Goal: Task Accomplishment & Management: Manage account settings

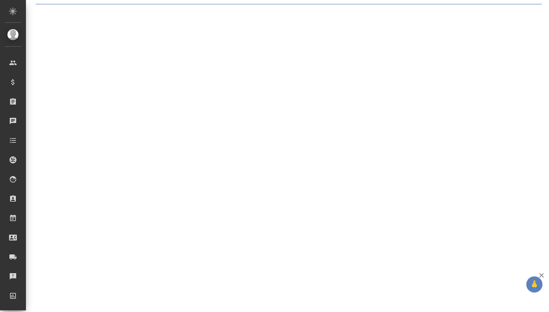
select select "RU"
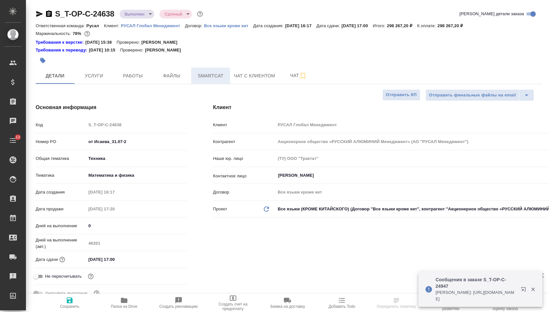
type textarea "x"
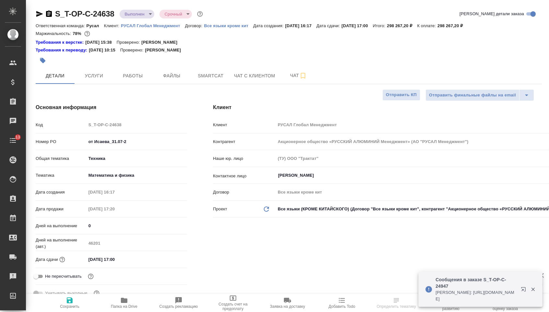
type textarea "x"
type input "Хрусталёва Дарья"
type input "[PERSON_NAME]"
type textarea "x"
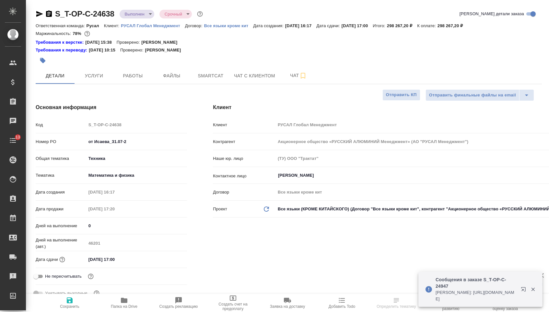
type textarea "x"
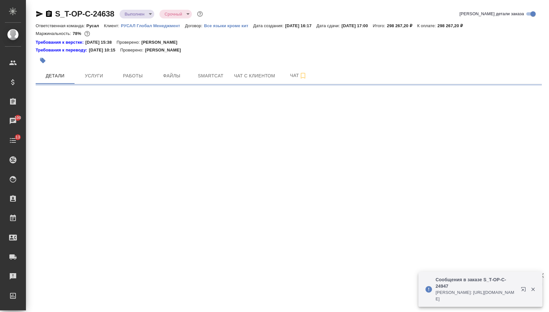
select select "RU"
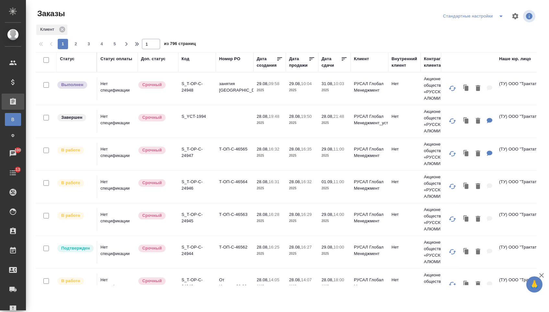
click at [325, 59] on div "Дата сдачи" at bounding box center [330, 62] width 19 height 13
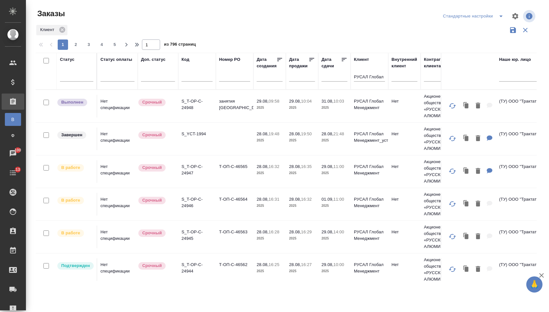
click at [330, 82] on div at bounding box center [334, 76] width 26 height 11
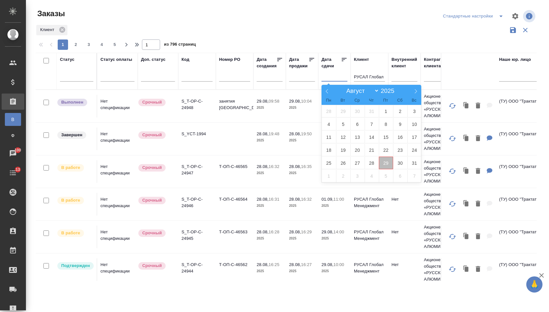
click at [389, 164] on span "29" at bounding box center [386, 163] width 14 height 13
type div "2025-08-28T21:00:00.000Z"
click at [396, 165] on span "30" at bounding box center [400, 163] width 14 height 13
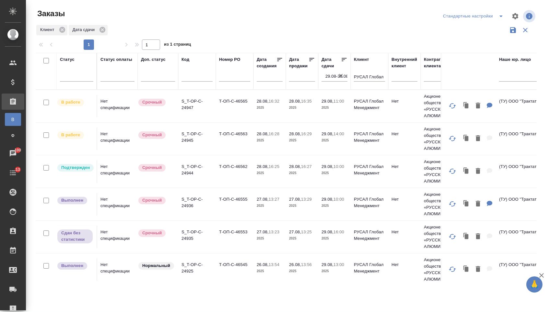
click at [342, 61] on icon at bounding box center [344, 59] width 5 height 3
click at [215, 118] on td "S_T-OP-C-24944" at bounding box center [197, 106] width 38 height 23
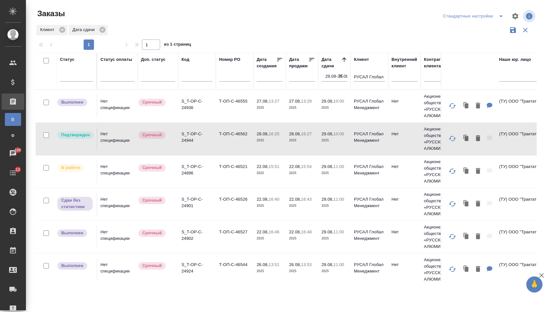
click at [215, 118] on td "S_T-OP-C-24944" at bounding box center [197, 106] width 38 height 23
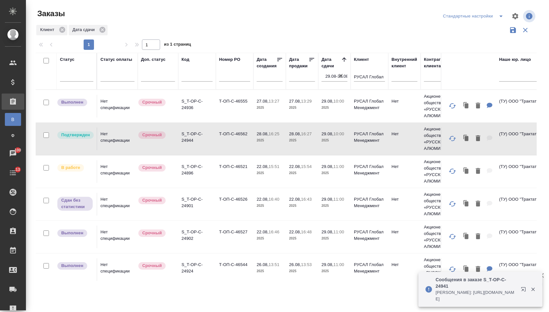
click at [249, 118] on td "Т-ОП-С-46562" at bounding box center [235, 106] width 38 height 23
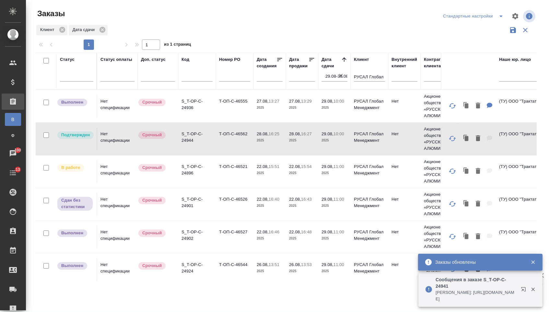
click at [249, 118] on td "Т-ОП-С-46562" at bounding box center [235, 106] width 38 height 23
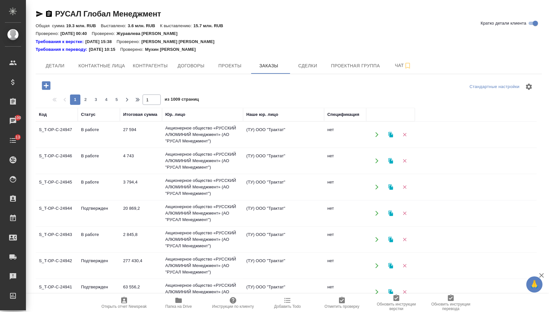
click at [50, 84] on icon "button" at bounding box center [46, 85] width 8 height 8
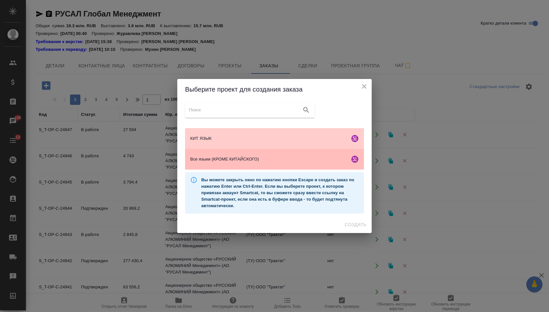
click at [252, 162] on span "Все языки (КРОМЕ КИТАЙСКОГО)" at bounding box center [268, 159] width 157 height 6
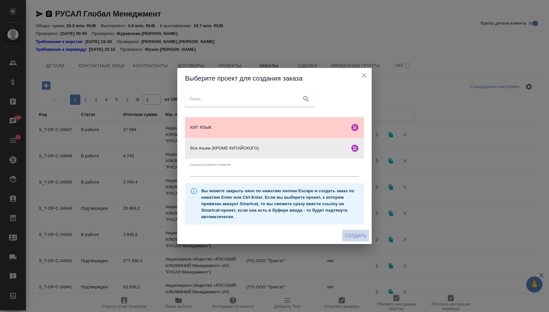
click at [346, 234] on span "Создать" at bounding box center [356, 236] width 22 height 8
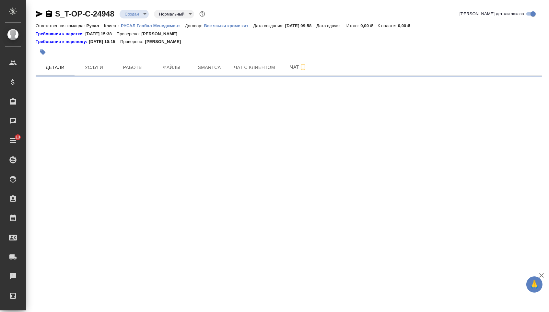
select select "RU"
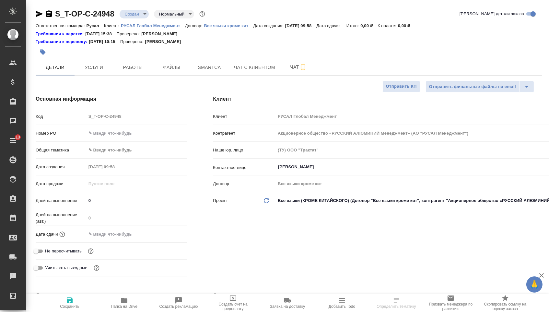
type textarea "x"
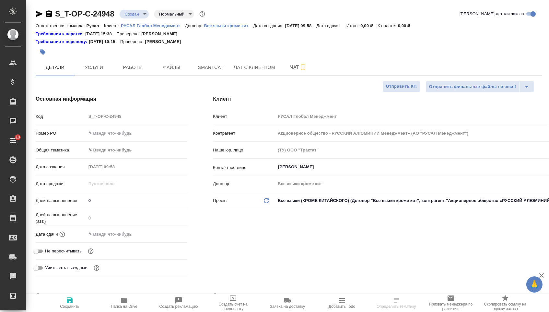
type textarea "x"
click at [106, 131] on input "text" at bounding box center [136, 133] width 101 height 9
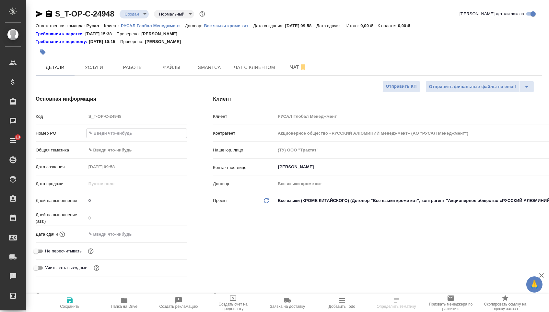
type input "з"
type textarea "x"
type input "за"
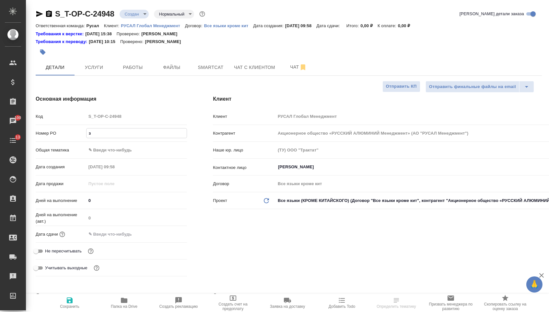
type textarea "x"
type input "зан"
type textarea "x"
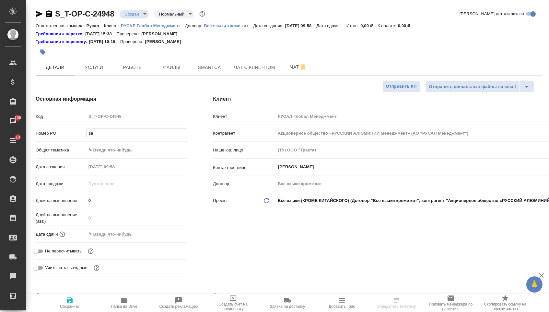
type textarea "x"
type input "заня"
type textarea "x"
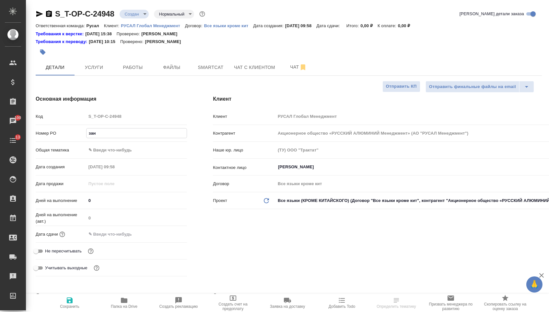
type textarea "x"
type input "занят"
type textarea "x"
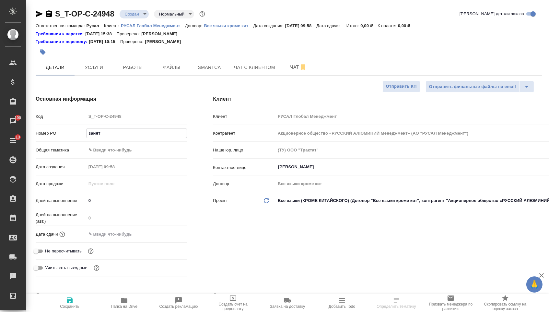
type input "заняти"
type textarea "x"
type input "занятия"
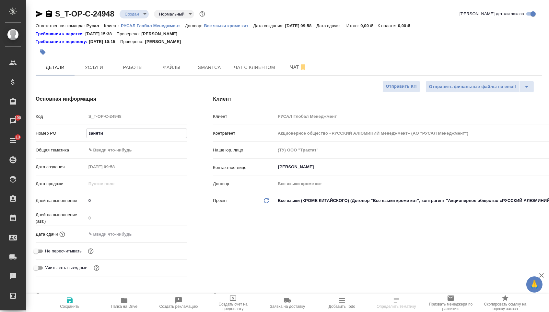
type textarea "x"
type input "занятияи"
type textarea "x"
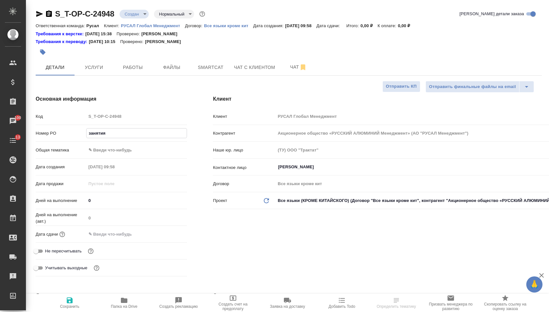
type textarea "x"
type input "занятияи"
type textarea "x"
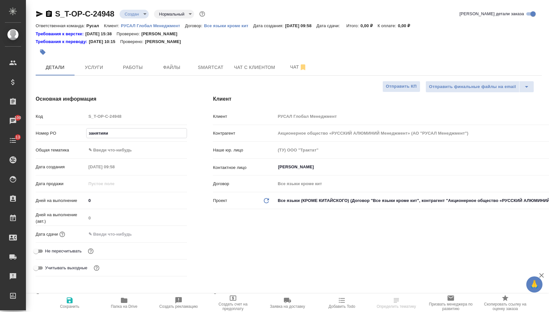
type textarea "x"
type input "занятияи С"
type textarea "x"
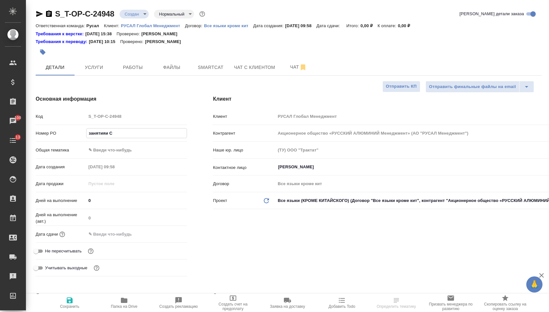
type input "занятияи"
type textarea "x"
type input "занятияи"
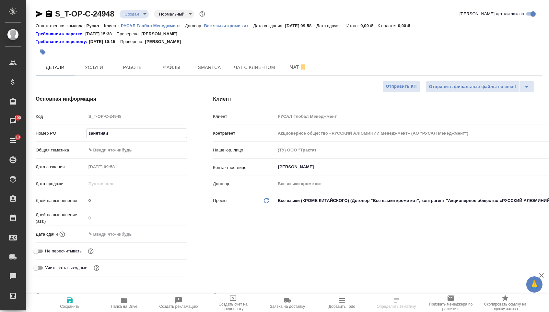
type textarea "x"
type input "занятия"
type textarea "x"
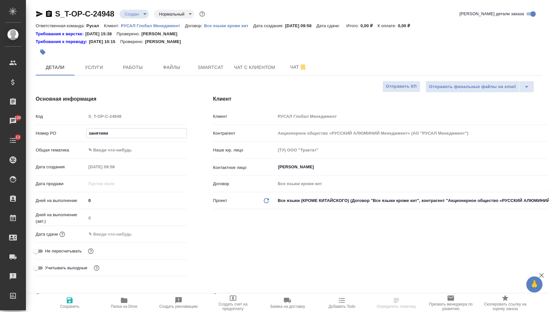
type textarea "x"
type input "заняти"
type textarea "x"
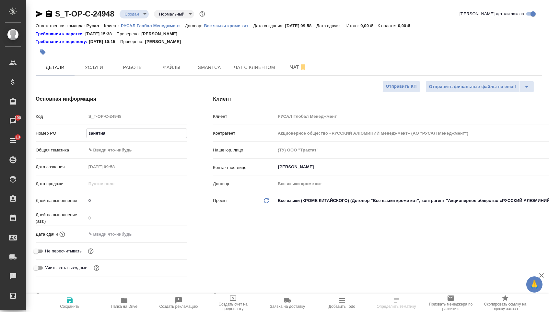
type textarea "x"
type input "занят"
type textarea "x"
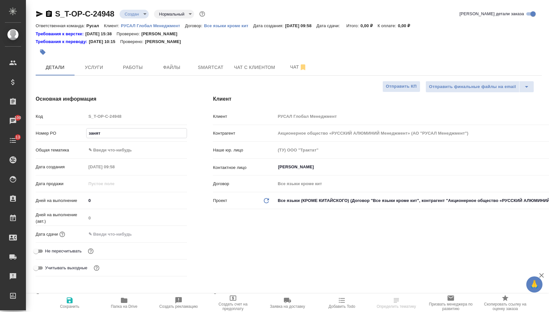
type input "заняти"
type textarea "x"
type input "занятия"
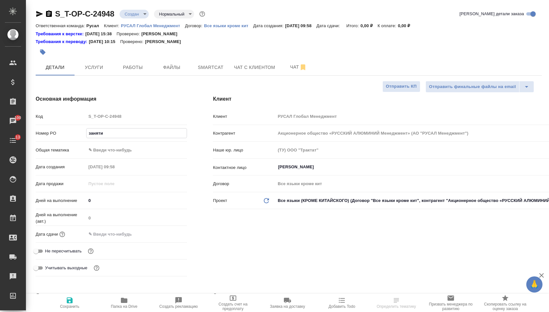
type textarea "x"
type input "занятия"
type textarea "x"
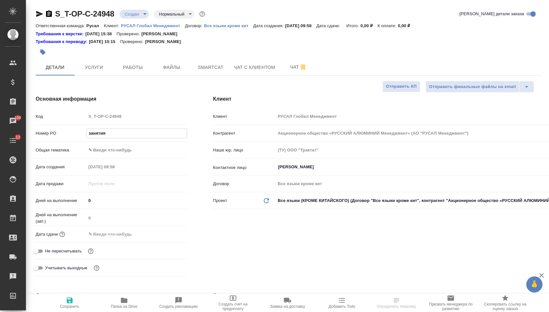
type textarea "x"
type input "занятия С"
type textarea "x"
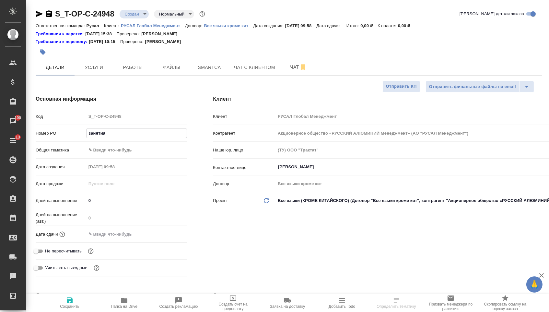
type textarea "x"
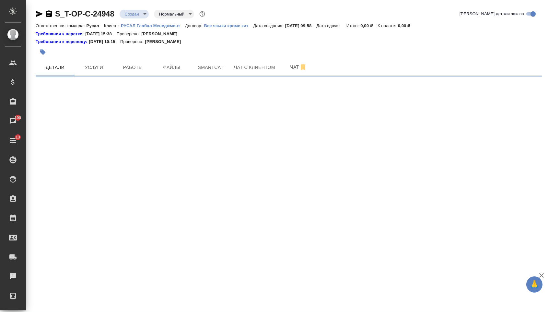
select select "RU"
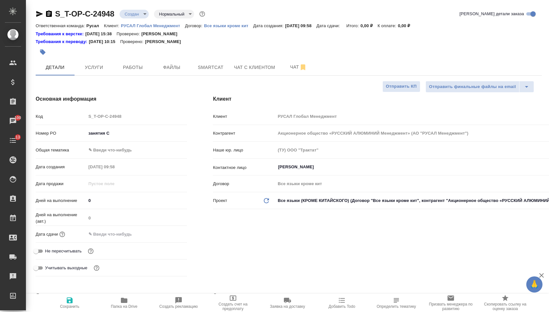
type textarea "x"
click at [122, 135] on input "занятия С" at bounding box center [136, 133] width 101 height 9
type input "занятия Са"
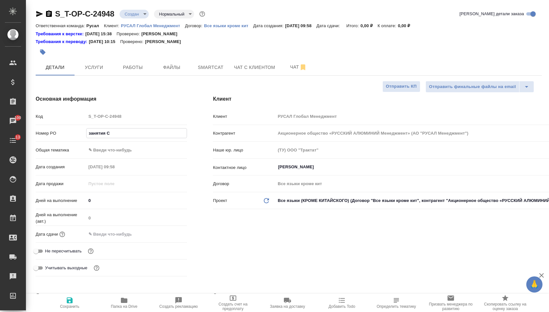
type textarea "x"
type input "занятия Сам"
type textarea "x"
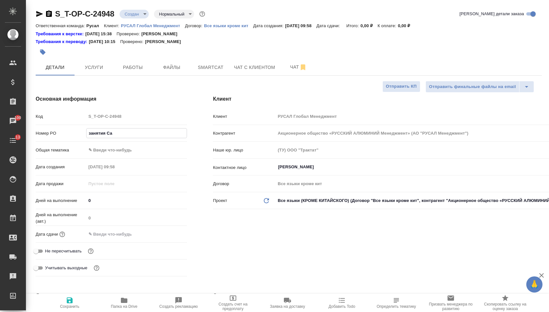
type textarea "x"
type input "занятия Сами"
type textarea "x"
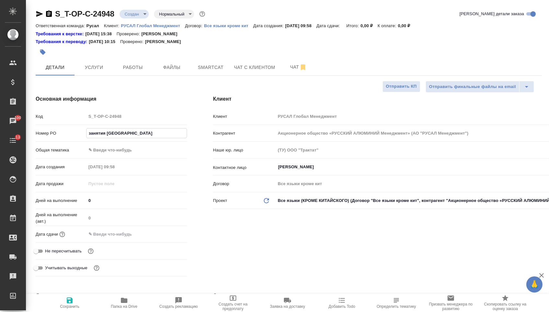
type textarea "x"
type input "занятия Самир"
type textarea "x"
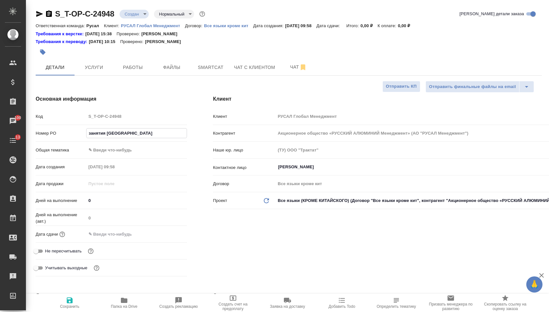
type input "занятия Самирв"
type textarea "x"
type input "занятия Самир"
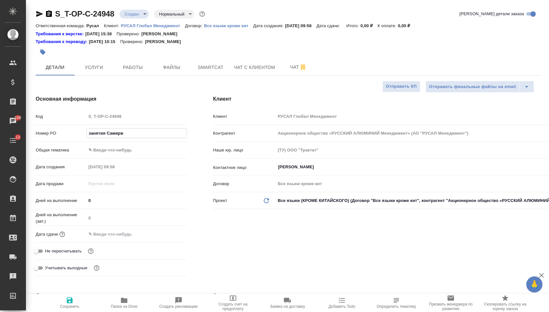
type textarea "x"
type input "занятия Самира"
type textarea "x"
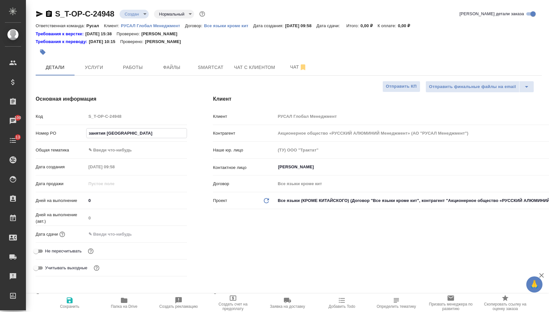
type textarea "x"
type input "занятия Самира"
click at [116, 152] on body "🙏 .cls-1 fill:#fff; AWATERA Menshikova Aleksandra Клиенты Спецификации Заказы 1…" at bounding box center [274, 156] width 549 height 312
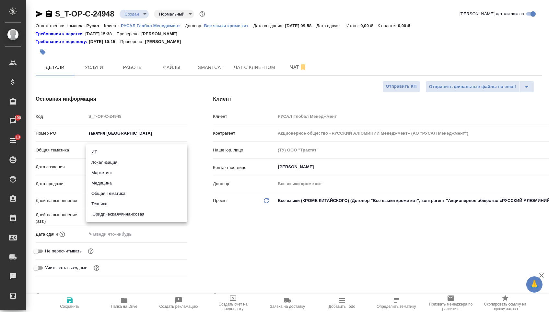
click at [112, 191] on li "Общая Тематика" at bounding box center [136, 193] width 101 height 10
type input "obtem"
type textarea "x"
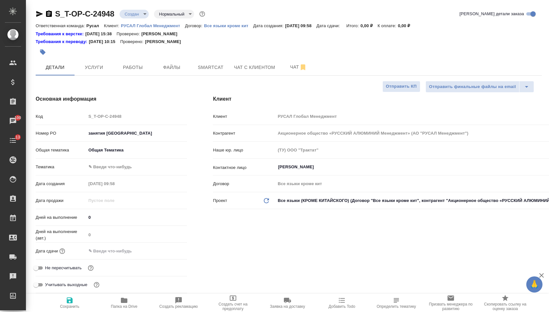
click at [113, 170] on body "🙏 .cls-1 fill:#fff; AWATERA Menshikova Aleksandra Клиенты Спецификации Заказы 1…" at bounding box center [274, 156] width 549 height 312
click at [115, 170] on li "Общая Тематика" at bounding box center [136, 169] width 101 height 10
type textarea "x"
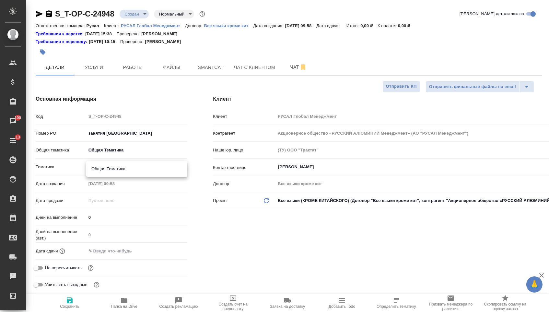
type input "6012b1ca196b0e5c9229a120"
click at [115, 257] on div "Дата сдачи" at bounding box center [111, 250] width 151 height 11
click at [135, 254] on input "text" at bounding box center [114, 250] width 57 height 9
click at [166, 255] on icon "button" at bounding box center [168, 251] width 8 height 8
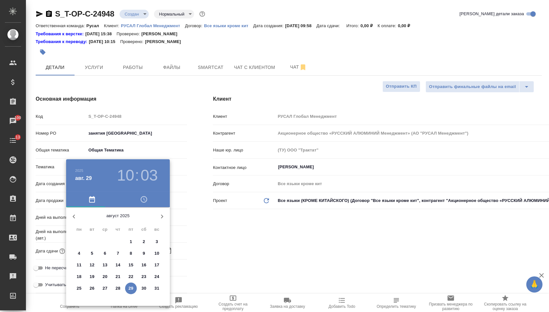
click at [154, 289] on span "31" at bounding box center [157, 288] width 12 height 6
type input "31.08.2025 10:03"
type textarea "x"
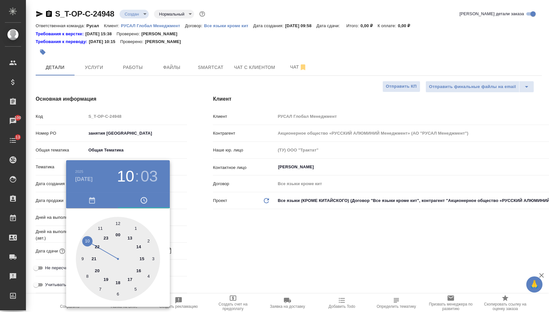
click at [182, 260] on div at bounding box center [274, 156] width 549 height 312
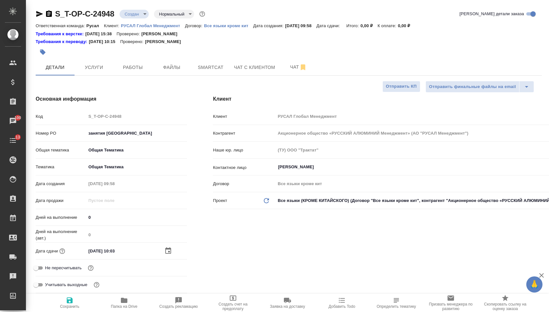
click at [77, 305] on span "Сохранить" at bounding box center [69, 306] width 19 height 5
type textarea "x"
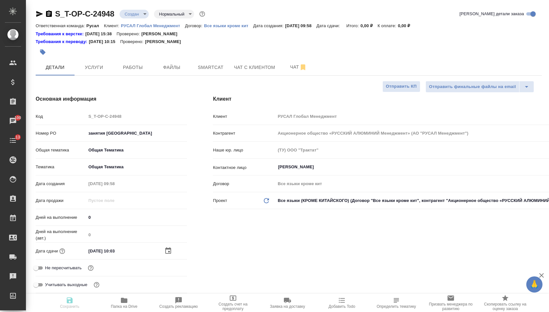
type textarea "x"
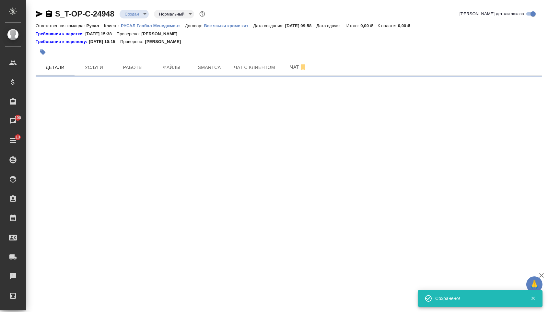
select select "RU"
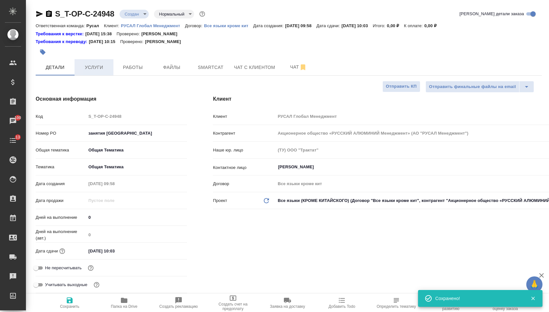
type textarea "x"
click at [138, 70] on span "Работы" at bounding box center [132, 67] width 31 height 8
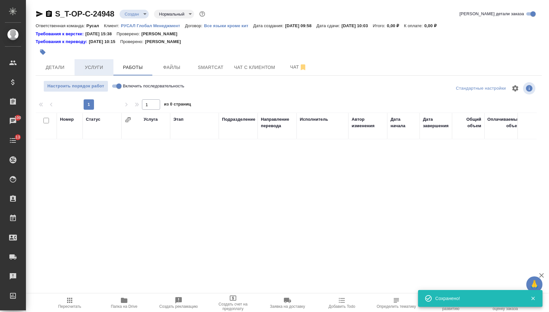
click at [96, 67] on span "Услуги" at bounding box center [93, 67] width 31 height 8
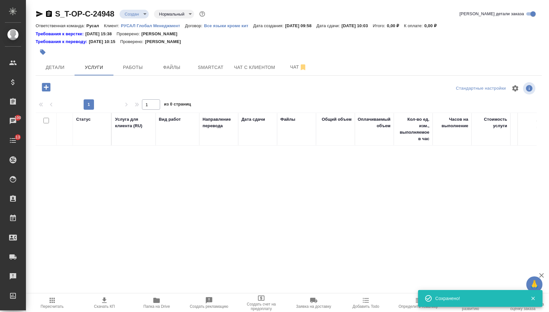
click at [47, 91] on icon "button" at bounding box center [45, 87] width 11 height 11
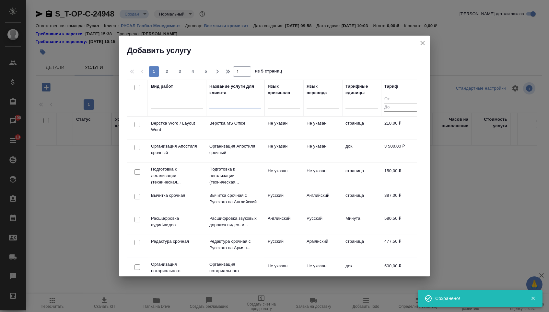
click at [247, 103] on input "text" at bounding box center [235, 104] width 52 height 8
click at [176, 105] on div at bounding box center [177, 101] width 52 height 9
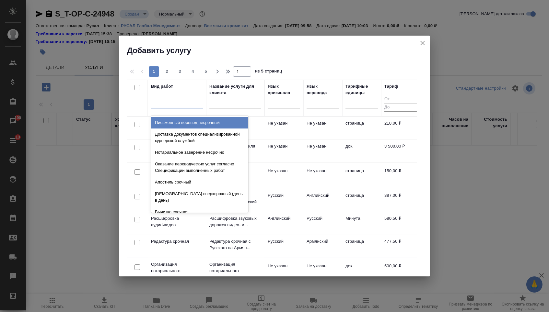
click at [226, 102] on input "text" at bounding box center [235, 104] width 52 height 8
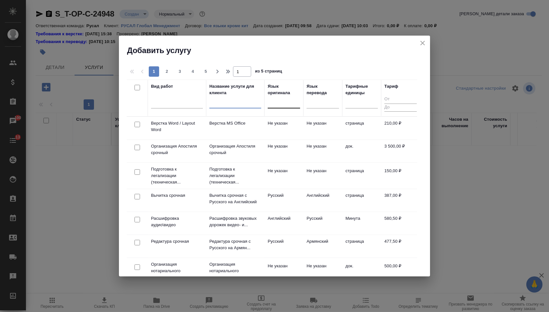
click at [287, 102] on div at bounding box center [283, 101] width 32 height 9
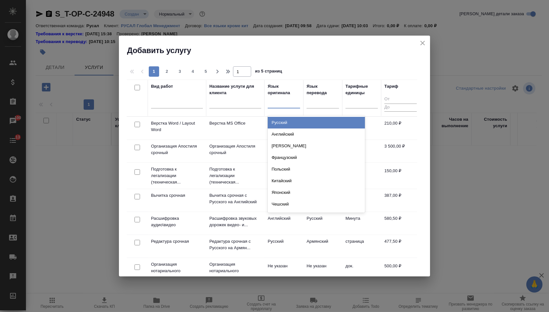
click at [287, 123] on div "Русский" at bounding box center [315, 123] width 97 height 12
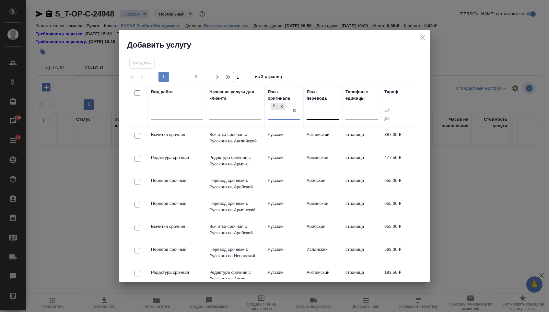
click at [323, 115] on div at bounding box center [322, 113] width 32 height 9
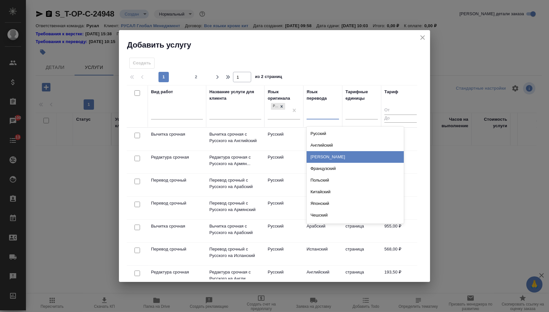
click at [323, 152] on div "[PERSON_NAME]" at bounding box center [354, 157] width 97 height 12
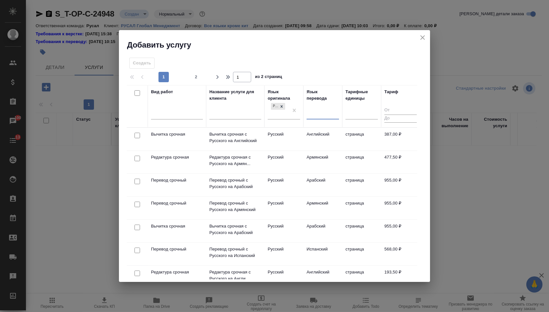
click at [333, 112] on div at bounding box center [322, 112] width 32 height 9
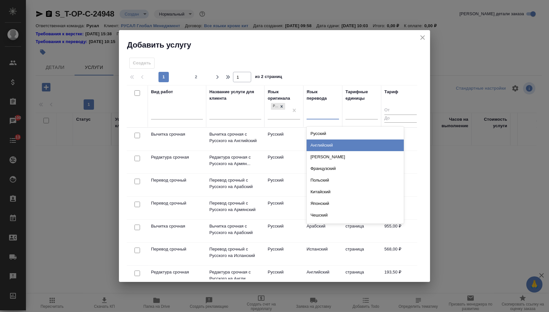
click at [327, 141] on div "Английский" at bounding box center [354, 146] width 97 height 12
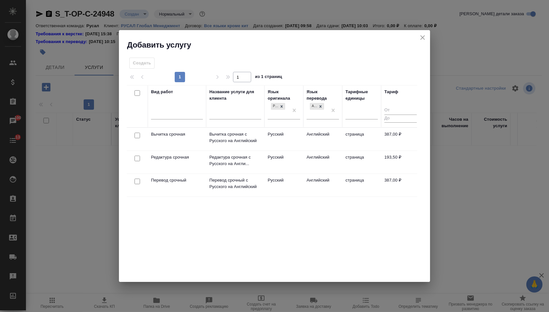
click at [139, 140] on div at bounding box center [137, 135] width 15 height 9
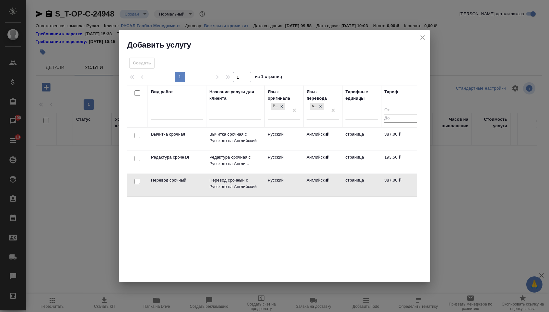
click at [137, 182] on input "checkbox" at bounding box center [137, 182] width 6 height 6
checkbox input "true"
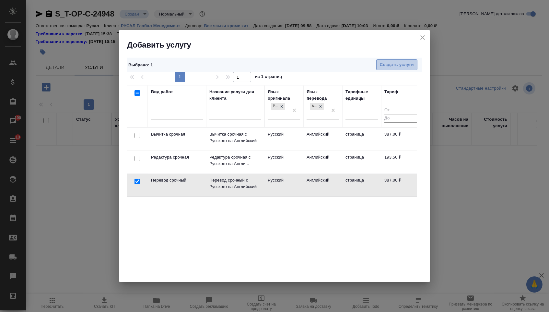
click at [391, 70] on button "Создать услуги" at bounding box center [396, 64] width 41 height 11
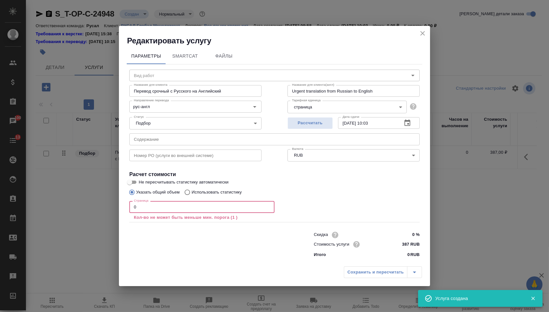
click at [163, 208] on input "0" at bounding box center [201, 207] width 145 height 12
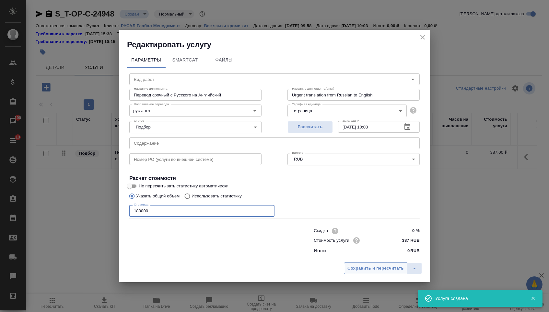
type input "180000"
click at [378, 266] on button "Сохранить и пересчитать" at bounding box center [375, 269] width 63 height 12
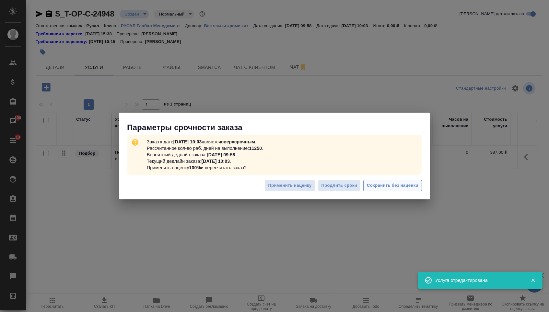
click at [385, 182] on span "Сохранить без наценки" at bounding box center [392, 185] width 51 height 7
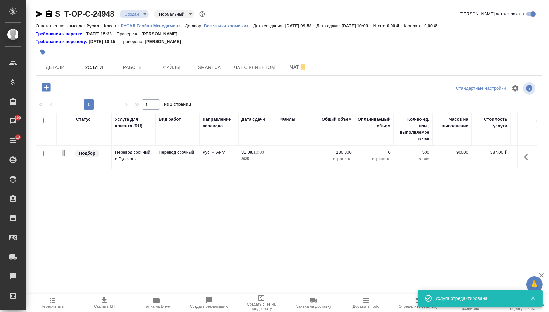
type input "urgent"
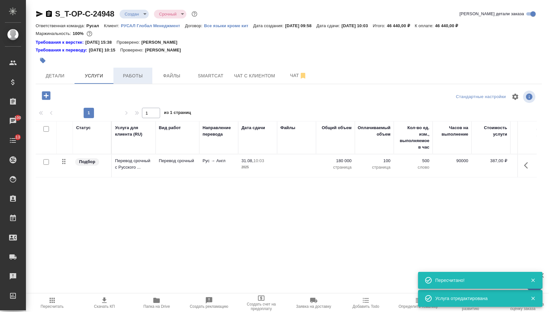
click at [145, 74] on span "Работы" at bounding box center [132, 76] width 31 height 8
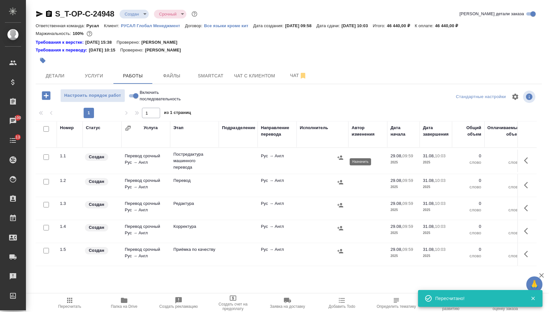
click at [340, 161] on icon "button" at bounding box center [340, 157] width 6 height 6
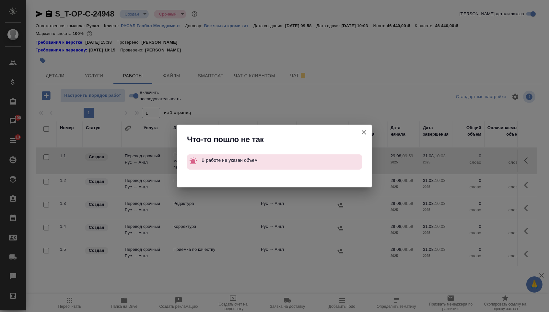
click at [368, 128] on button "Группировать работы по услугам" at bounding box center [364, 133] width 16 height 16
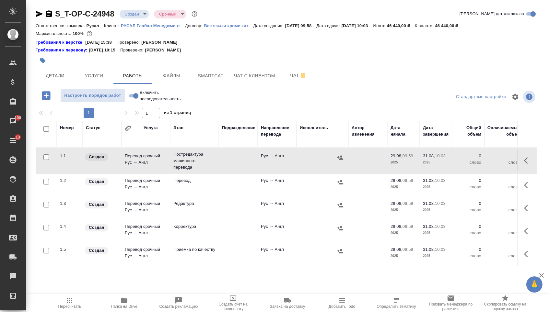
click at [530, 164] on icon "button" at bounding box center [528, 161] width 8 height 8
click at [476, 163] on icon "button" at bounding box center [480, 161] width 8 height 8
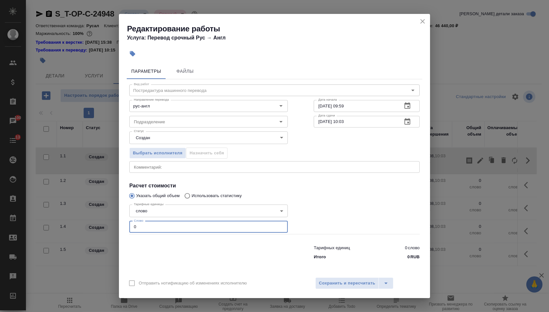
click at [226, 230] on input "0" at bounding box center [208, 227] width 158 height 12
type input "1"
click at [348, 289] on button "Сохранить и пересчитать" at bounding box center [346, 284] width 63 height 12
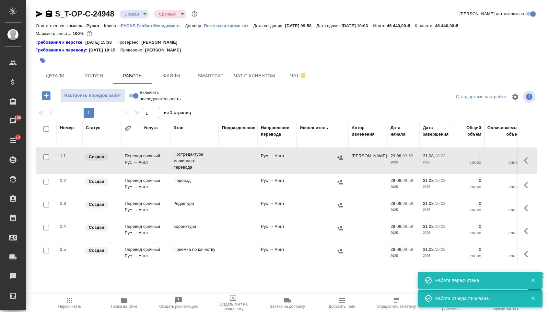
click at [341, 160] on icon "button" at bounding box center [340, 157] width 6 height 4
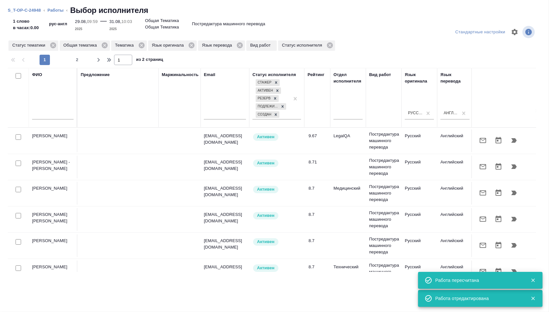
click at [50, 111] on input "text" at bounding box center [52, 115] width 41 height 8
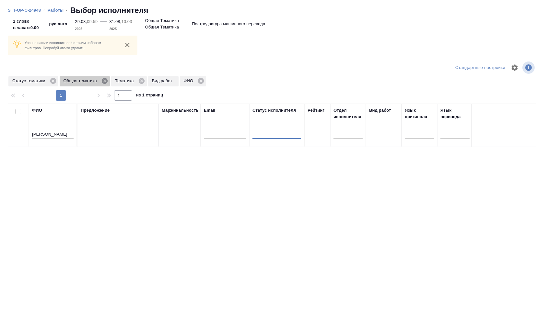
click at [105, 83] on icon at bounding box center [105, 81] width 6 height 6
click at [91, 82] on icon at bounding box center [90, 81] width 6 height 6
click at [58, 138] on input "Тинякова" at bounding box center [52, 135] width 41 height 8
click at [68, 136] on input "Тинякова Елена" at bounding box center [52, 135] width 41 height 8
type input "Т"
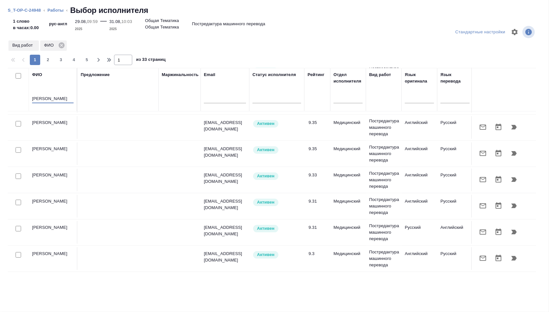
scroll to position [497, 0]
type input "Елена"
click at [74, 61] on span "4" at bounding box center [74, 60] width 10 height 6
type input "4"
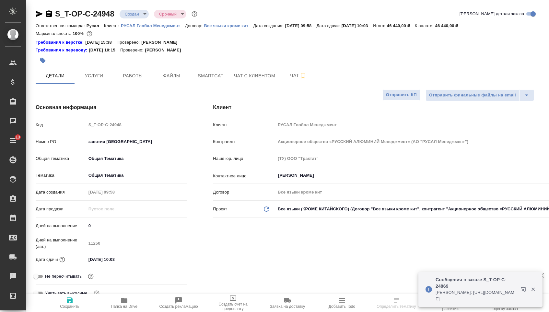
select select "RU"
click at [125, 79] on span "Работы" at bounding box center [132, 76] width 31 height 8
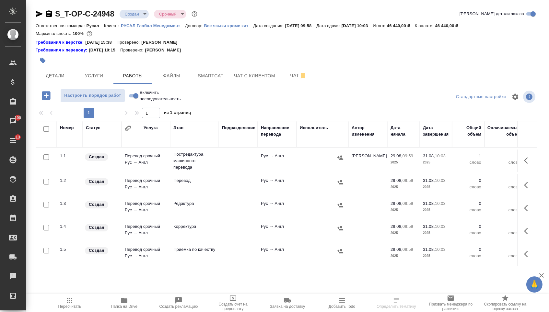
click at [524, 189] on icon "button" at bounding box center [528, 185] width 8 height 8
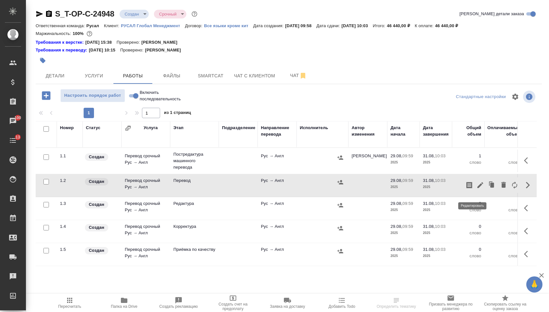
click at [476, 188] on icon "button" at bounding box center [480, 185] width 8 height 8
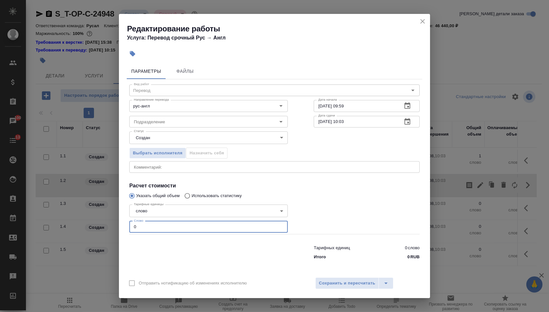
drag, startPoint x: 165, startPoint y: 230, endPoint x: 95, endPoint y: 230, distance: 70.9
click at [95, 230] on div "Редактирование работы Услуга: Перевод срочный Рус → [PERSON_NAME] Файлы Вид раб…" at bounding box center [274, 156] width 549 height 312
type input "1"
click at [343, 287] on span "Сохранить и пересчитать" at bounding box center [347, 283] width 56 height 7
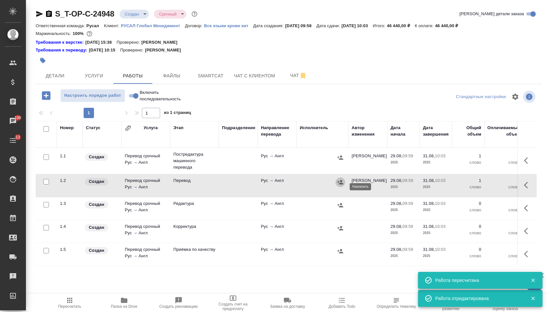
click at [339, 184] on icon "button" at bounding box center [340, 182] width 6 height 4
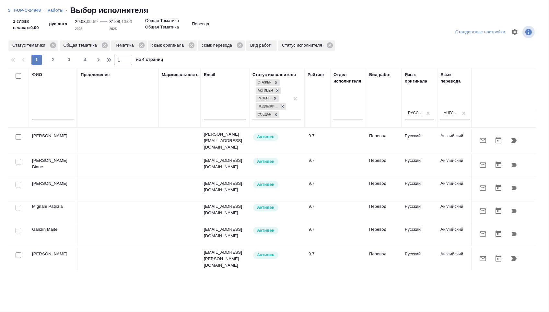
click at [63, 118] on input "text" at bounding box center [52, 115] width 41 height 8
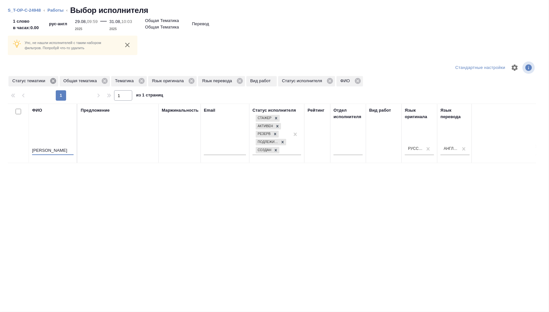
type input "Тинякова"
click at [56, 84] on icon at bounding box center [53, 81] width 6 height 6
click at [53, 83] on icon at bounding box center [53, 80] width 7 height 7
click at [40, 83] on icon at bounding box center [39, 81] width 6 height 6
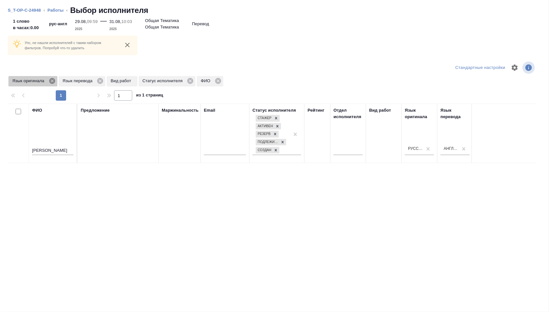
click at [54, 84] on icon at bounding box center [52, 81] width 6 height 6
click at [50, 83] on icon at bounding box center [50, 81] width 6 height 6
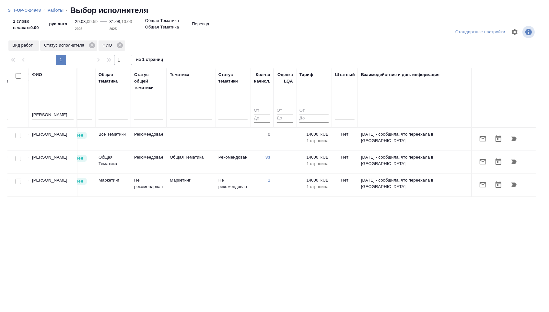
scroll to position [0, 413]
click at [516, 164] on icon "button" at bounding box center [514, 162] width 6 height 5
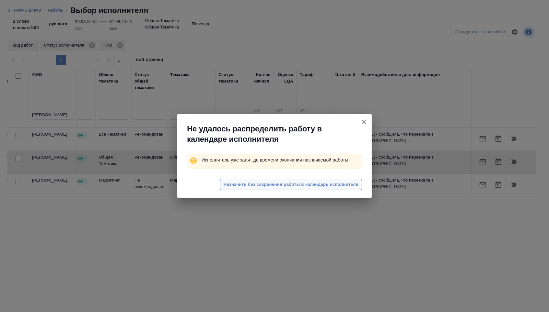
click at [288, 187] on span "Назначить без сохранения работы в календарь исполнителя" at bounding box center [290, 184] width 135 height 7
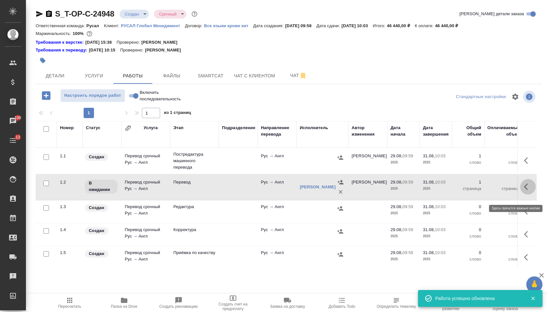
click at [530, 191] on icon "button" at bounding box center [528, 187] width 8 height 8
click at [477, 190] on icon "button" at bounding box center [480, 187] width 6 height 6
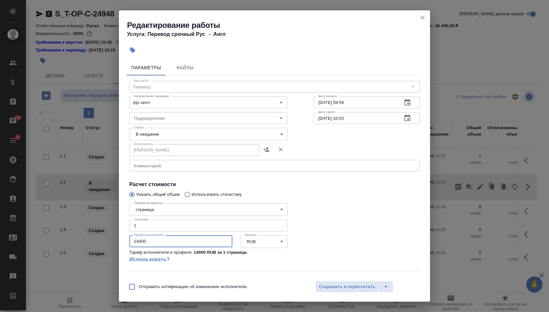
drag, startPoint x: 165, startPoint y: 245, endPoint x: 111, endPoint y: 242, distance: 54.2
click at [111, 242] on div "Редактирование работы Услуга: Перевод срочный Рус → Англ Параметры Файлы Вид ра…" at bounding box center [274, 156] width 549 height 312
type input "39000"
click at [242, 132] on body "🙏 .cls-1 fill:#fff; AWATERA Menshikova Aleksandra Клиенты Спецификации Заказы 1…" at bounding box center [274, 156] width 549 height 312
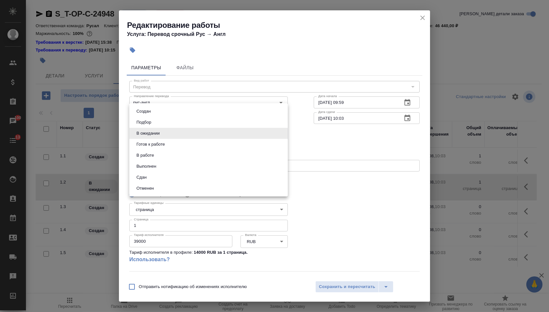
click at [219, 183] on li "Сдан" at bounding box center [208, 177] width 158 height 11
type input "closed"
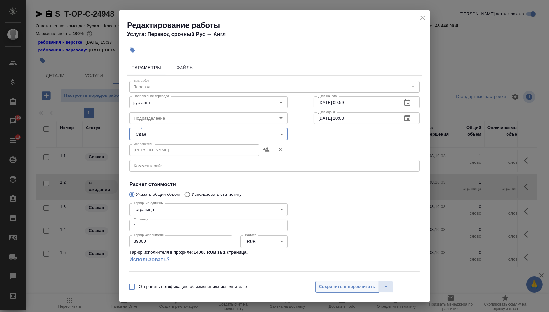
click at [322, 281] on button "Сохранить и пересчитать" at bounding box center [346, 287] width 63 height 12
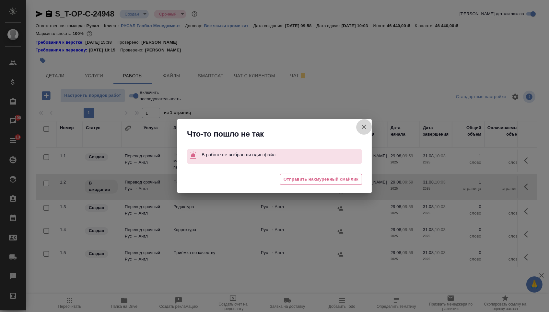
click at [364, 126] on icon "button" at bounding box center [364, 127] width 8 height 8
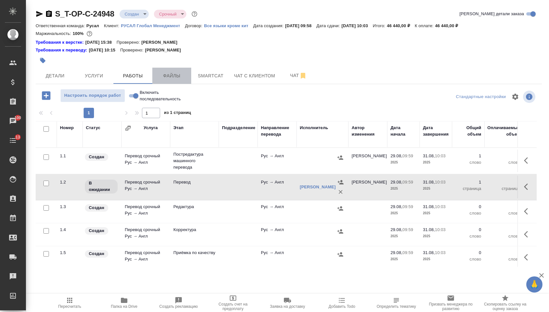
click at [183, 76] on span "Файлы" at bounding box center [171, 76] width 31 height 8
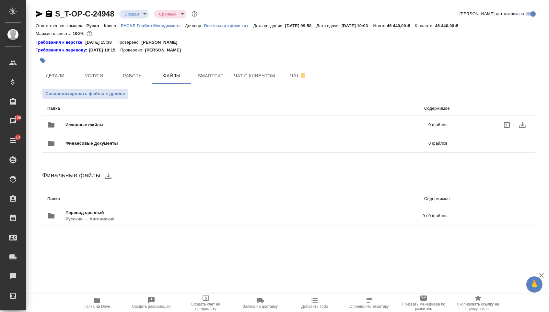
click at [119, 123] on div "Исходные файлы 0 файлов" at bounding box center [247, 125] width 400 height 16
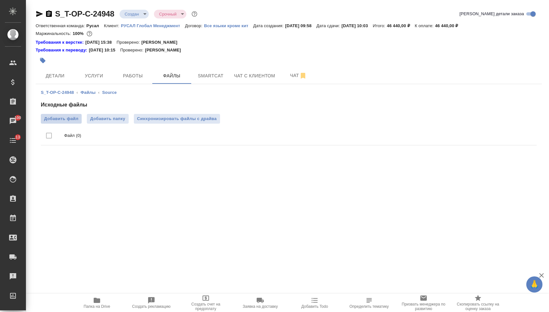
click at [57, 119] on span "Добавить файл" at bounding box center [61, 119] width 34 height 6
click at [0, 0] on input "Добавить файл" at bounding box center [0, 0] width 0 height 0
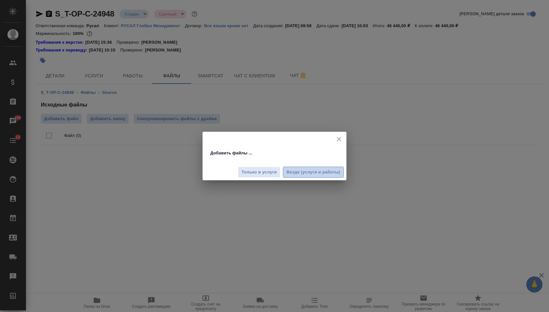
click at [310, 175] on span "Везде (услуги и работы)" at bounding box center [313, 172] width 54 height 7
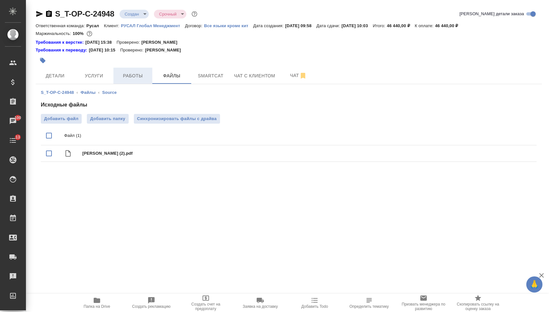
click at [135, 78] on span "Работы" at bounding box center [132, 76] width 31 height 8
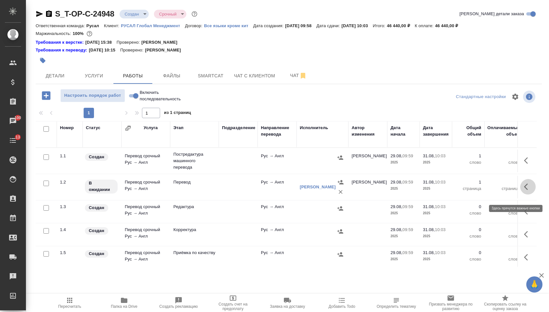
click at [526, 191] on icon "button" at bounding box center [528, 187] width 8 height 8
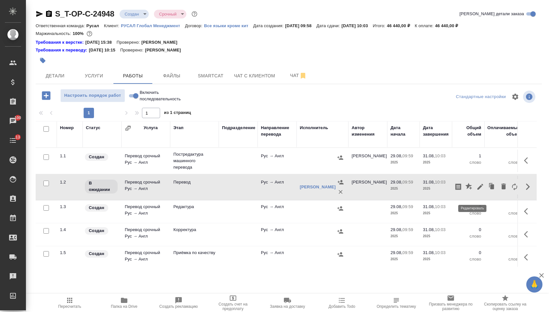
click at [477, 189] on icon "button" at bounding box center [480, 187] width 6 height 6
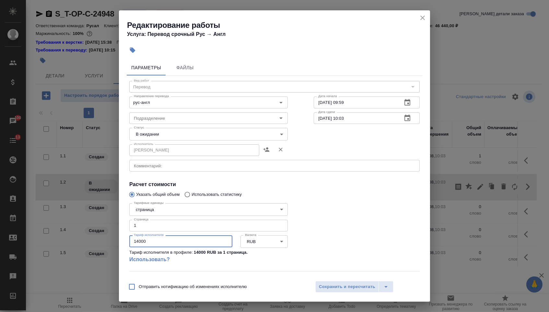
drag, startPoint x: 148, startPoint y: 243, endPoint x: 115, endPoint y: 243, distance: 33.0
click at [115, 243] on div "Редактирование работы Услуга: Перевод срочный Рус → Англ Параметры Файлы Вид ра…" at bounding box center [274, 156] width 549 height 312
type input "39000"
click at [178, 134] on body "🙏 .cls-1 fill:#fff; AWATERA Menshikova Aleksandra Клиенты Спецификации Заказы 1…" at bounding box center [274, 156] width 549 height 312
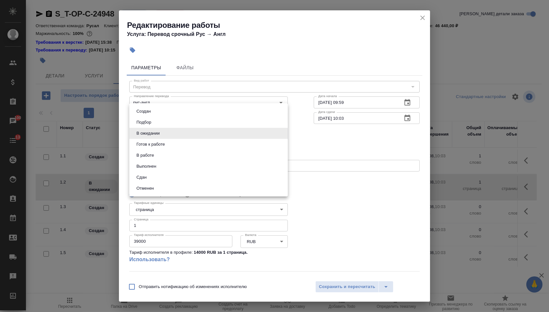
click at [174, 183] on li "Сдан" at bounding box center [208, 177] width 158 height 11
type input "closed"
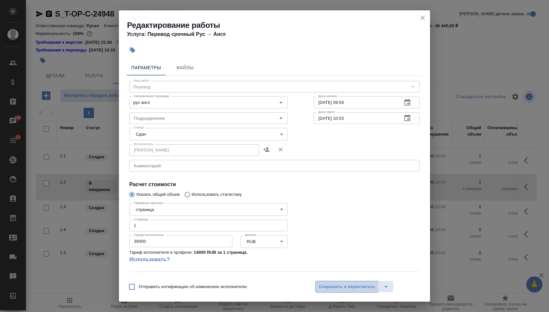
click at [333, 284] on span "Сохранить и пересчитать" at bounding box center [347, 286] width 56 height 7
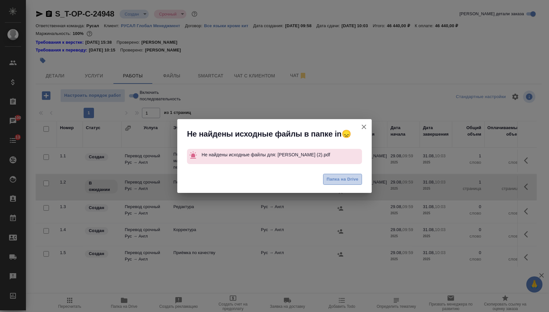
click at [339, 182] on span "Папка на Drive" at bounding box center [342, 179] width 32 height 7
click at [363, 127] on icon "button" at bounding box center [364, 127] width 8 height 8
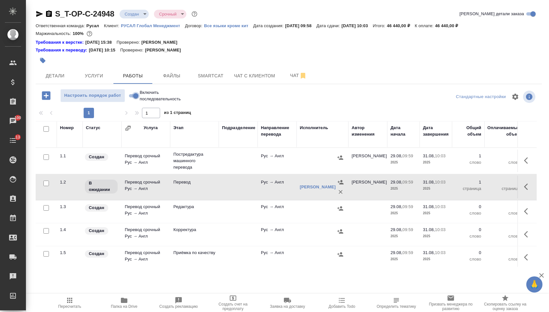
click at [135, 100] on input "Включить последовательность" at bounding box center [135, 96] width 23 height 8
checkbox input "true"
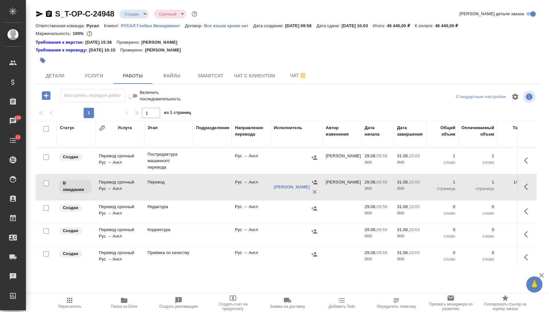
click at [48, 160] on input "checkbox" at bounding box center [46, 157] width 6 height 6
checkbox input "true"
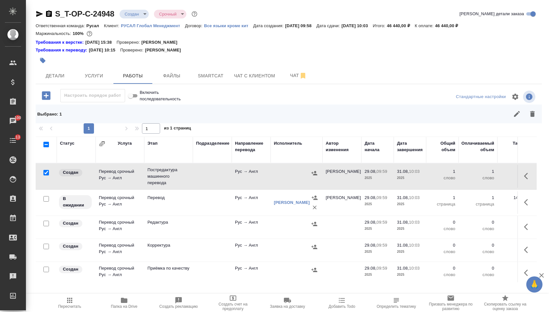
click at [46, 226] on input "checkbox" at bounding box center [46, 224] width 6 height 6
checkbox input "true"
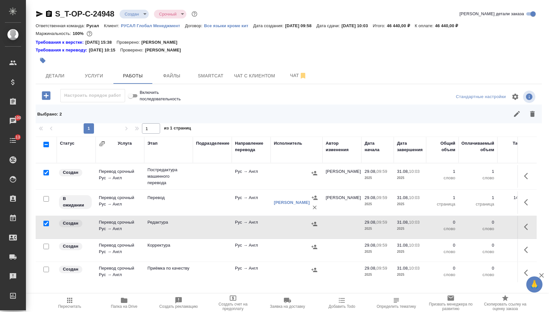
click at [47, 177] on div at bounding box center [46, 172] width 15 height 9
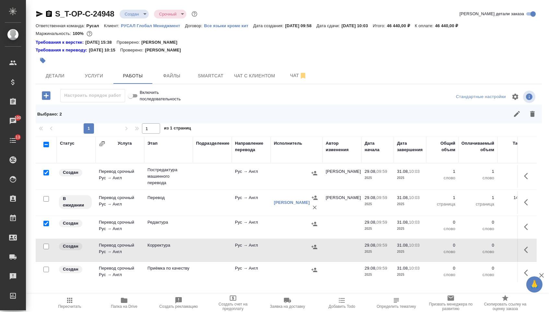
click at [49, 177] on div at bounding box center [46, 172] width 15 height 9
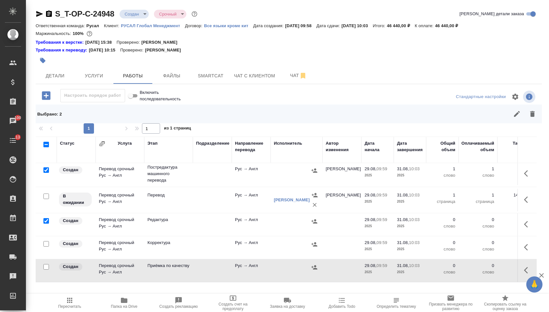
scroll to position [7, 0]
click at [46, 270] on input "checkbox" at bounding box center [46, 267] width 6 height 6
checkbox input "true"
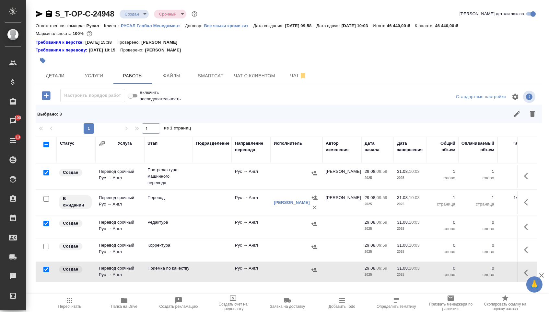
scroll to position [0, 0]
click at [533, 117] on icon "button" at bounding box center [532, 114] width 5 height 6
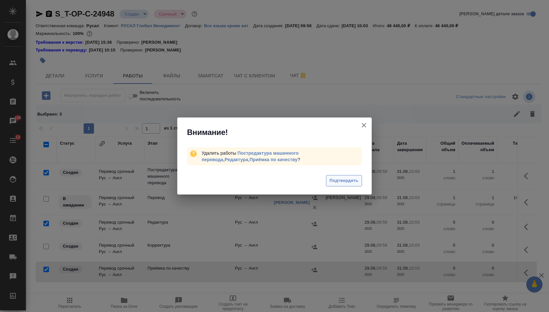
click at [336, 185] on button "Подтвердить" at bounding box center [344, 180] width 36 height 11
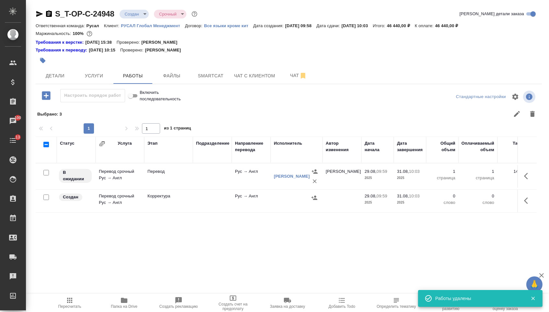
click at [48, 177] on div at bounding box center [46, 172] width 15 height 9
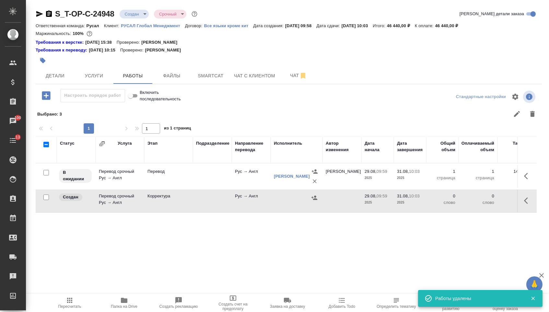
click at [48, 177] on div at bounding box center [46, 172] width 15 height 9
click at [48, 200] on input "checkbox" at bounding box center [46, 198] width 6 height 6
checkbox input "true"
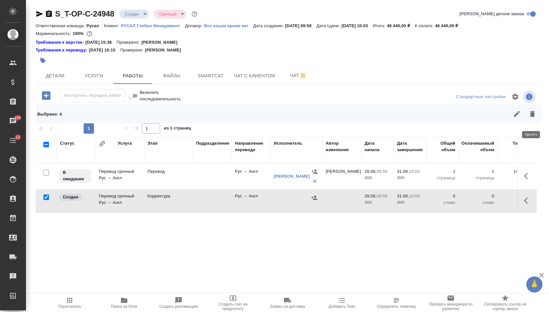
click at [528, 122] on button "button" at bounding box center [532, 114] width 16 height 16
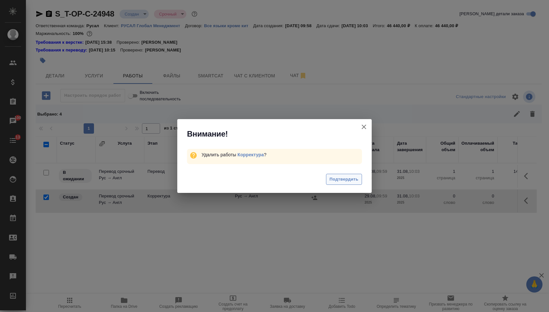
click at [348, 180] on span "Подтвердить" at bounding box center [343, 179] width 29 height 7
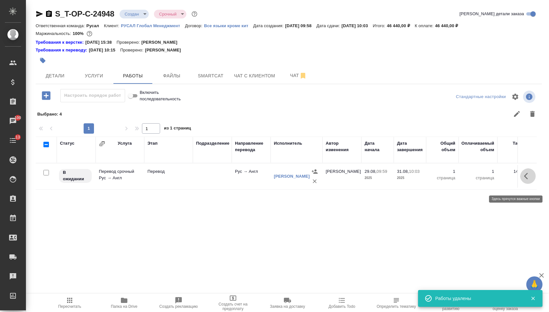
click at [527, 184] on button "button" at bounding box center [528, 176] width 16 height 16
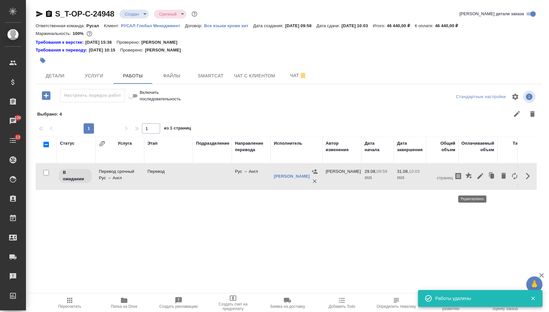
click at [477, 179] on icon "button" at bounding box center [480, 176] width 8 height 8
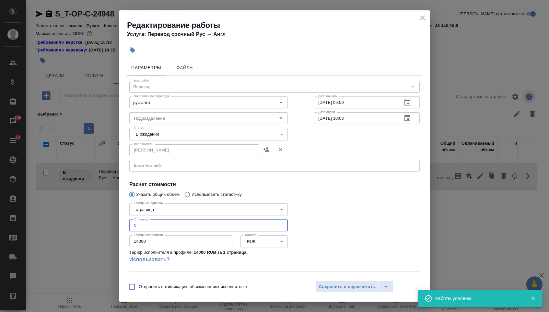
click at [221, 230] on input "1" at bounding box center [208, 226] width 158 height 12
drag, startPoint x: 198, startPoint y: 252, endPoint x: 133, endPoint y: 242, distance: 65.5
click at [133, 242] on div "Тариф исполнителя 14000 Тариф исполнителя" at bounding box center [180, 241] width 103 height 16
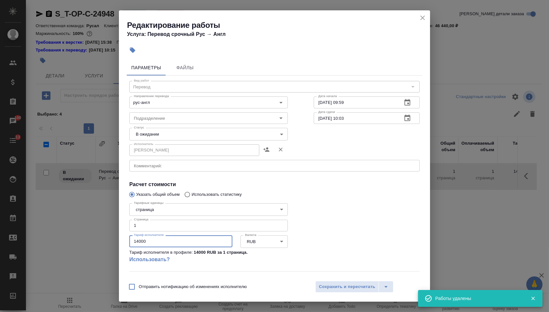
drag, startPoint x: 146, startPoint y: 245, endPoint x: 113, endPoint y: 244, distance: 33.4
click at [113, 244] on div "Редактирование работы Услуга: Перевод срочный Рус → Англ Параметры Файлы Вид ра…" at bounding box center [274, 156] width 549 height 312
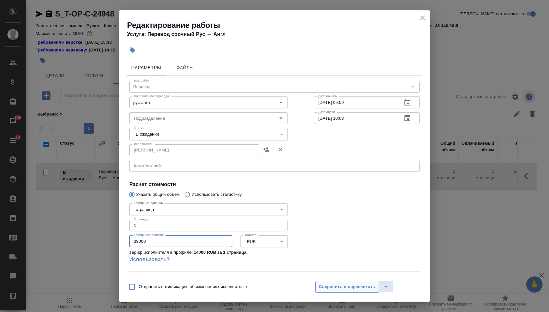
type input "39000"
click at [342, 282] on button "Сохранить и пересчитать" at bounding box center [346, 287] width 63 height 12
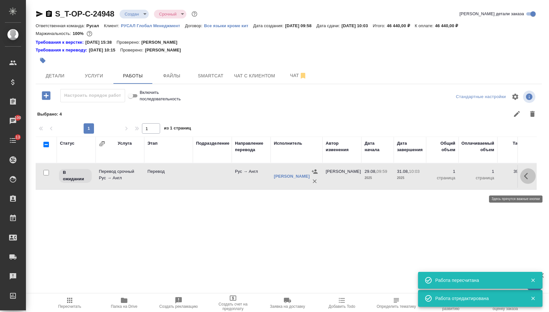
click at [528, 180] on icon "button" at bounding box center [528, 176] width 8 height 8
click at [478, 180] on icon "button" at bounding box center [480, 176] width 8 height 8
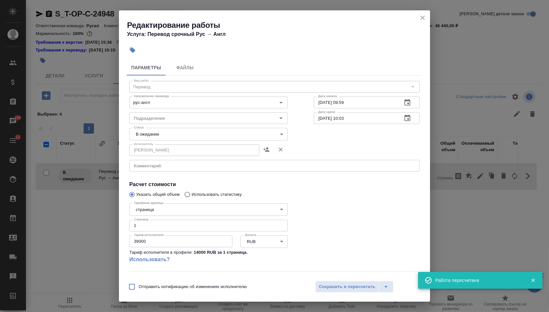
click at [202, 128] on div "Статус В ожидании pending Статус" at bounding box center [208, 133] width 184 height 42
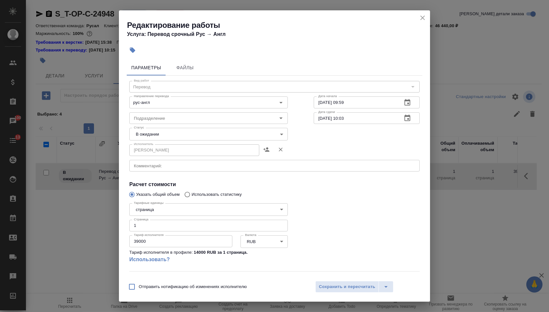
click at [202, 134] on body "🙏 .cls-1 fill:#fff; AWATERA Menshikova Aleksandra Клиенты Спецификации Заказы 1…" at bounding box center [274, 156] width 549 height 312
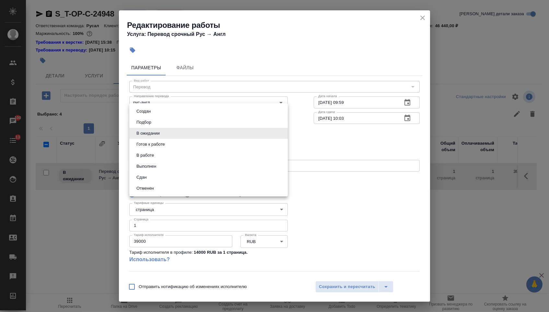
click at [199, 183] on li "Сдан" at bounding box center [208, 177] width 158 height 11
type input "closed"
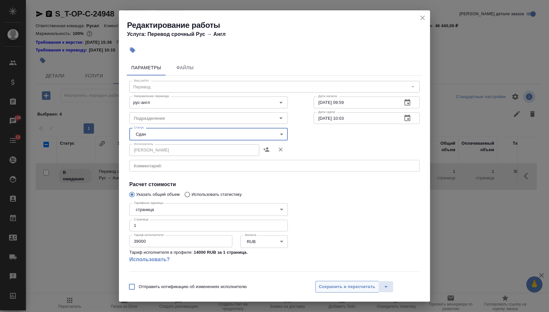
click at [330, 281] on button "Сохранить и пересчитать" at bounding box center [346, 287] width 63 height 12
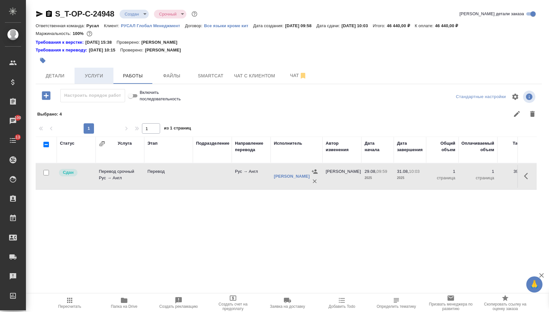
click at [94, 74] on span "Услуги" at bounding box center [93, 76] width 31 height 8
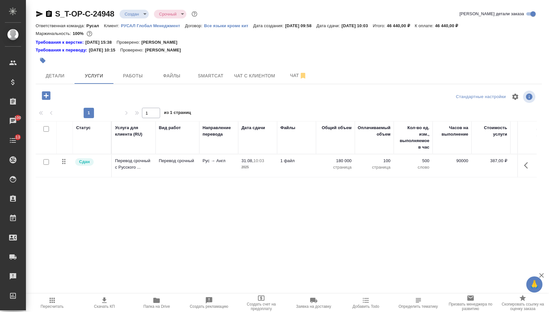
click at [142, 15] on body "🙏 .cls-1 fill:#fff; AWATERA Menshikova Aleksandra Клиенты Спецификации Заказы 1…" at bounding box center [274, 156] width 549 height 312
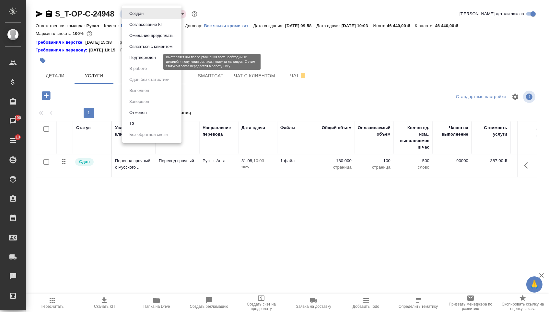
click at [137, 61] on button "Подтвержден" at bounding box center [142, 57] width 30 height 7
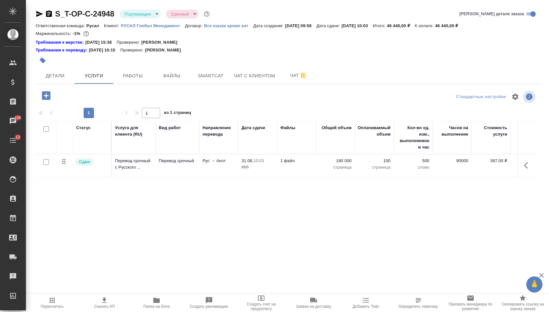
click at [332, 164] on p "180 000" at bounding box center [335, 161] width 32 height 6
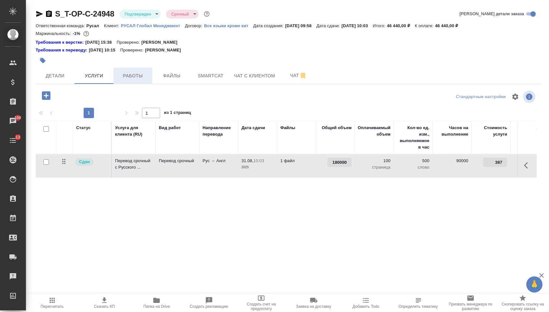
click at [139, 77] on span "Работы" at bounding box center [132, 76] width 31 height 8
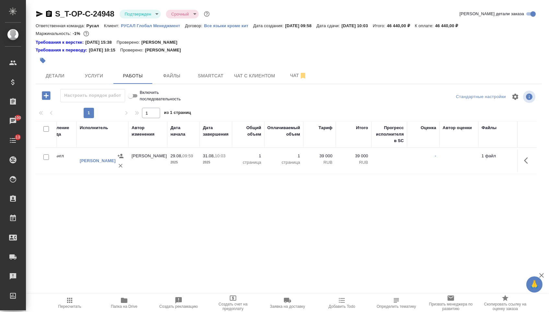
scroll to position [0, 194]
click at [102, 78] on span "Услуги" at bounding box center [93, 76] width 31 height 8
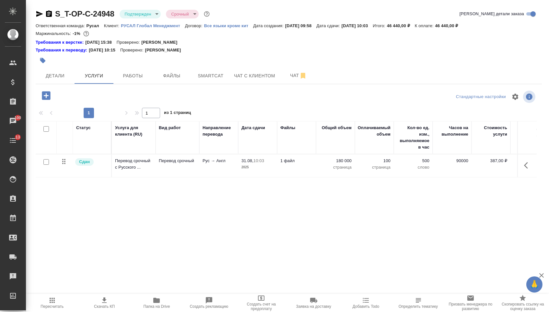
click at [336, 168] on p "страница" at bounding box center [335, 167] width 32 height 6
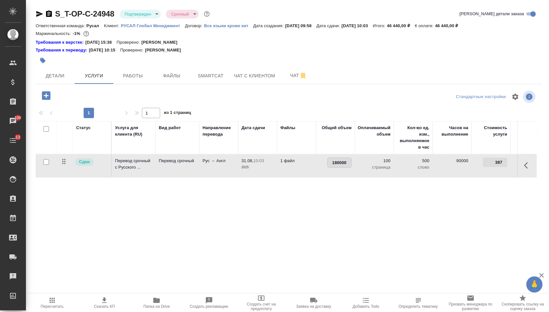
drag, startPoint x: 330, startPoint y: 165, endPoint x: 368, endPoint y: 169, distance: 38.8
click at [368, 169] on tr "Сдан Перевод срочный с Русского ... Перевод срочный Рус → Англ 31.08, 10:03 202…" at bounding box center [341, 165] width 610 height 23
type input "360000"
click at [362, 208] on div "Статус Услуга для клиента (RU) Вид работ Направление перевода Дата сдачи Файлы …" at bounding box center [286, 190] width 501 height 139
click at [80, 95] on span "Сохранить и пересчитать" at bounding box center [92, 94] width 56 height 7
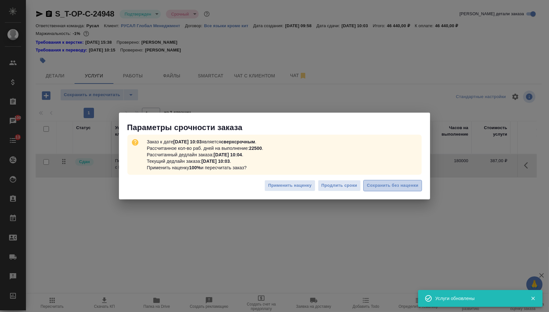
click at [391, 182] on button "Сохранить без наценки" at bounding box center [392, 185] width 59 height 11
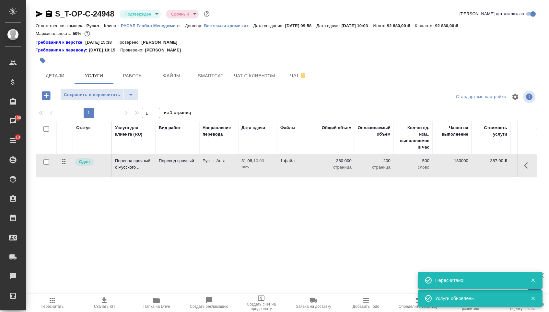
click at [340, 170] on p "страница" at bounding box center [335, 167] width 32 height 6
click at [340, 167] on input "360000" at bounding box center [339, 162] width 24 height 9
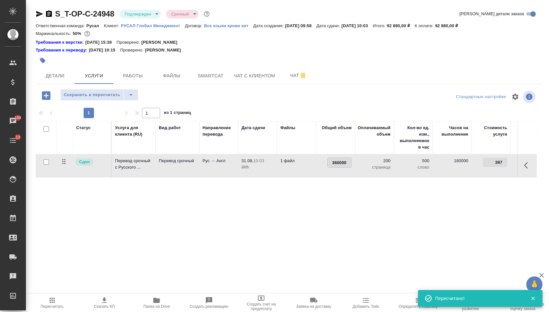
click at [330, 166] on input "360000" at bounding box center [339, 162] width 24 height 9
drag, startPoint x: 330, startPoint y: 166, endPoint x: 354, endPoint y: 165, distance: 24.3
click at [353, 166] on td "360000" at bounding box center [335, 165] width 39 height 23
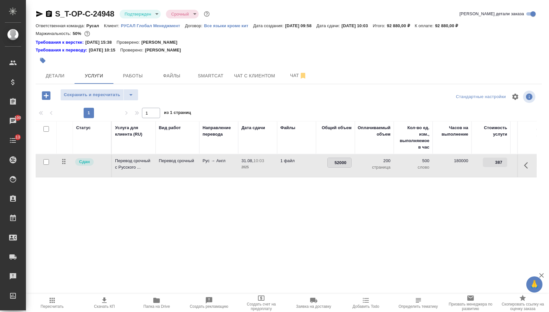
type input "520000"
click at [330, 210] on div "Статус Услуга для клиента (RU) Вид работ Направление перевода Дата сдачи Файлы …" at bounding box center [286, 190] width 501 height 139
click at [90, 98] on span "Сохранить и пересчитать" at bounding box center [92, 94] width 56 height 7
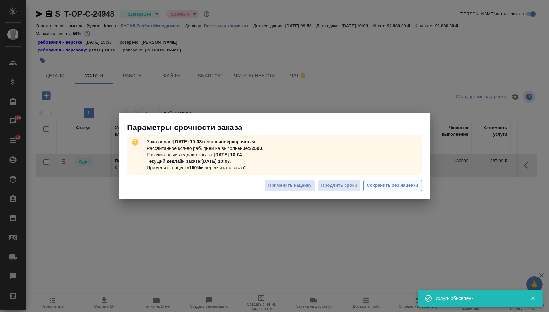
click at [396, 191] on button "Сохранить без наценки" at bounding box center [392, 185] width 59 height 11
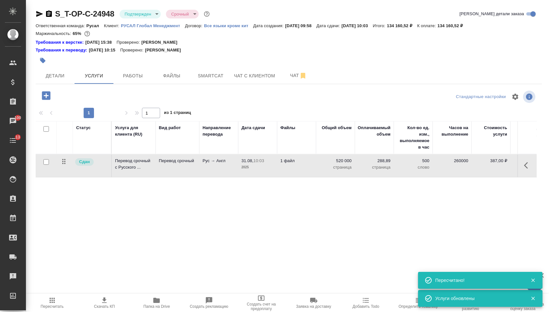
click at [335, 169] on p "страница" at bounding box center [335, 167] width 32 height 6
click at [334, 167] on input "520000" at bounding box center [339, 162] width 24 height 9
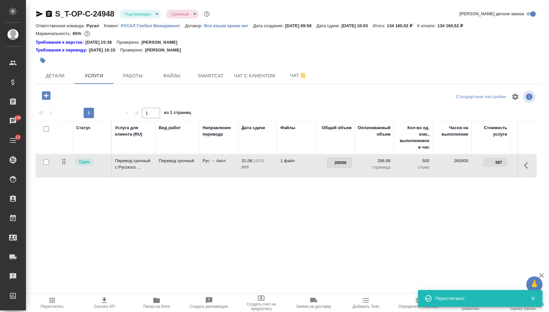
type input "720000"
click at [352, 219] on div "Статус Услуга для клиента (RU) Вид работ Направление перевода Дата сдачи Файлы …" at bounding box center [286, 190] width 501 height 139
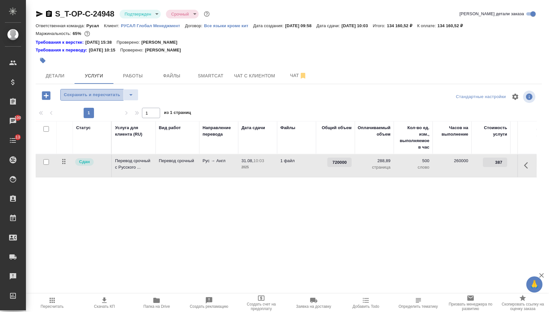
click at [107, 98] on span "Сохранить и пересчитать" at bounding box center [92, 94] width 56 height 7
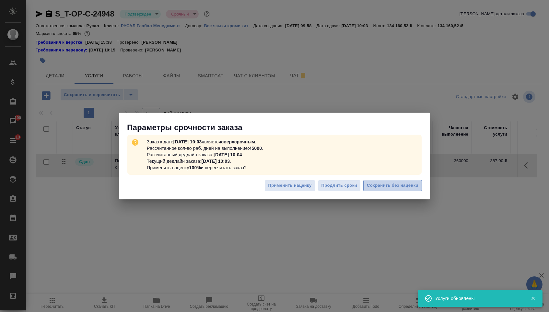
click at [385, 181] on button "Сохранить без наценки" at bounding box center [392, 185] width 59 height 11
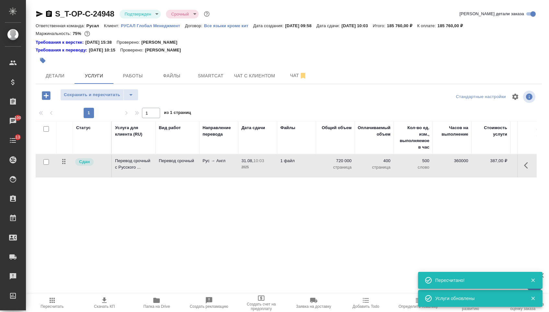
click at [137, 10] on body "🙏 .cls-1 fill:#fff; AWATERA Menshikova Aleksandra Клиенты Спецификации Заказы 1…" at bounding box center [274, 156] width 549 height 312
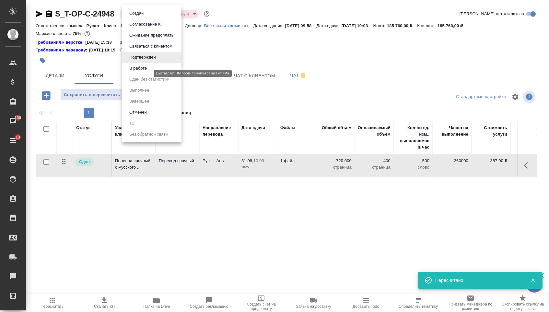
click at [143, 72] on button "В работе" at bounding box center [137, 68] width 21 height 7
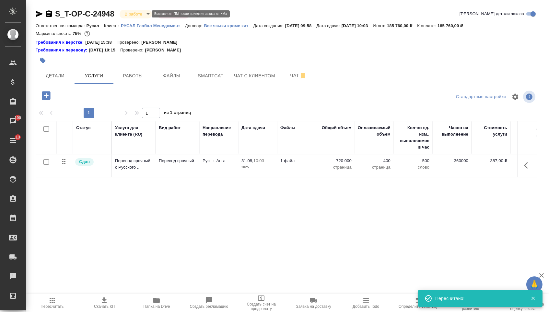
click at [142, 14] on body "🙏 .cls-1 fill:#fff; AWATERA Menshikova Aleksandra Клиенты Спецификации Заказы 1…" at bounding box center [274, 156] width 549 height 312
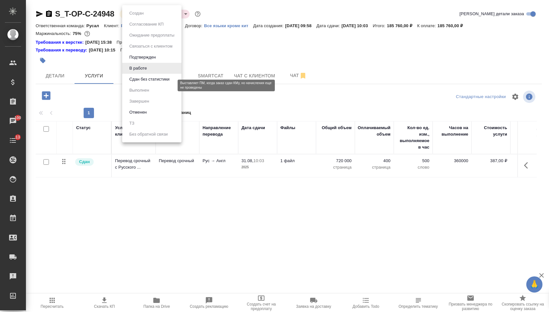
click at [141, 83] on button "Сдан без статистики" at bounding box center [149, 79] width 44 height 7
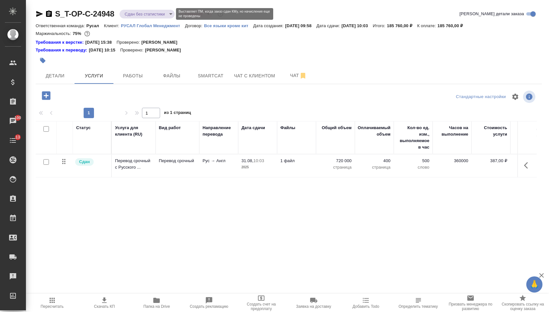
click at [141, 16] on body "🙏 .cls-1 fill:#fff; AWATERA Menshikova Aleksandra Клиенты Спецификации Заказы 1…" at bounding box center [274, 156] width 549 height 312
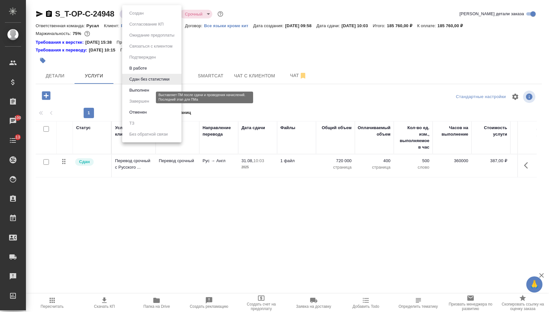
click at [141, 94] on button "Выполнен" at bounding box center [139, 90] width 24 height 7
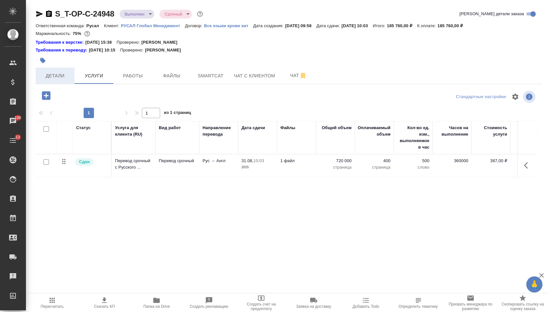
click at [56, 73] on button "Детали" at bounding box center [55, 76] width 39 height 16
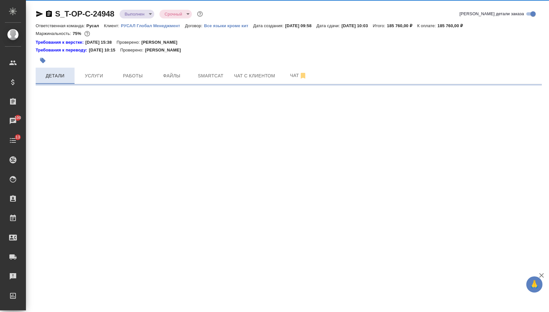
select select "RU"
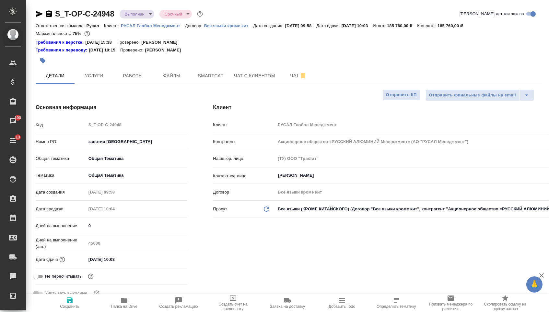
type textarea "x"
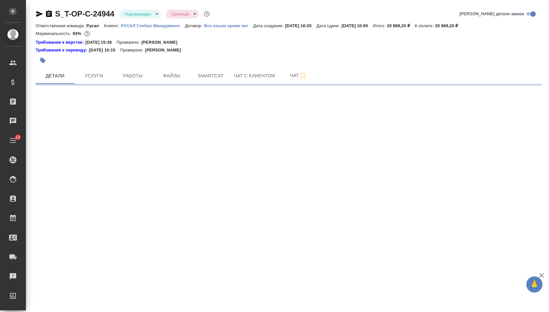
select select "RU"
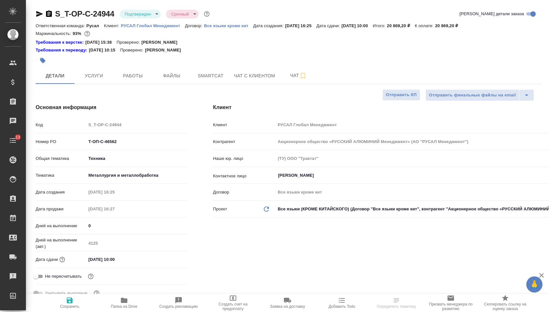
type textarea "x"
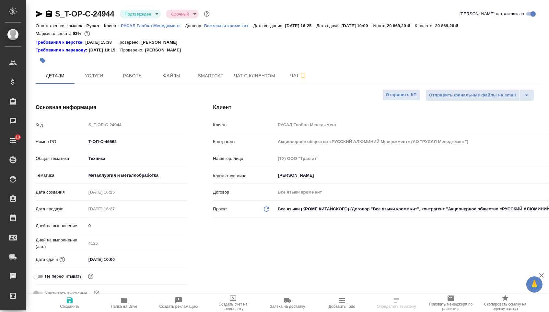
type textarea "x"
click at [191, 77] on button "Smartcat" at bounding box center [210, 76] width 39 height 16
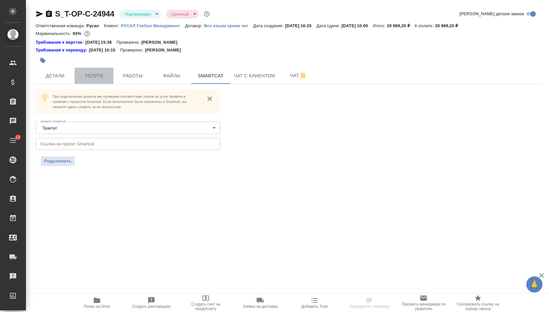
click at [111, 75] on button "Услуги" at bounding box center [93, 76] width 39 height 16
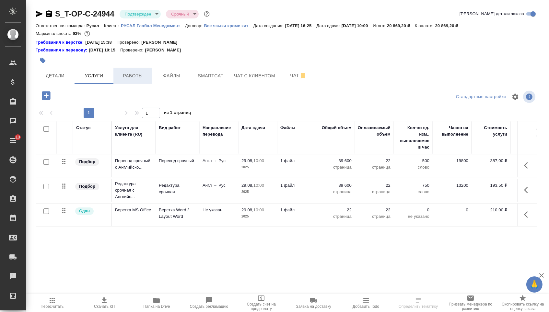
click at [130, 76] on span "Работы" at bounding box center [132, 76] width 31 height 8
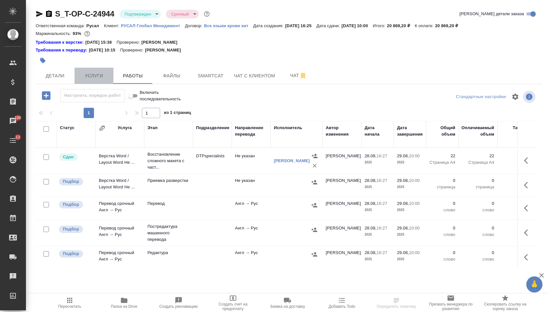
click at [92, 76] on span "Услуги" at bounding box center [93, 76] width 31 height 8
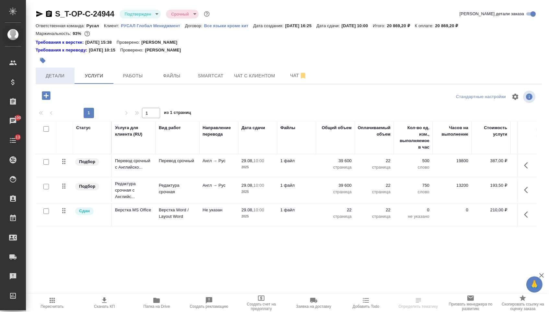
click at [64, 75] on span "Детали" at bounding box center [55, 76] width 31 height 8
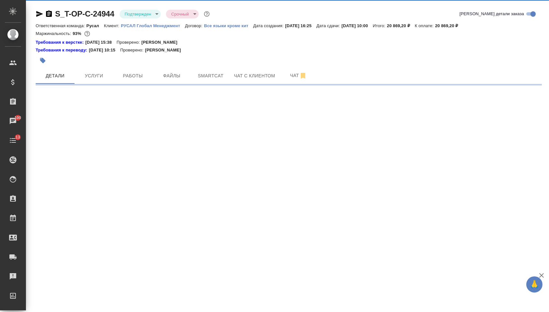
select select "RU"
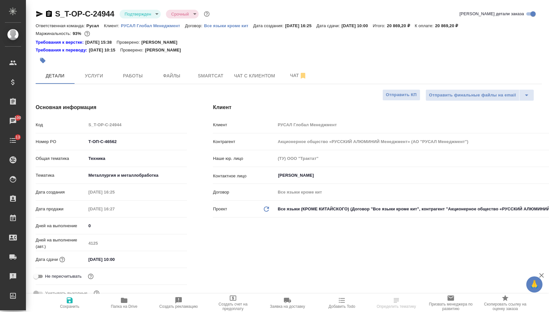
type textarea "x"
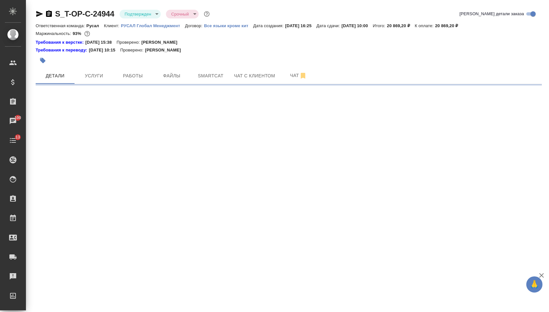
select select "RU"
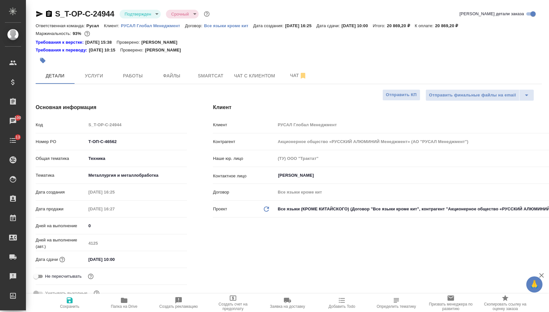
type textarea "x"
drag, startPoint x: 120, startPoint y: 146, endPoint x: 72, endPoint y: 146, distance: 47.9
click at [72, 146] on div "Номер PO Т-ОП-С-46562" at bounding box center [111, 141] width 151 height 11
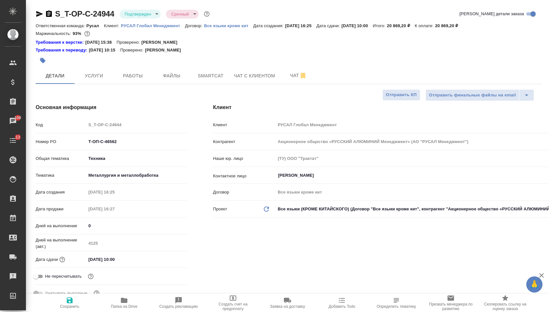
type textarea "x"
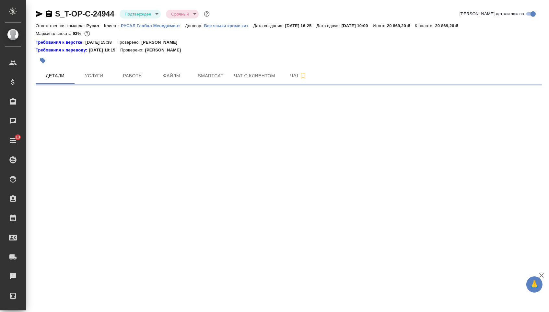
select select "RU"
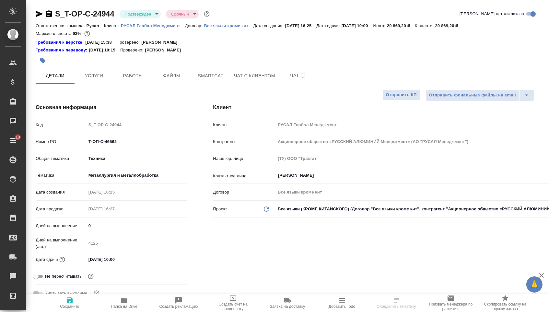
type textarea "x"
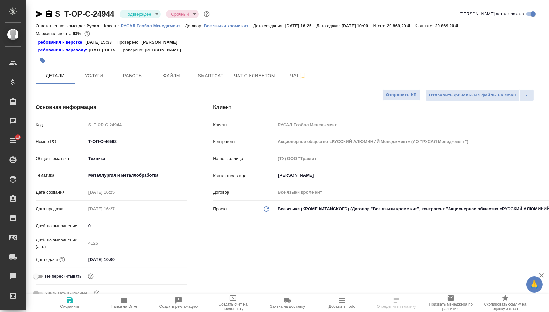
type textarea "x"
click at [112, 261] on input "29.08.2025 10:00" at bounding box center [114, 259] width 57 height 9
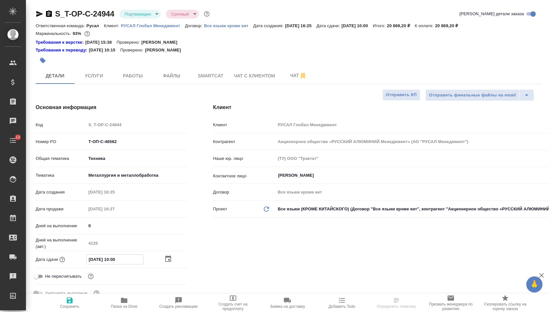
click at [167, 263] on icon "button" at bounding box center [168, 259] width 8 height 8
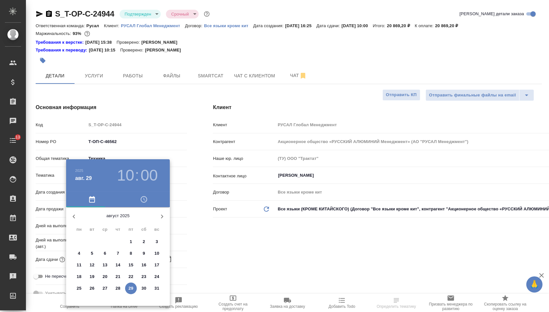
click at [159, 220] on icon "button" at bounding box center [162, 217] width 8 height 8
click at [78, 245] on p "1" at bounding box center [79, 242] width 2 height 6
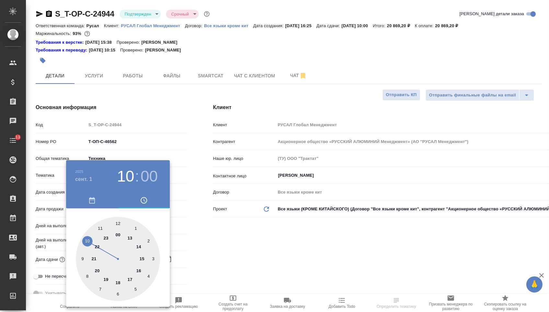
type input "01.09.2025 10:00"
type textarea "x"
drag, startPoint x: 208, startPoint y: 239, endPoint x: 170, endPoint y: 242, distance: 38.4
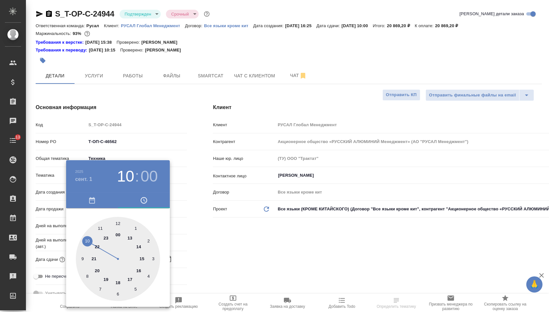
click at [208, 239] on div at bounding box center [274, 156] width 549 height 312
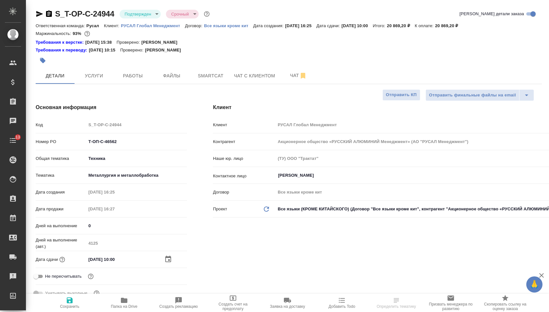
click at [79, 296] on button "Сохранить" at bounding box center [69, 303] width 54 height 18
type textarea "x"
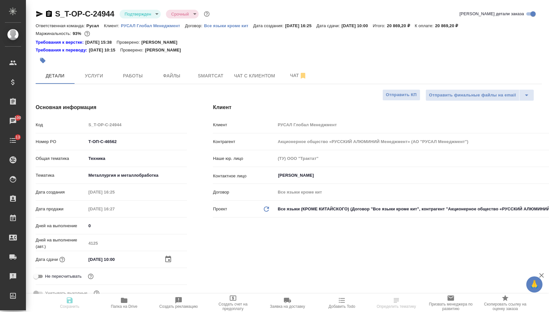
type textarea "x"
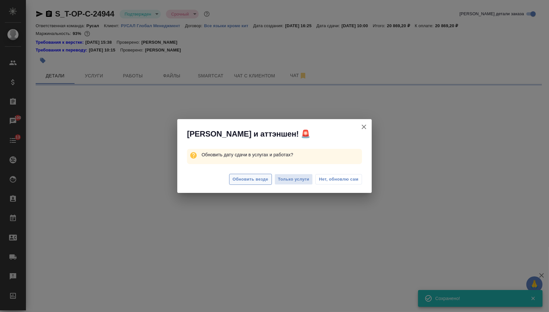
select select "RU"
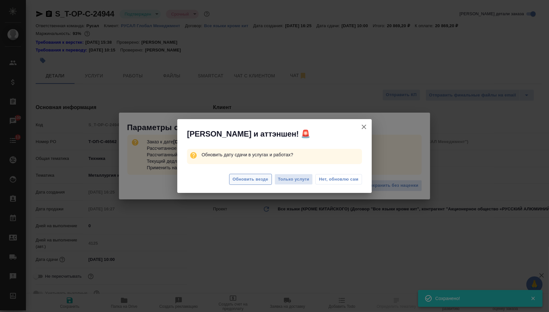
click at [256, 183] on span "Обновить везде" at bounding box center [250, 179] width 36 height 7
type textarea "x"
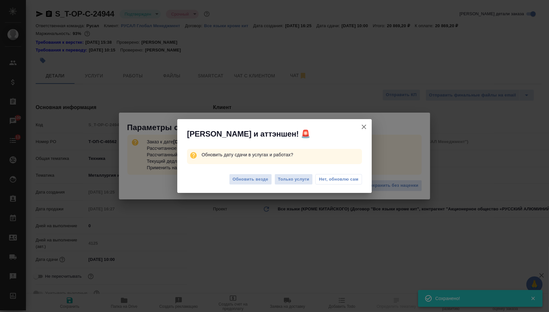
type textarea "x"
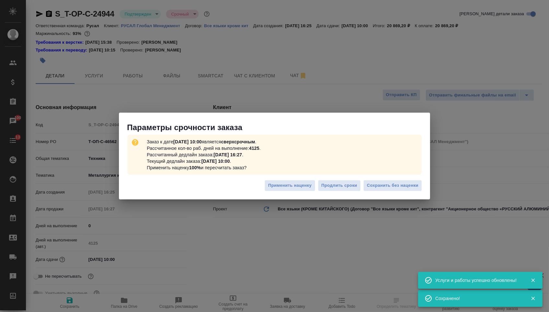
click at [256, 179] on body "🙏 .cls-1 fill:#fff; AWATERA Menshikova Aleksandra Клиенты Спецификации Заказы 1…" at bounding box center [274, 156] width 549 height 312
click at [404, 184] on span "Сохранить без наценки" at bounding box center [392, 185] width 51 height 7
type textarea "x"
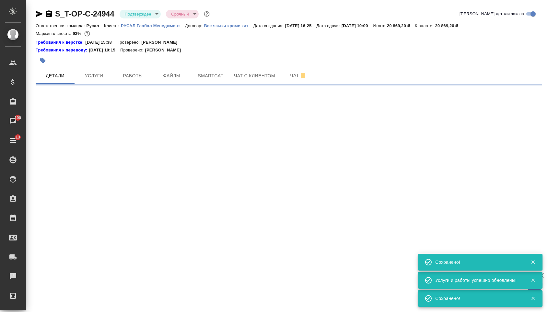
select select "RU"
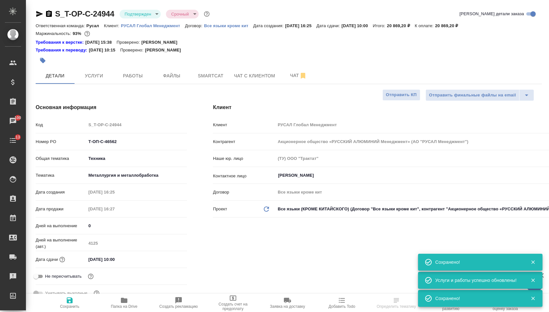
type textarea "x"
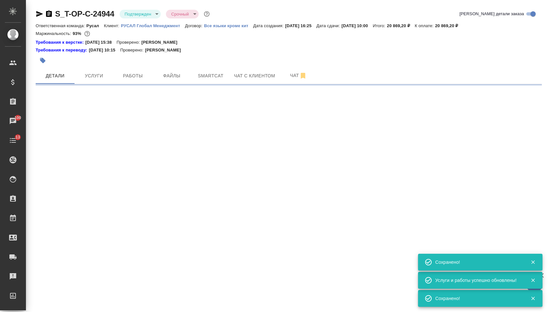
click at [186, 1] on div "S_T-OP-C-24944 Подтвержден confirmed Срочный urgent Кратко детали заказа Ответс…" at bounding box center [288, 44] width 513 height 89
select select "RU"
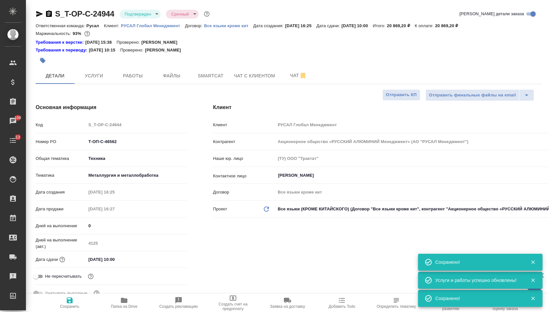
type textarea "x"
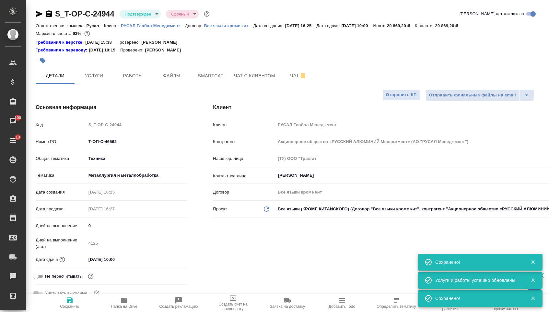
type textarea "x"
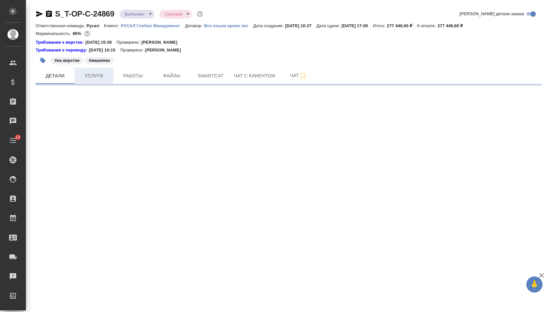
select select "RU"
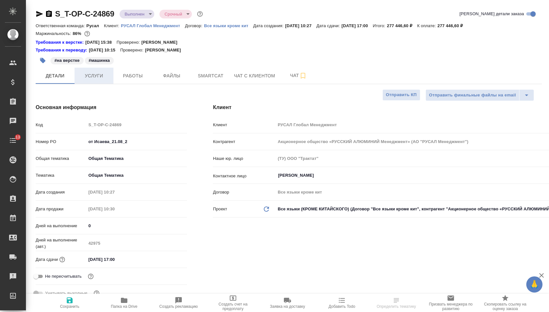
click at [85, 80] on span "Услуги" at bounding box center [93, 76] width 31 height 8
type textarea "x"
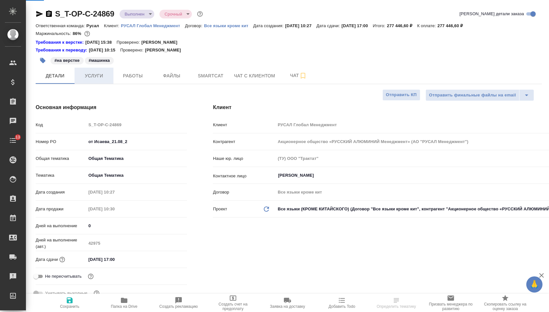
type textarea "x"
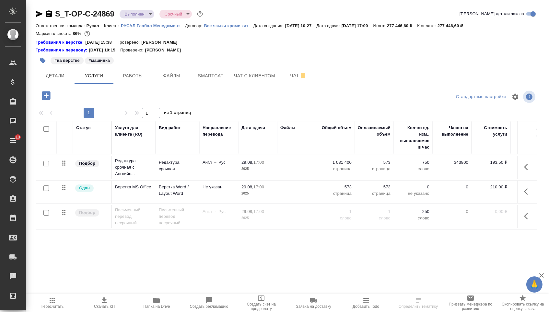
click at [338, 166] on p "1 031 400" at bounding box center [335, 162] width 32 height 6
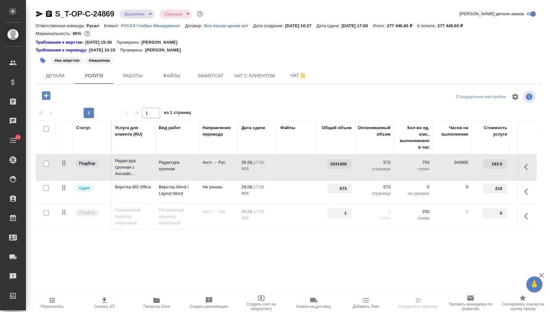
click at [324, 167] on div "1031400" at bounding box center [335, 163] width 32 height 9
drag, startPoint x: 330, startPoint y: 167, endPoint x: 386, endPoint y: 166, distance: 56.0
click at [386, 166] on tr "Подбор Редактура срочная с Английс... Редактура срочная Англ → Рус 29.08, 17:00…" at bounding box center [341, 167] width 610 height 26
type input "1472400"
click at [357, 260] on div "Статус Услуга для клиента (RU) Вид работ Направление перевода Дата сдачи Файлы …" at bounding box center [286, 190] width 501 height 139
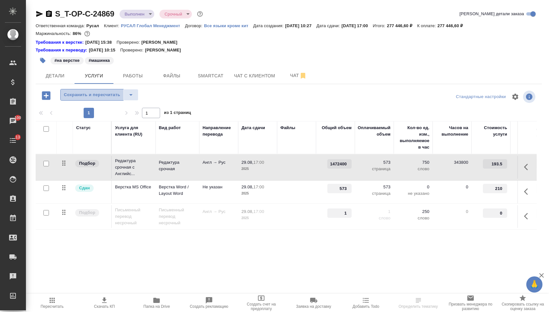
click at [107, 101] on button "Сохранить и пересчитать" at bounding box center [91, 95] width 63 height 12
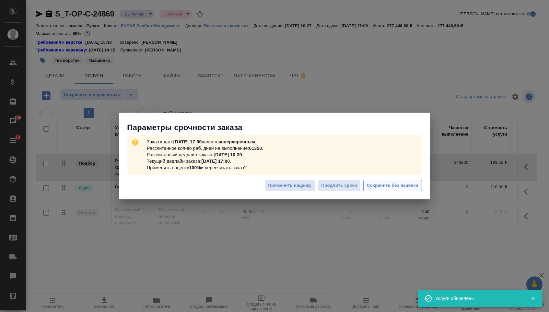
click at [399, 185] on span "Сохранить без наценки" at bounding box center [392, 185] width 51 height 7
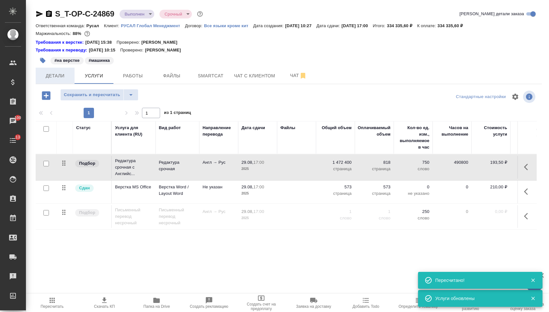
click at [51, 82] on button "Детали" at bounding box center [55, 76] width 39 height 16
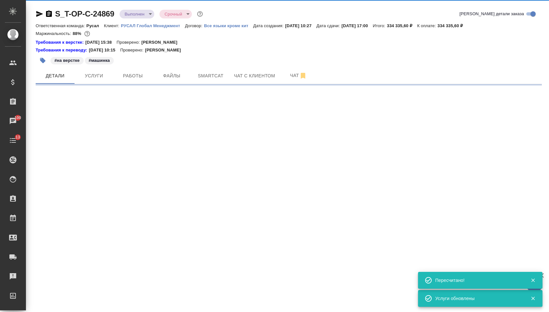
select select "RU"
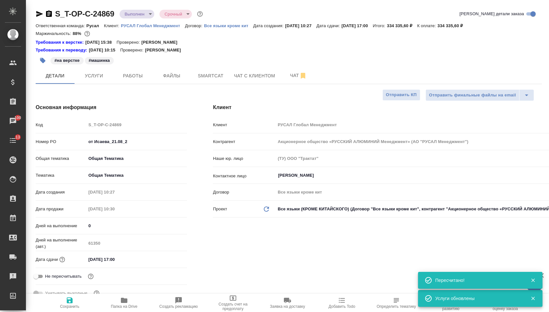
type textarea "x"
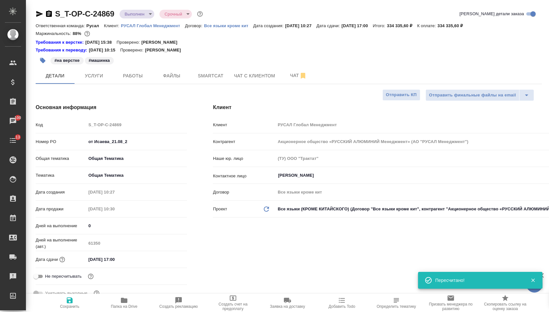
type textarea "x"
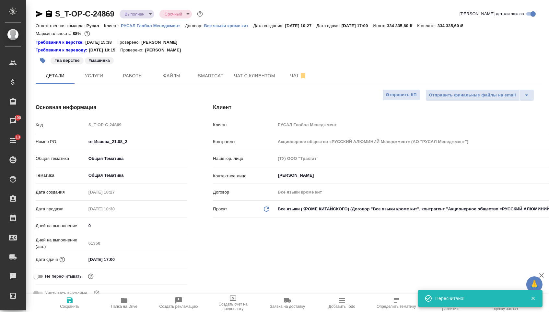
type textarea "x"
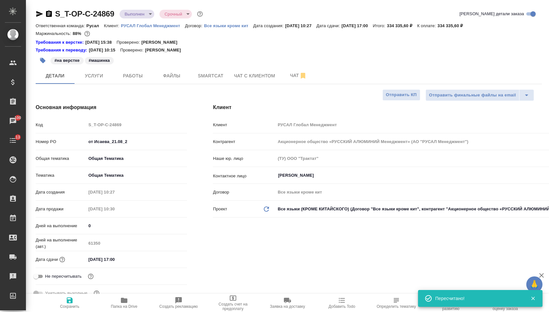
type textarea "x"
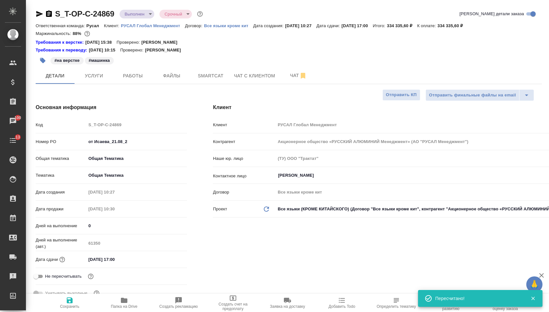
type textarea "x"
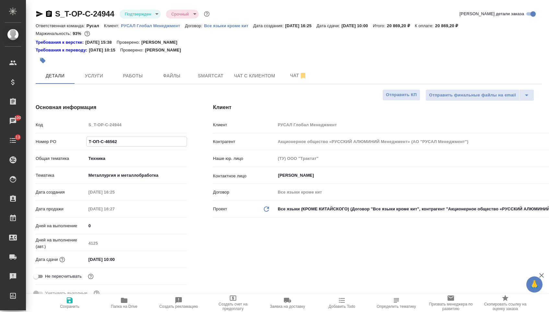
select select "RU"
click at [152, 26] on p "РУСАЛ Глобал Менеджмент" at bounding box center [153, 25] width 64 height 5
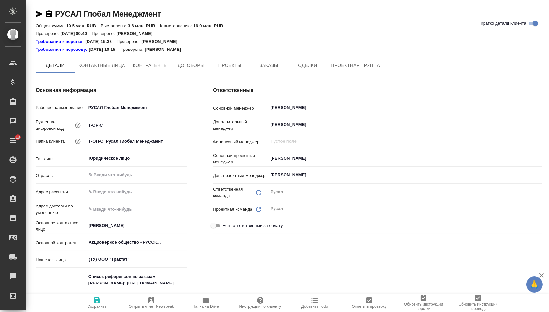
type textarea "x"
click at [288, 161] on input "[PERSON_NAME]" at bounding box center [393, 159] width 248 height 8
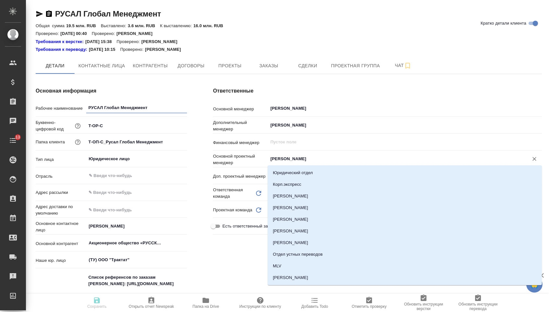
type textarea "x"
click at [288, 160] on input "[PERSON_NAME]" at bounding box center [393, 159] width 248 height 8
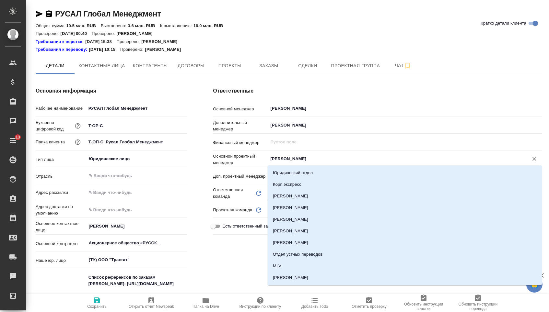
type textarea "x"
click at [288, 160] on input "[PERSON_NAME]" at bounding box center [393, 159] width 248 height 8
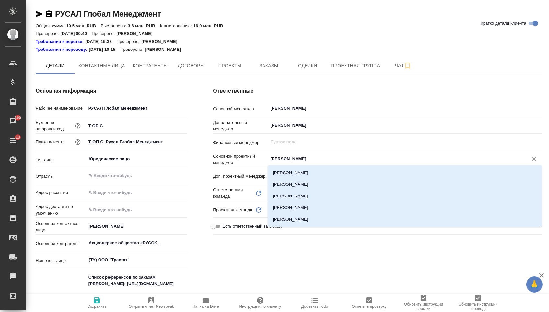
type input "кирилл"
click at [300, 195] on li "Авдеенко Кирилл" at bounding box center [404, 196] width 274 height 12
type textarea "x"
type input "Авдеенко Кирилл"
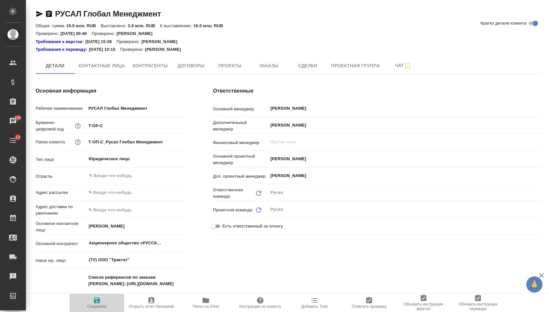
click at [98, 307] on span "Сохранить" at bounding box center [96, 306] width 19 height 5
type textarea "x"
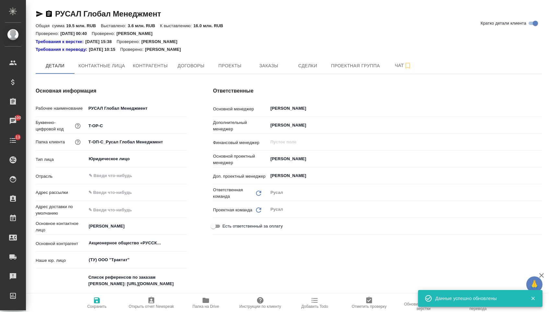
type textarea "x"
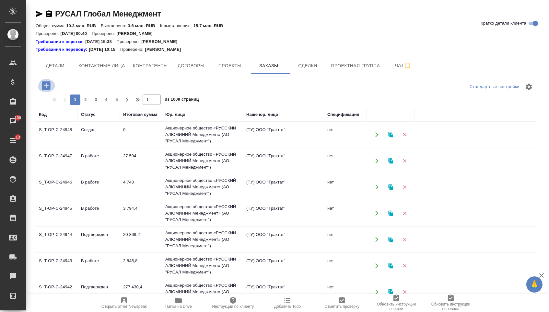
click at [52, 86] on icon "button" at bounding box center [45, 85] width 11 height 11
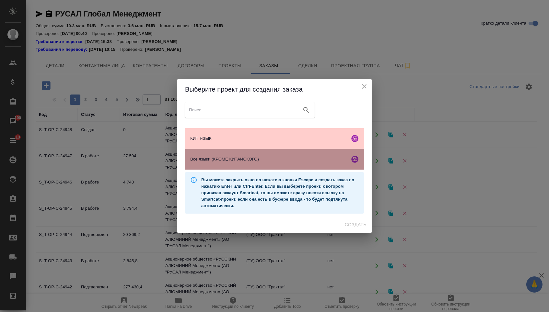
click at [241, 154] on div "Все языки (КРОМЕ КИТАЙСКОГО)" at bounding box center [274, 159] width 179 height 21
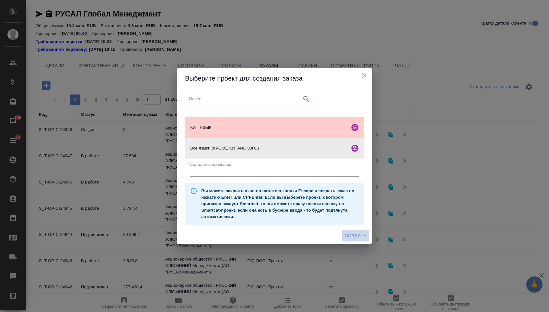
click at [359, 234] on span "Создать" at bounding box center [356, 236] width 22 height 8
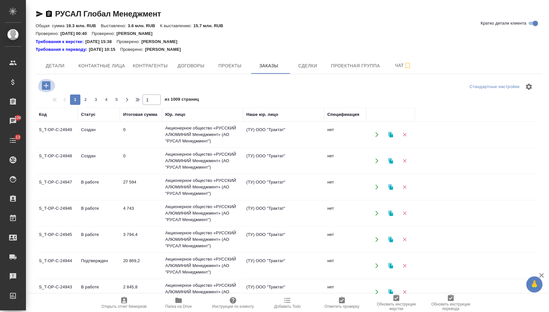
click at [39, 88] on button "button" at bounding box center [46, 85] width 18 height 13
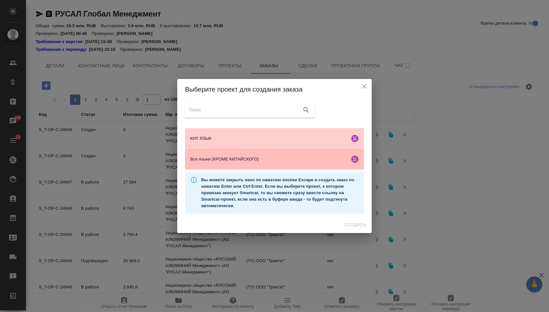
click at [234, 158] on span "Все языки (КРОМЕ КИТАЙСКОГО)" at bounding box center [268, 159] width 157 height 6
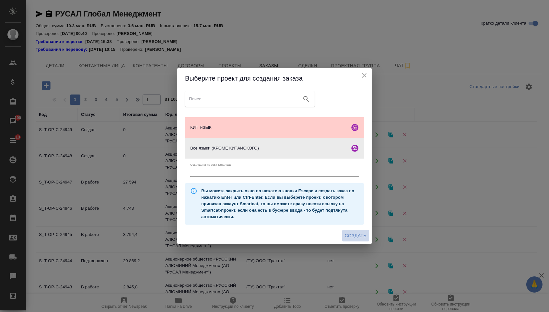
click at [347, 240] on span "Создать" at bounding box center [356, 236] width 22 height 8
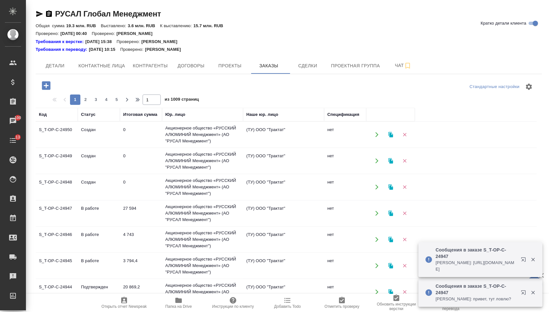
click at [50, 86] on icon "button" at bounding box center [46, 85] width 8 height 8
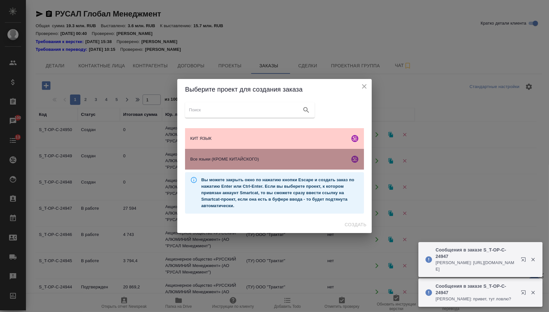
click at [223, 162] on span "Все языки (КРОМЕ КИТАЙСКОГО)" at bounding box center [268, 159] width 157 height 6
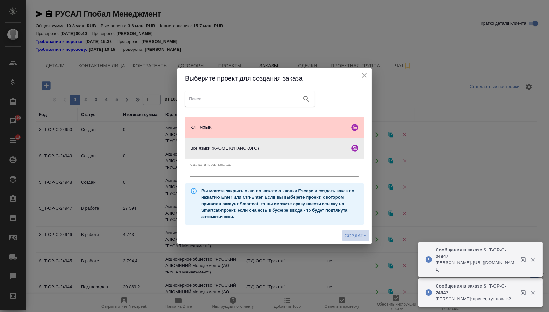
click at [345, 235] on span "Создать" at bounding box center [356, 236] width 22 height 8
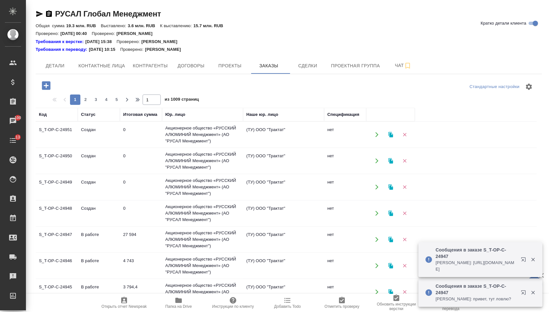
click at [42, 81] on icon "button" at bounding box center [45, 85] width 11 height 11
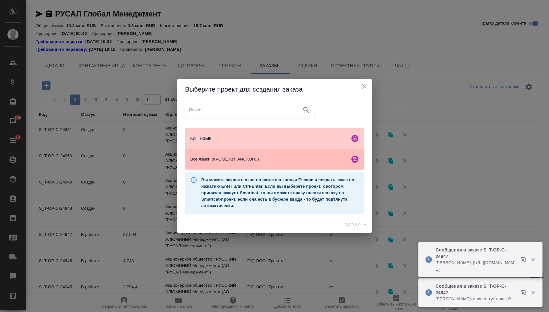
click at [200, 164] on div "Все языки (КРОМЕ КИТАЙСКОГО)" at bounding box center [274, 159] width 179 height 21
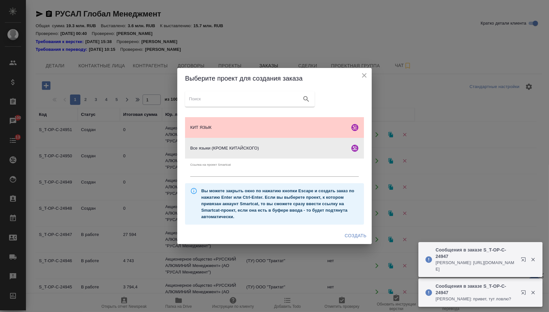
click at [357, 234] on span "Создать" at bounding box center [356, 236] width 22 height 8
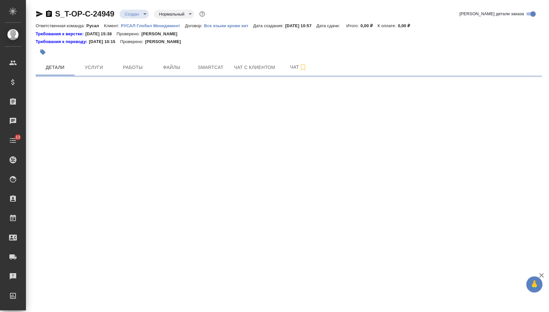
select select "RU"
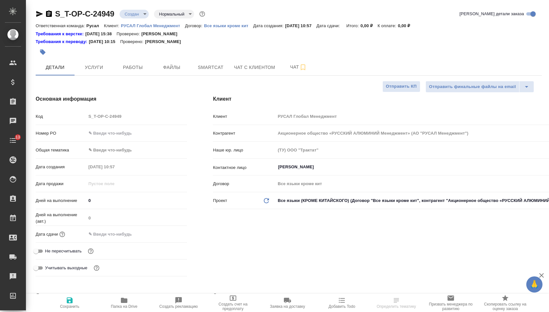
type textarea "x"
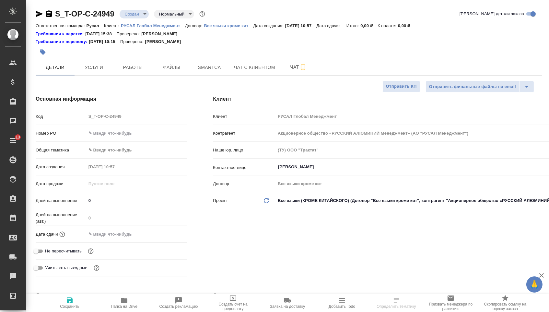
type textarea "x"
click at [119, 136] on input "text" at bounding box center [136, 133] width 100 height 9
type textarea "x"
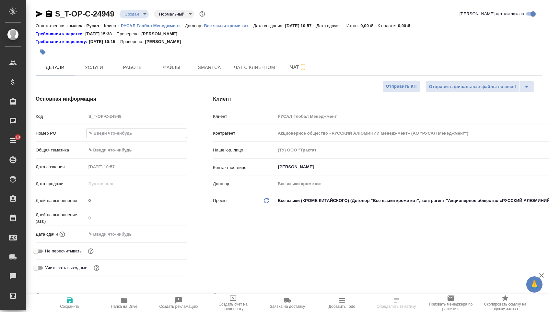
paste input "Т-ОП-С-46568"
type input "Т-ОП-С-46568"
type textarea "x"
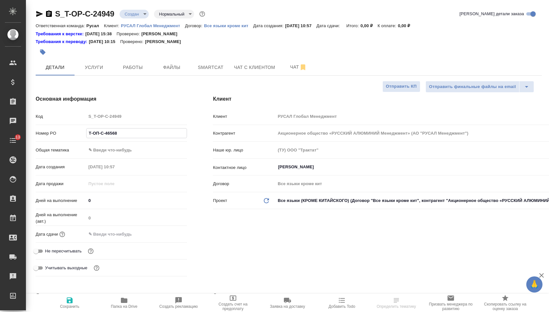
type input "Т-ОП-С-46568"
click at [120, 237] on input "text" at bounding box center [114, 234] width 57 height 9
click at [166, 237] on icon "button" at bounding box center [168, 233] width 6 height 6
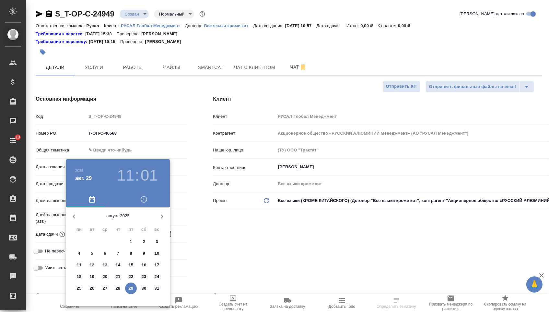
click at [132, 294] on button "29" at bounding box center [131, 289] width 12 height 12
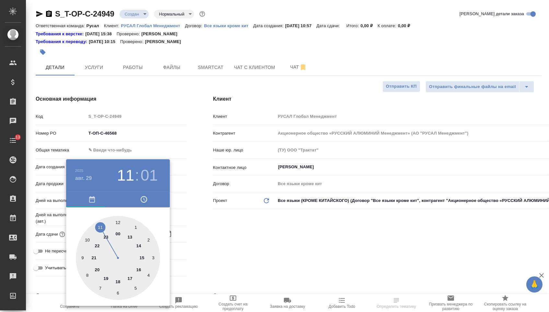
type input "[DATE] 11:01"
type textarea "x"
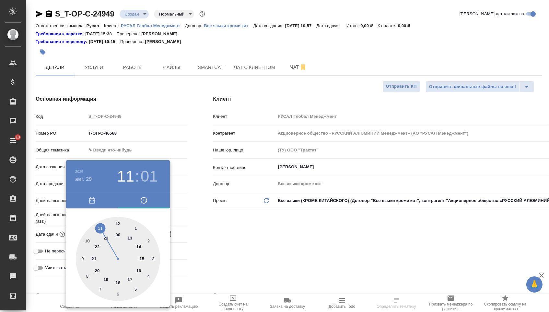
type textarea "x"
type input "29.08.2025 17:01"
click at [132, 281] on div at bounding box center [118, 259] width 84 height 84
type textarea "x"
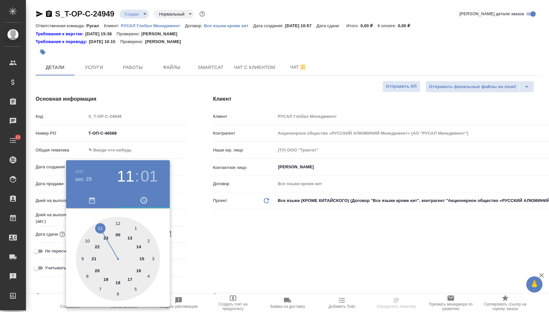
type textarea "x"
click at [118, 221] on div at bounding box center [118, 259] width 84 height 84
type input "[DATE] 17:00"
type textarea "x"
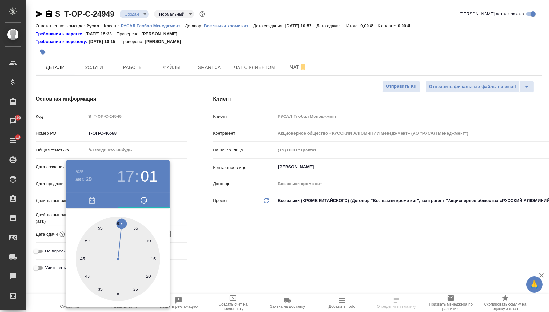
type textarea "x"
click at [235, 244] on div at bounding box center [274, 156] width 549 height 312
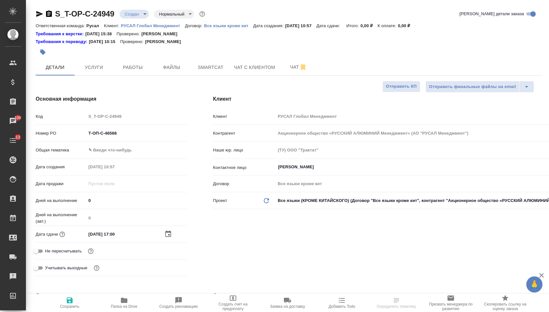
select select "RU"
type textarea "x"
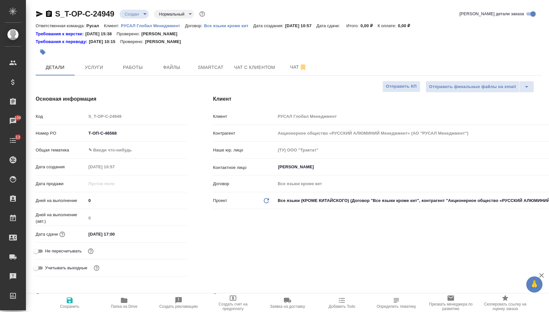
type textarea "x"
click at [112, 159] on div "Общая тематика ✎ Введи что-нибудь" at bounding box center [111, 152] width 151 height 17
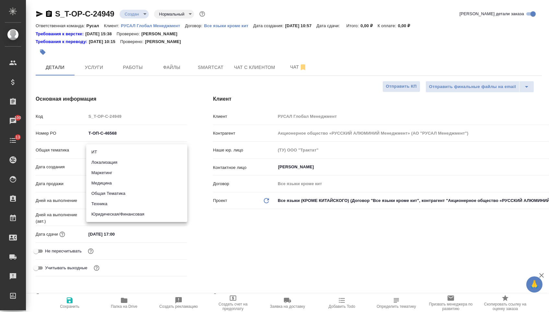
click at [112, 155] on body "🙏 .cls-1 fill:#fff; AWATERA Menshikova Aleksandra Клиенты Спецификации Заказы 1…" at bounding box center [274, 156] width 549 height 312
click at [111, 202] on li "Техника" at bounding box center [136, 204] width 101 height 10
type input "tech"
type textarea "x"
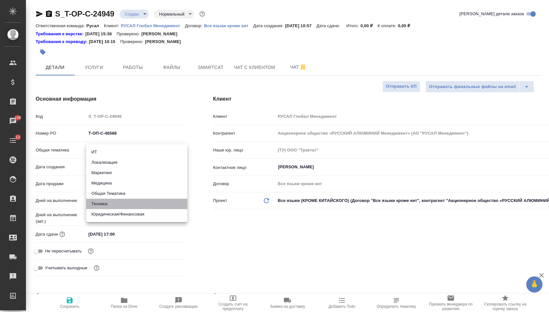
type textarea "x"
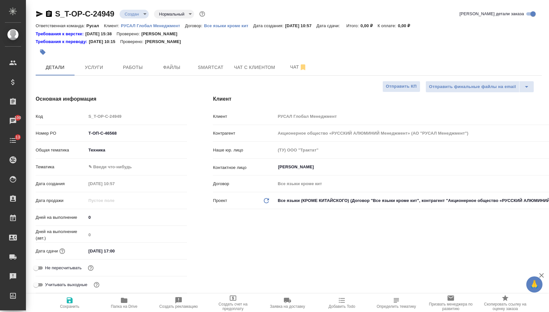
click at [111, 170] on body "🙏 .cls-1 fill:#fff; AWATERA Menshikova Aleksandra Клиенты Спецификации Заказы 1…" at bounding box center [274, 156] width 549 height 312
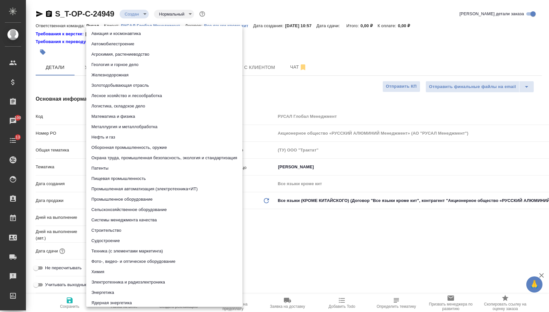
click at [123, 129] on li "Металлургия и металлобработка" at bounding box center [164, 127] width 156 height 10
type textarea "x"
type input "60014e23f7d9dc5f480a3cf8"
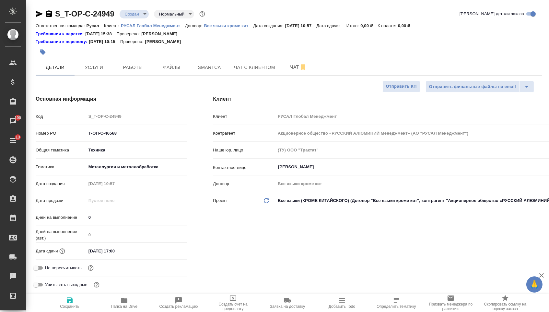
click at [79, 311] on button "Сохранить" at bounding box center [69, 303] width 54 height 18
type textarea "x"
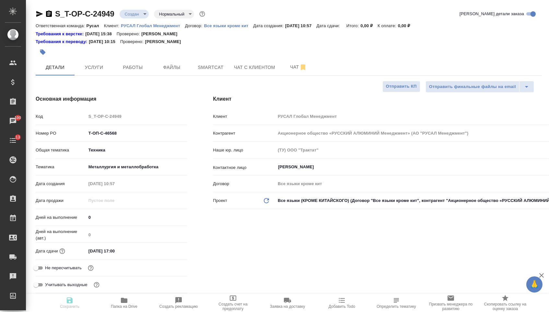
type textarea "x"
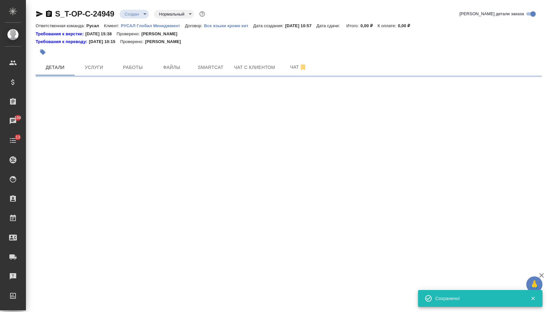
select select "RU"
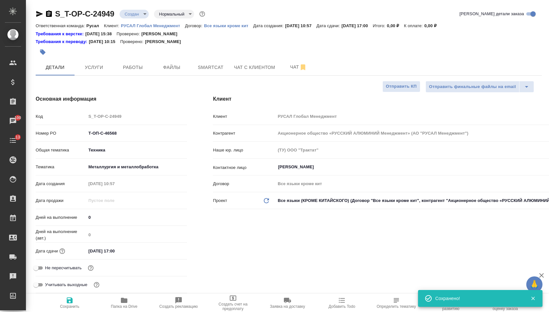
type textarea "x"
click at [176, 70] on span "Файлы" at bounding box center [171, 67] width 31 height 8
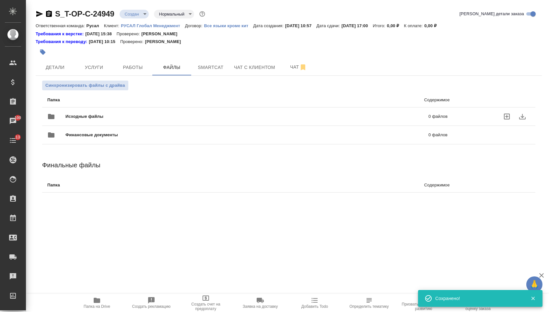
click at [130, 114] on div "Исходные файлы 0 файлов" at bounding box center [247, 117] width 400 height 16
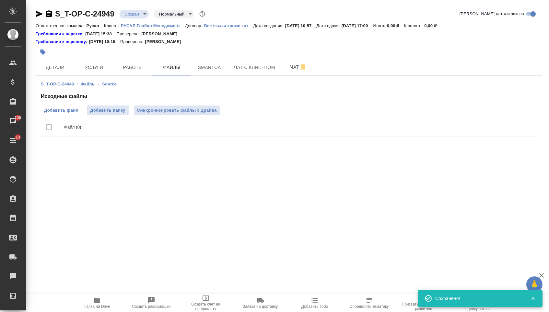
click at [63, 110] on span "Добавить файл" at bounding box center [61, 110] width 34 height 6
click at [0, 0] on input "Добавить файл" at bounding box center [0, 0] width 0 height 0
click at [98, 67] on span "Услуги" at bounding box center [93, 67] width 31 height 8
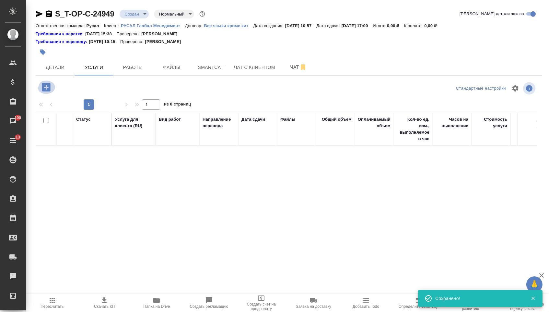
click at [50, 91] on icon "button" at bounding box center [46, 87] width 8 height 8
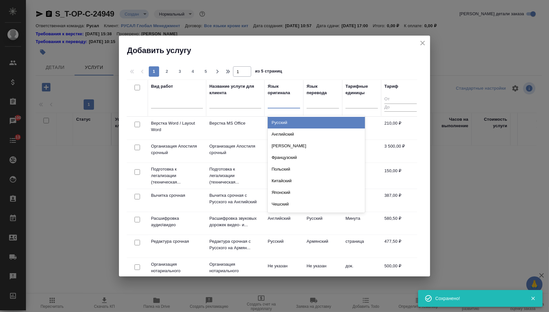
drag, startPoint x: 282, startPoint y: 96, endPoint x: 282, endPoint y: 121, distance: 25.3
click at [282, 96] on div at bounding box center [283, 102] width 32 height 12
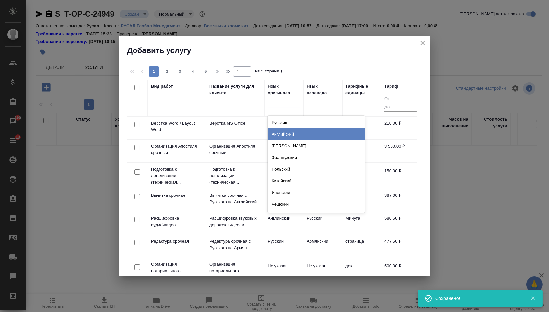
click at [282, 132] on div "Английский" at bounding box center [315, 135] width 97 height 12
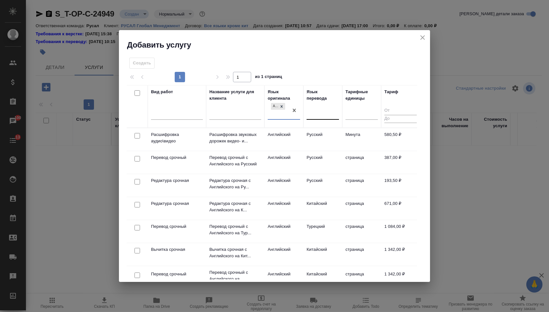
click at [329, 113] on div at bounding box center [322, 113] width 32 height 9
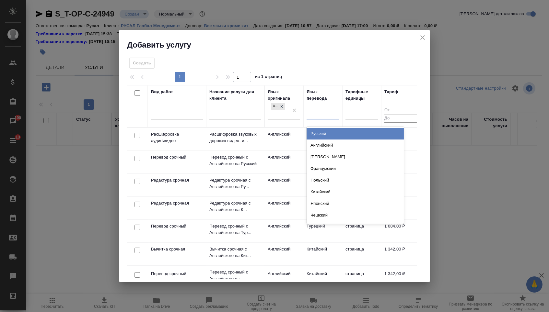
click at [321, 134] on div "Русский" at bounding box center [354, 134] width 97 height 12
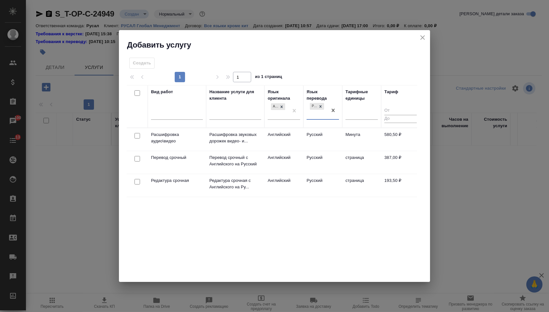
click at [139, 157] on input "checkbox" at bounding box center [137, 159] width 6 height 6
checkbox input "true"
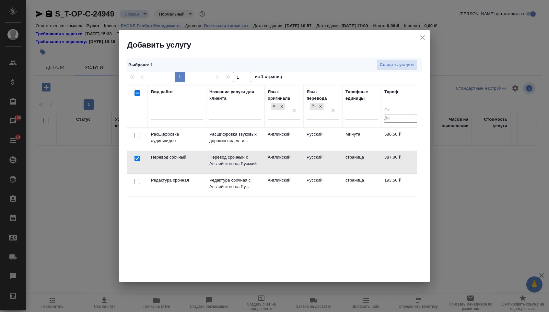
click at [139, 140] on div at bounding box center [137, 135] width 15 height 9
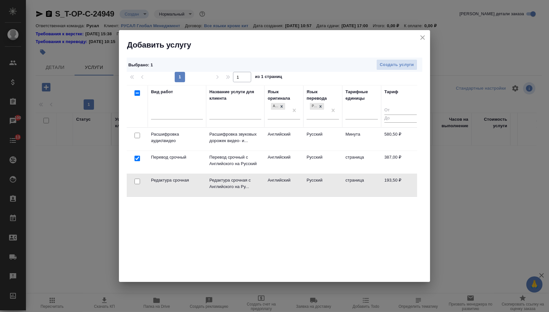
click at [138, 140] on div at bounding box center [137, 135] width 15 height 9
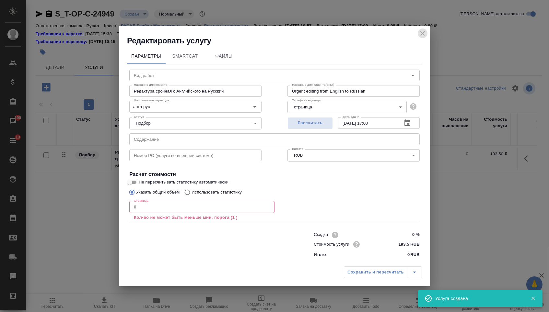
click at [421, 37] on button "close" at bounding box center [422, 33] width 10 height 10
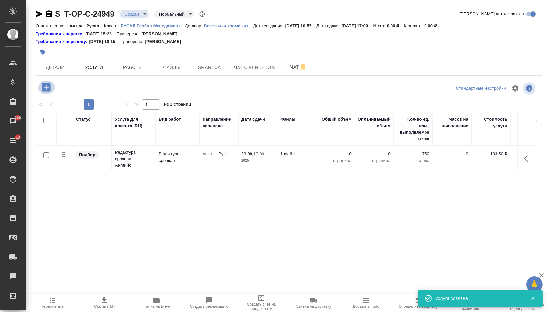
click at [52, 90] on icon "button" at bounding box center [45, 87] width 11 height 11
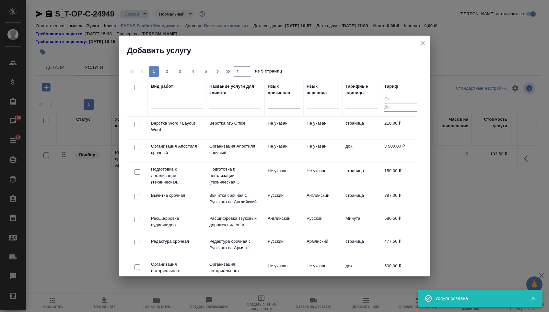
click at [289, 102] on div at bounding box center [283, 101] width 32 height 9
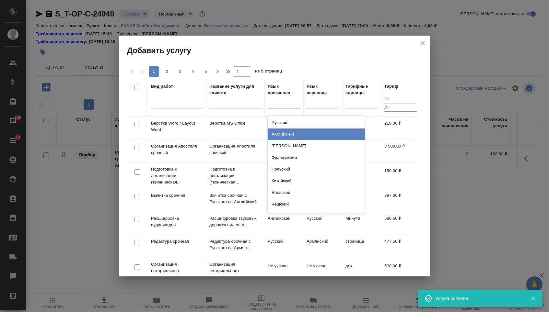
click at [282, 135] on div "Английский" at bounding box center [315, 135] width 97 height 12
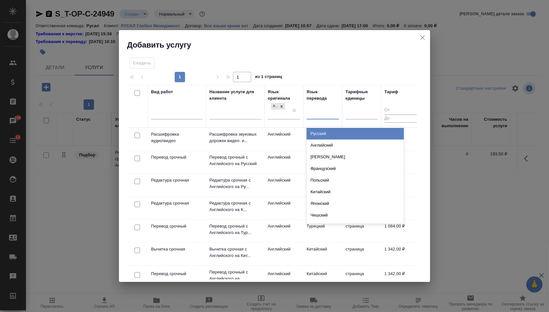
click at [315, 116] on div at bounding box center [322, 112] width 32 height 9
click at [314, 132] on div "Русский" at bounding box center [354, 134] width 97 height 12
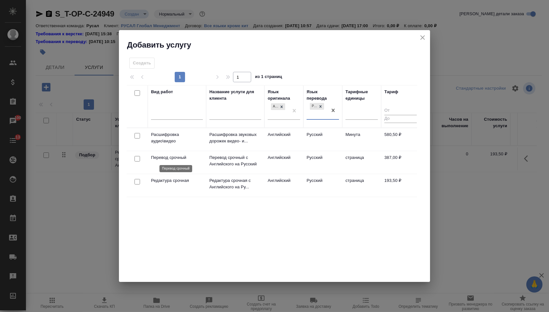
click at [170, 151] on td "Перевод срочный" at bounding box center [177, 139] width 58 height 23
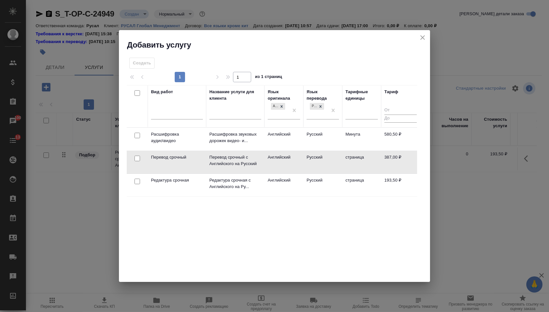
click at [170, 151] on td "Перевод срочный" at bounding box center [177, 139] width 58 height 23
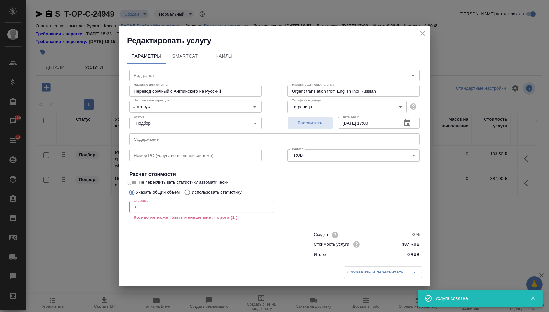
click at [153, 140] on input "text" at bounding box center [274, 139] width 290 height 12
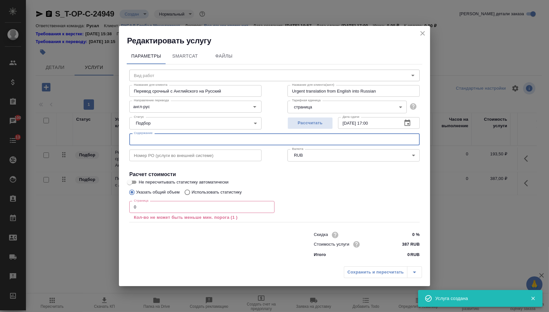
paste input "certificates"
type input "certificates"
click at [141, 213] on input "0" at bounding box center [201, 207] width 145 height 12
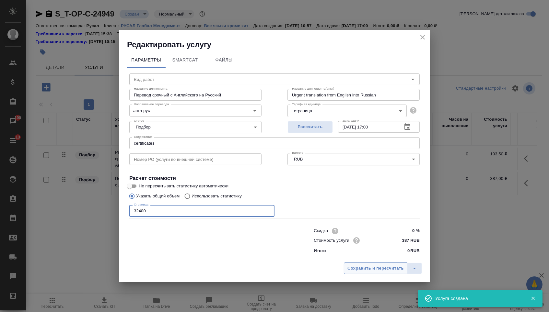
type input "32400"
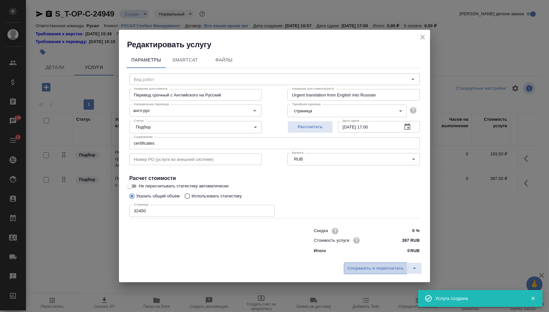
click at [353, 272] on span "Сохранить и пересчитать" at bounding box center [375, 268] width 56 height 7
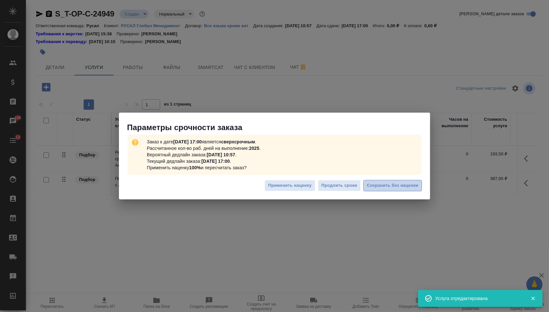
click at [398, 184] on span "Сохранить без наценки" at bounding box center [392, 185] width 51 height 7
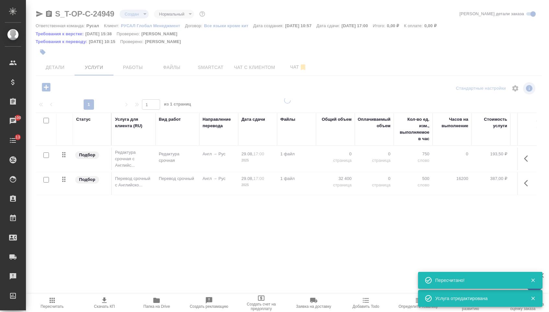
type input "urgent"
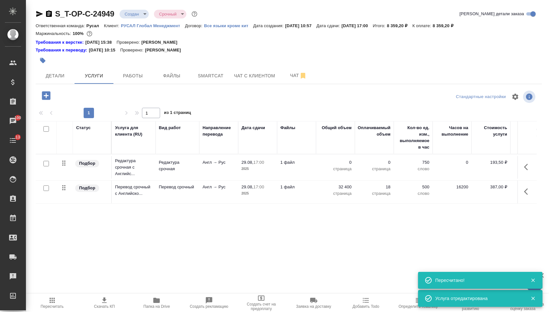
click at [339, 162] on td "0 страница" at bounding box center [335, 167] width 39 height 23
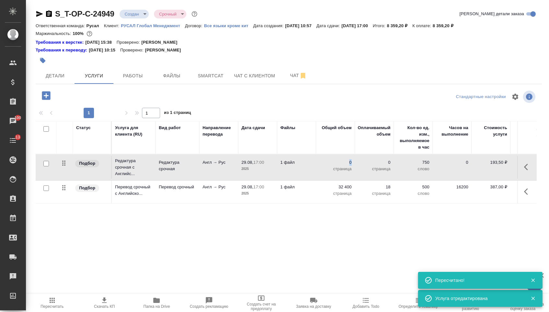
click at [338, 166] on p "0" at bounding box center [335, 162] width 32 height 6
click at [338, 169] on input "0" at bounding box center [339, 163] width 24 height 9
type input "32400"
click at [302, 246] on div "Статус Услуга для клиента (RU) Вид работ Направление перевода Дата сдачи Файлы …" at bounding box center [286, 190] width 501 height 139
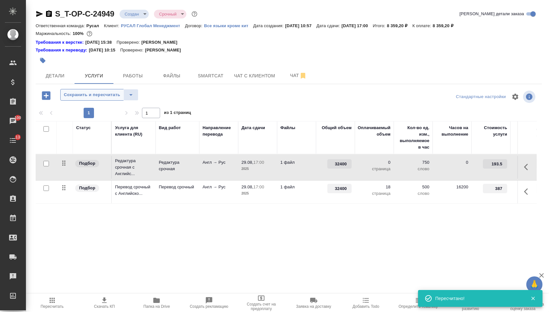
click at [96, 97] on span "Сохранить и пересчитать" at bounding box center [92, 94] width 56 height 7
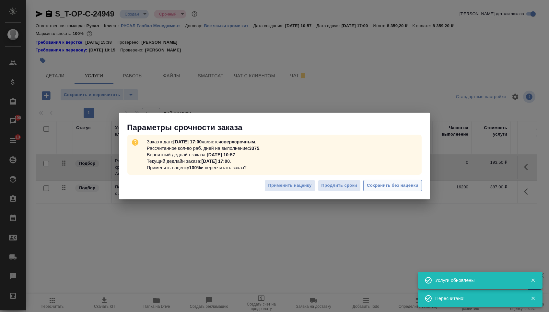
click at [385, 189] on span "Сохранить без наценки" at bounding box center [392, 185] width 51 height 7
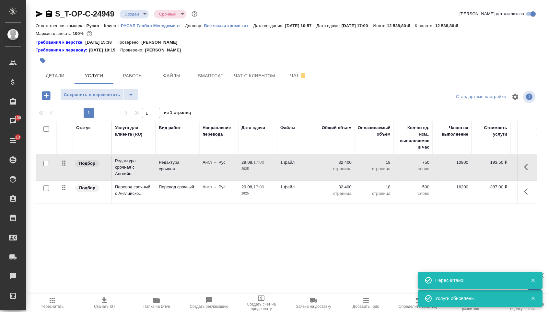
click at [48, 97] on icon "button" at bounding box center [45, 95] width 11 height 11
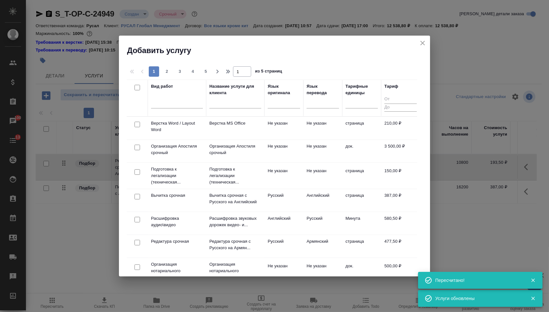
click at [231, 121] on p "Верстка MS Office" at bounding box center [235, 123] width 52 height 6
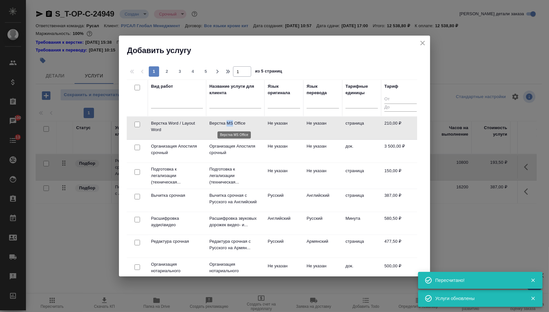
click at [231, 121] on p "Верстка MS Office" at bounding box center [235, 123] width 52 height 6
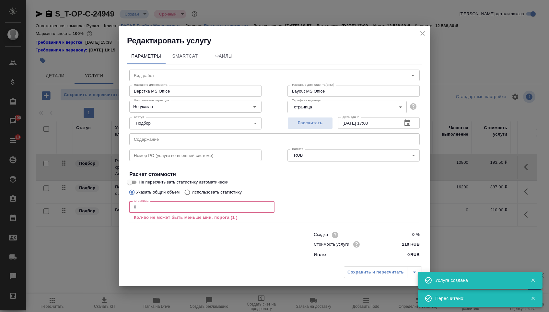
drag, startPoint x: 137, startPoint y: 210, endPoint x: 123, endPoint y: 208, distance: 14.7
click at [127, 210] on div "Вид работ Вид работ Название для клиента Верстка MS Office Название для клиента…" at bounding box center [274, 162] width 295 height 197
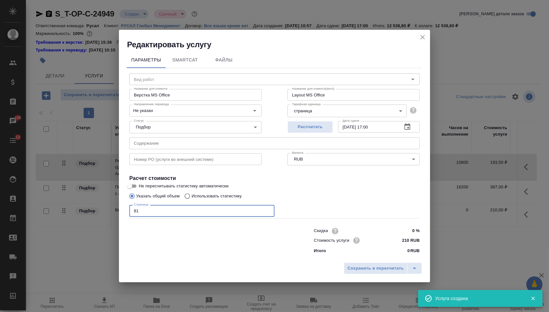
type input "8"
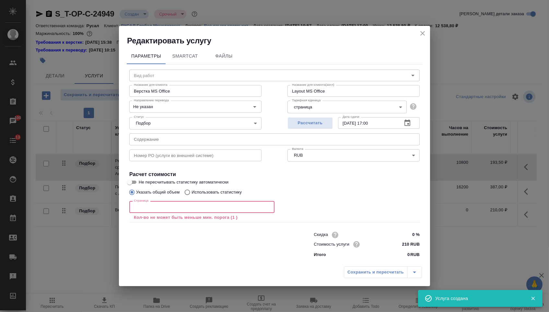
type input "8"
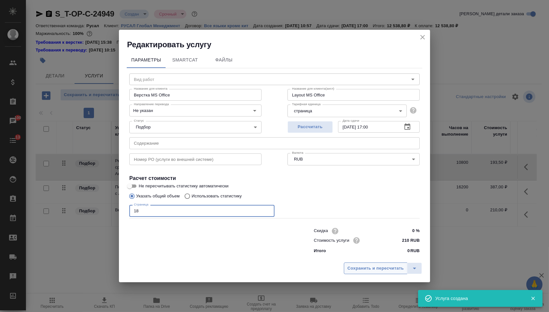
type input "18"
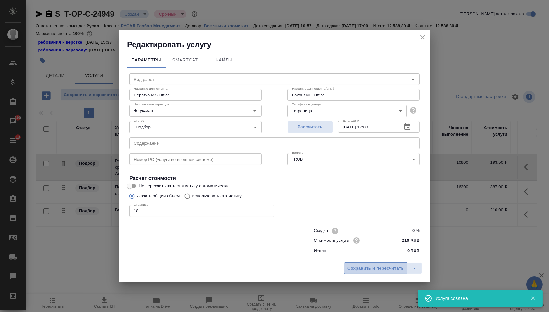
click at [387, 267] on span "Сохранить и пересчитать" at bounding box center [375, 268] width 56 height 7
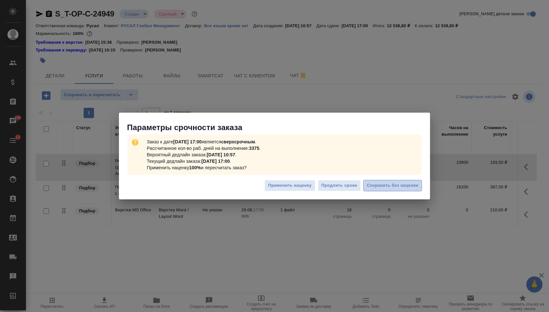
click at [409, 188] on span "Сохранить без наценки" at bounding box center [392, 185] width 51 height 7
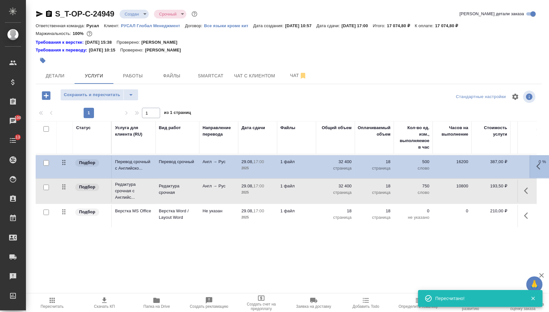
drag, startPoint x: 63, startPoint y: 193, endPoint x: 63, endPoint y: 161, distance: 32.1
click at [63, 161] on tbody "Подбор Редактура срочная с Английс... Редактура срочная Англ → Рус 29.08, 17:00…" at bounding box center [341, 190] width 610 height 73
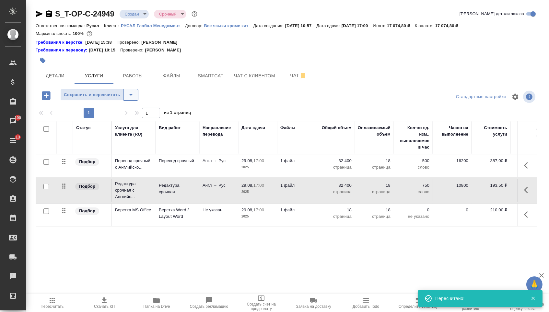
click at [135, 96] on icon "split button" at bounding box center [131, 95] width 8 height 8
click at [128, 110] on li "Сохранить" at bounding box center [102, 112] width 80 height 10
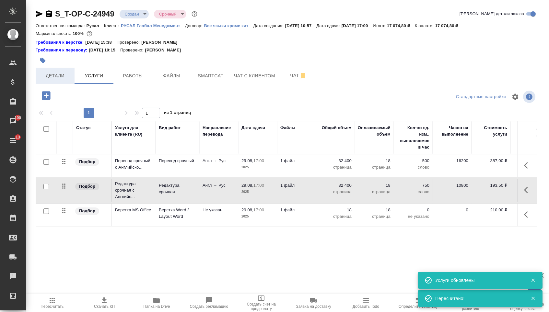
click at [62, 77] on span "Детали" at bounding box center [55, 76] width 31 height 8
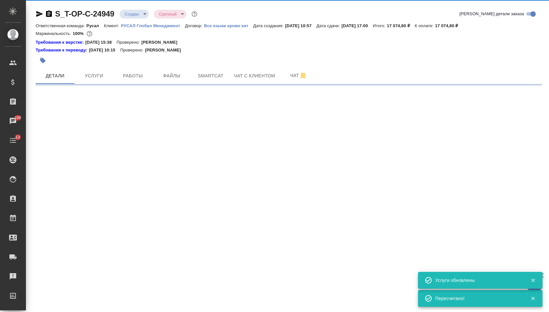
select select "RU"
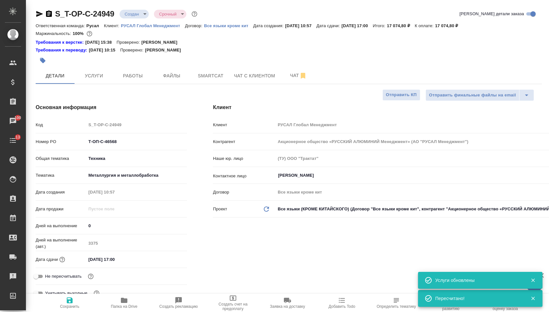
type textarea "x"
type input "[PERSON_NAME]"
click at [130, 17] on body "🙏 .cls-1 fill:#fff; AWATERA Menshikova Aleksandra Клиенты Спецификации Заказы 1…" at bounding box center [274, 156] width 549 height 312
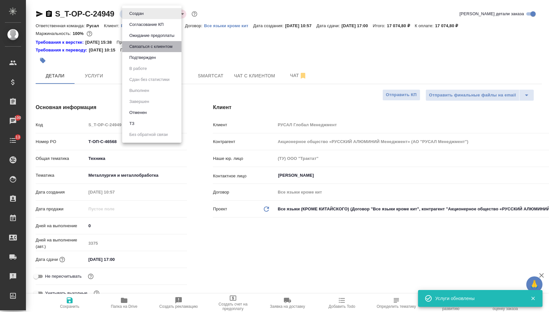
click at [132, 17] on button "Связаться с клиентом" at bounding box center [136, 13] width 18 height 7
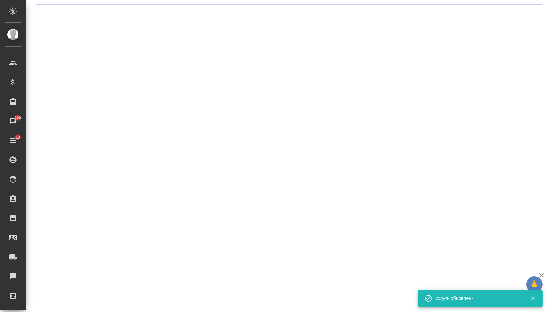
click at [134, 16] on body "🙏 .cls-1 fill:#fff; AWATERA Menshikova Aleksandra Клиенты Спецификации Заказы 1…" at bounding box center [274, 156] width 549 height 312
select select "RU"
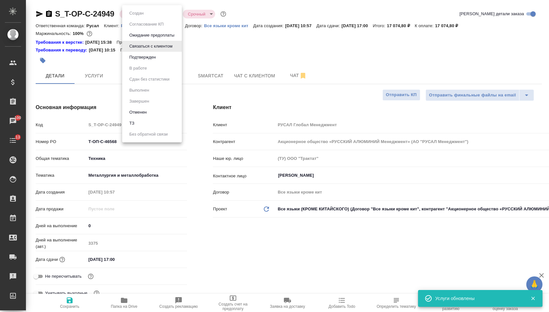
type textarea "x"
click at [137, 61] on button "Подтвержден" at bounding box center [142, 57] width 30 height 7
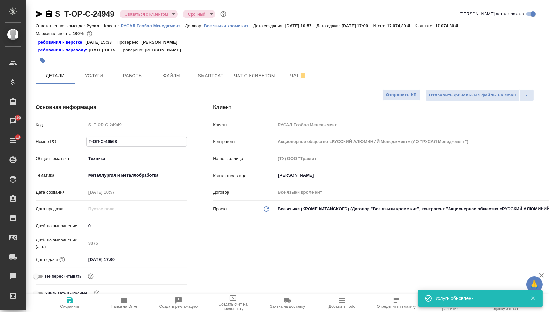
drag, startPoint x: 124, startPoint y: 143, endPoint x: 74, endPoint y: 139, distance: 50.0
click at [74, 139] on div "Номер PO Т-ОП-С-46568" at bounding box center [111, 141] width 151 height 11
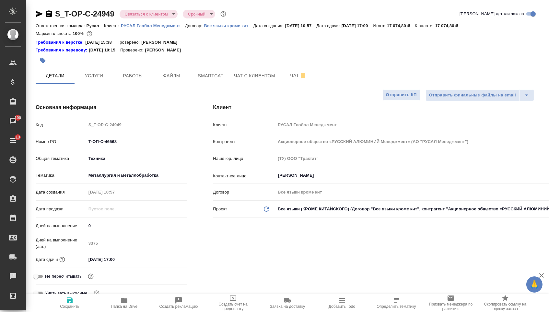
select select "RU"
type textarea "x"
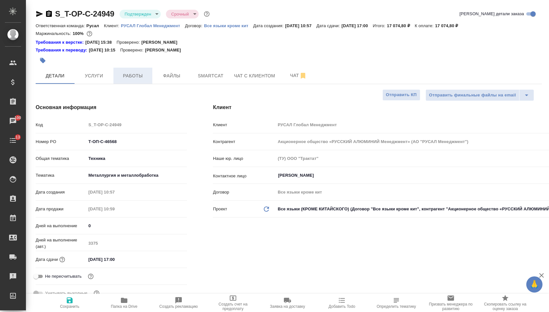
type textarea "x"
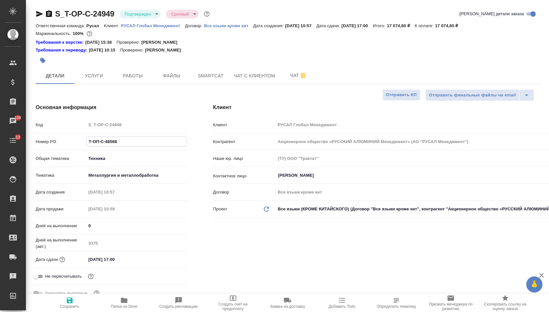
drag, startPoint x: 122, startPoint y: 143, endPoint x: 73, endPoint y: 140, distance: 49.0
click at [74, 140] on div "Номер PO Т-ОП-С-46568" at bounding box center [111, 141] width 151 height 11
type textarea "x"
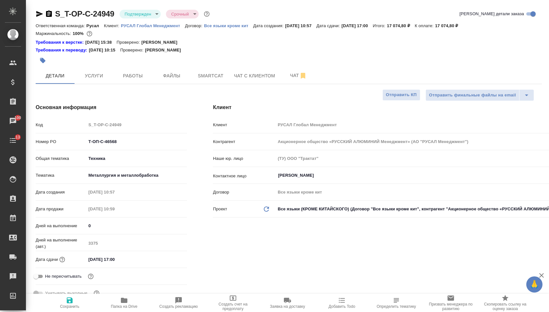
type textarea "x"
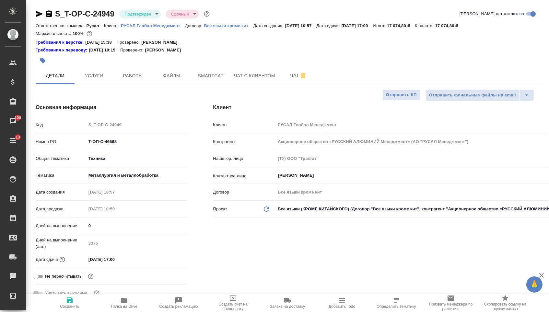
type textarea "x"
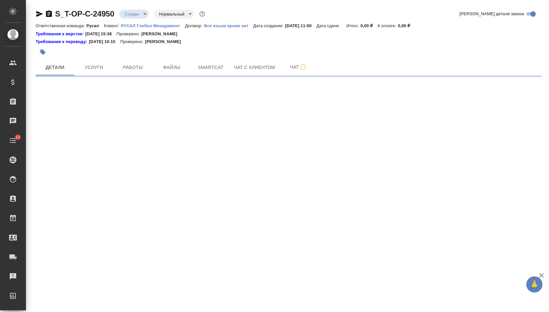
select select "RU"
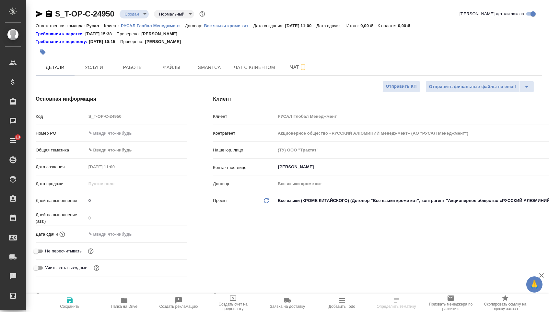
type textarea "x"
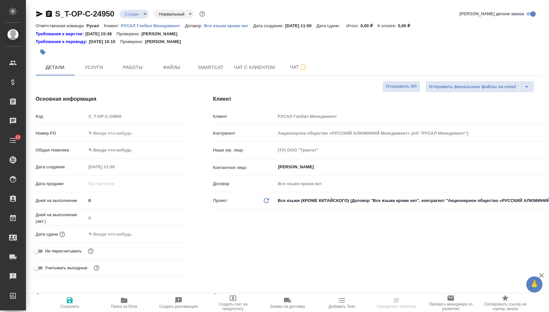
type textarea "x"
click at [136, 138] on input "text" at bounding box center [136, 133] width 101 height 9
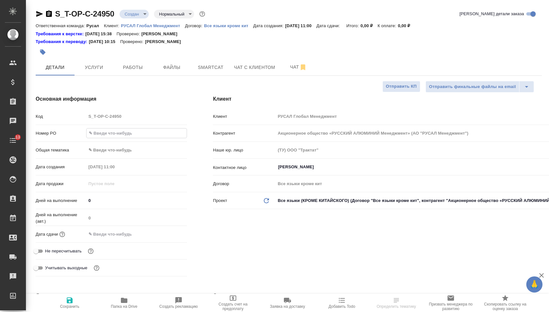
paste input "Т-ОП-С-46569"
type input "Т-ОП-С-46569"
type textarea "x"
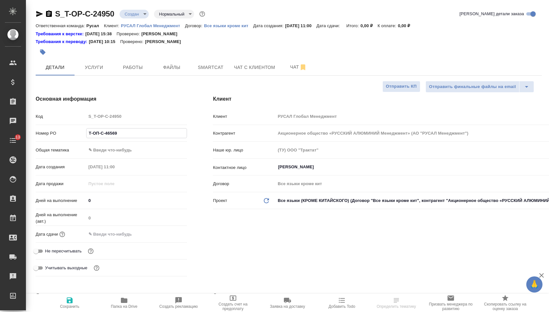
type input "Т-ОП-С-46569"
click at [133, 153] on body "🙏 .cls-1 fill:#fff; AWATERA [PERSON_NAME] Спецификации Заказы Чаты 13 Todo Прое…" at bounding box center [274, 156] width 549 height 312
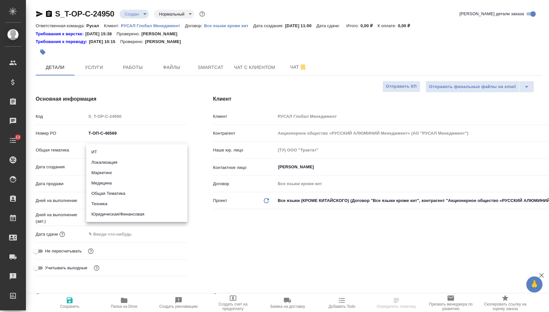
click at [156, 244] on div at bounding box center [274, 156] width 549 height 312
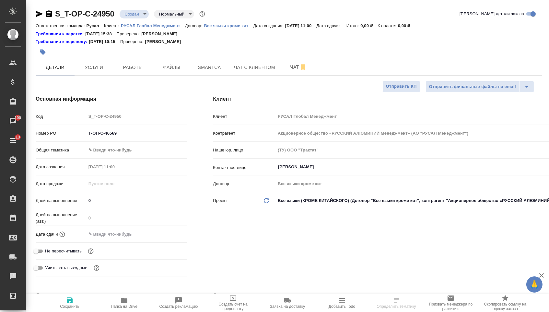
click at [122, 233] on input "text" at bounding box center [114, 234] width 57 height 9
click at [165, 236] on icon "button" at bounding box center [168, 234] width 8 height 8
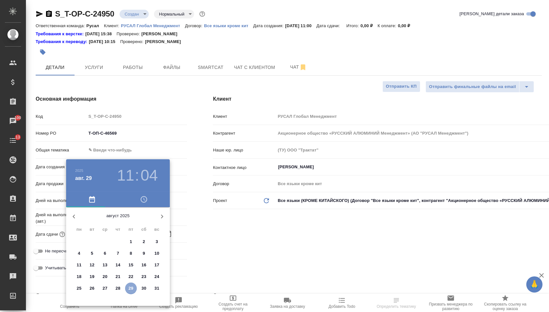
click at [130, 286] on p "29" at bounding box center [131, 288] width 5 height 6
type input "[DATE] 11:04"
type textarea "x"
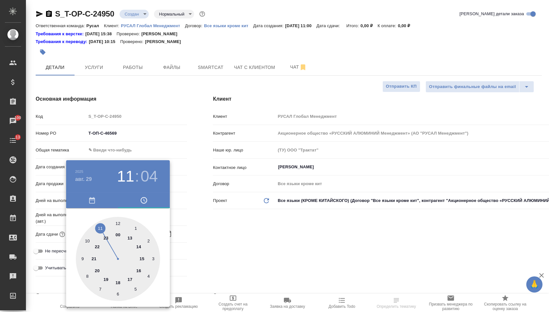
type textarea "x"
type input "[DATE] 17:04"
click at [130, 278] on div at bounding box center [118, 259] width 84 height 84
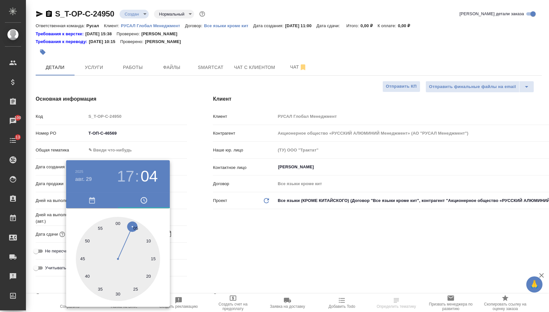
type textarea "x"
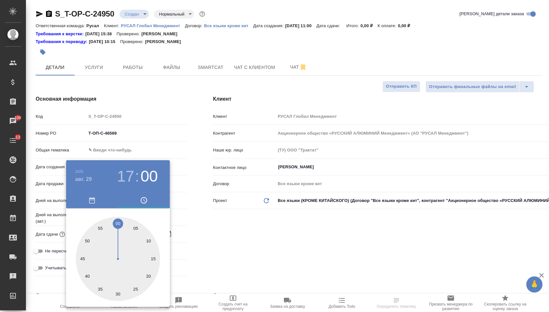
type textarea "x"
type input "[DATE] 17:00"
click at [116, 222] on div at bounding box center [118, 259] width 84 height 84
type textarea "x"
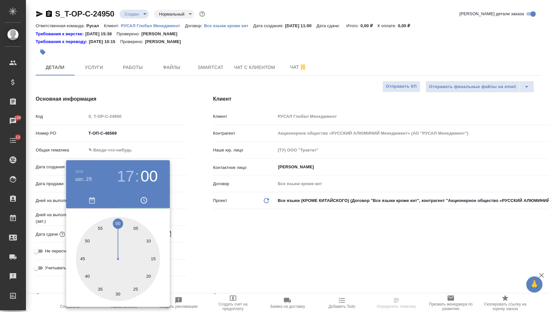
type textarea "x"
click at [225, 232] on div at bounding box center [274, 156] width 549 height 312
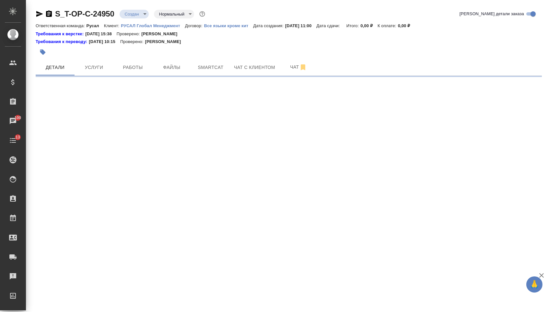
select select "RU"
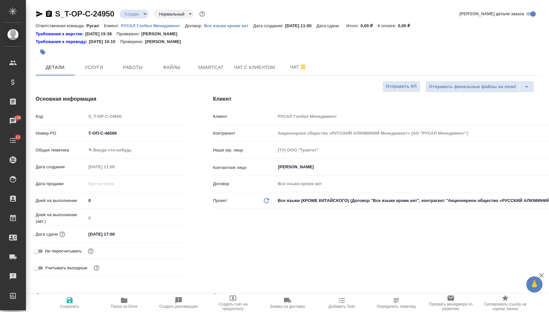
type textarea "x"
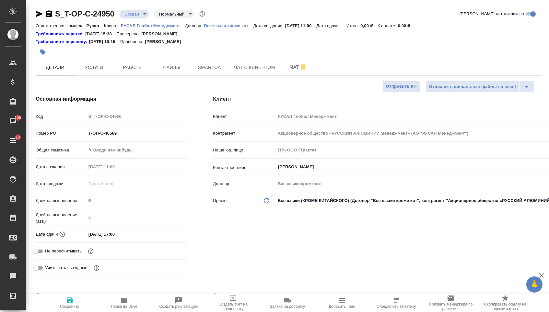
type textarea "x"
click at [136, 155] on body "🙏 .cls-1 fill:#fff; AWATERA Menshikova Aleksandra Клиенты Спецификации Заказы 1…" at bounding box center [274, 156] width 549 height 312
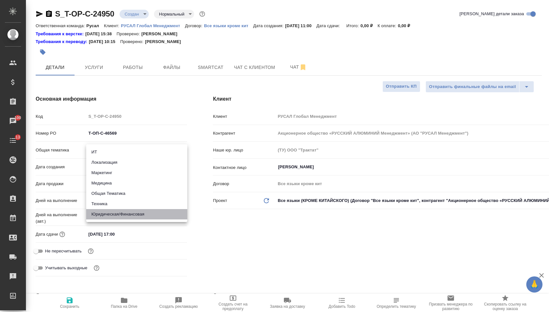
click at [123, 215] on li "Юридическая/Финансовая" at bounding box center [136, 214] width 101 height 10
type input "yr-fn"
type textarea "x"
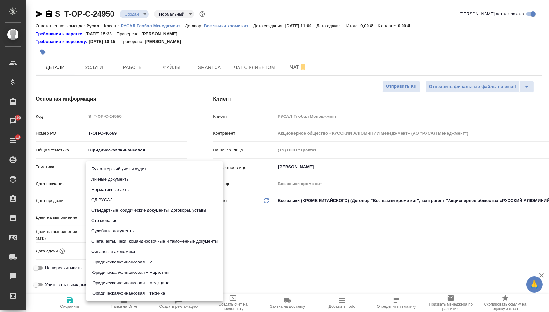
click at [122, 167] on body "🙏 .cls-1 fill:#fff; AWATERA Menshikova Aleksandra Клиенты Спецификации Заказы 1…" at bounding box center [274, 156] width 549 height 312
click at [124, 212] on li "Стандартные юридические документы, договоры, уставы" at bounding box center [154, 210] width 137 height 10
type textarea "x"
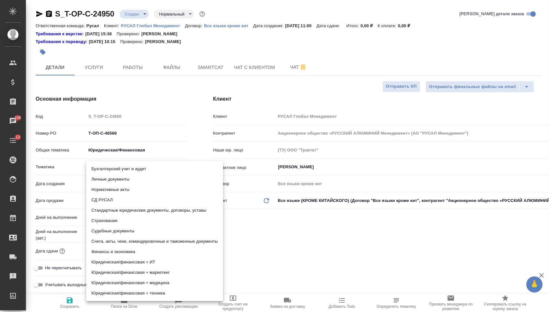
type input "5f647205b73bc97568ca66bf"
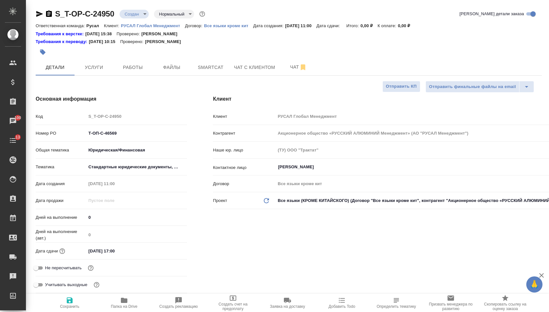
click at [71, 308] on span "Сохранить" at bounding box center [69, 306] width 19 height 5
type textarea "x"
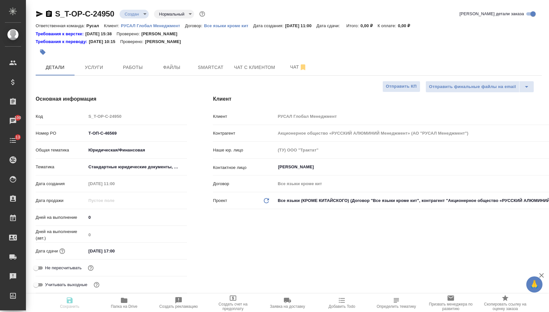
type textarea "x"
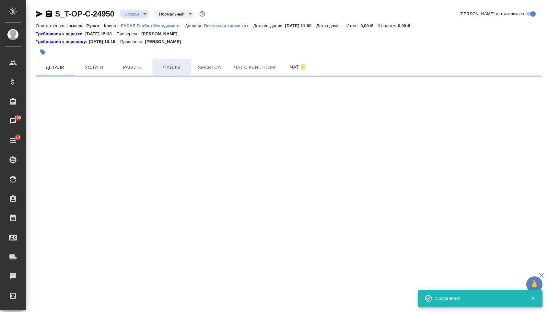
select select "RU"
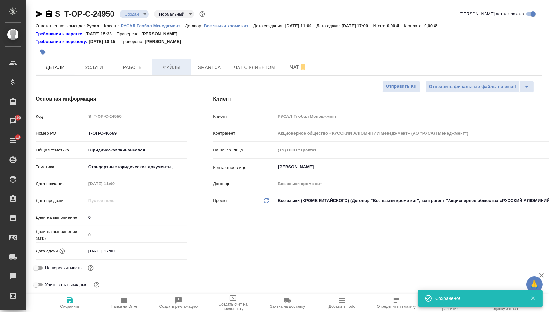
click at [168, 70] on span "Файлы" at bounding box center [171, 67] width 31 height 8
type textarea "x"
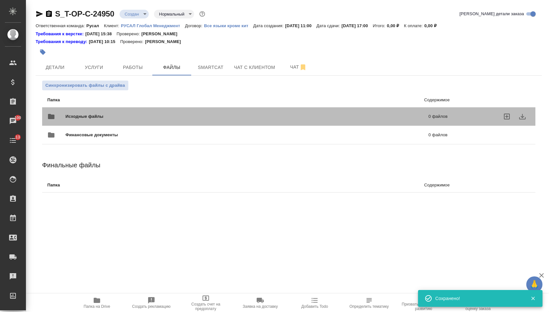
click at [108, 115] on span "Исходные файлы" at bounding box center [165, 116] width 200 height 6
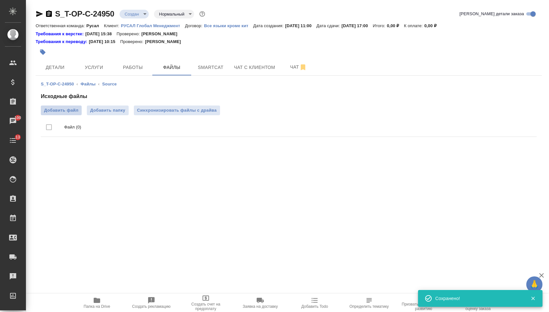
click at [64, 112] on span "Добавить файл" at bounding box center [61, 110] width 34 height 6
click at [0, 0] on input "Добавить файл" at bounding box center [0, 0] width 0 height 0
click at [105, 63] on button "Услуги" at bounding box center [93, 67] width 39 height 16
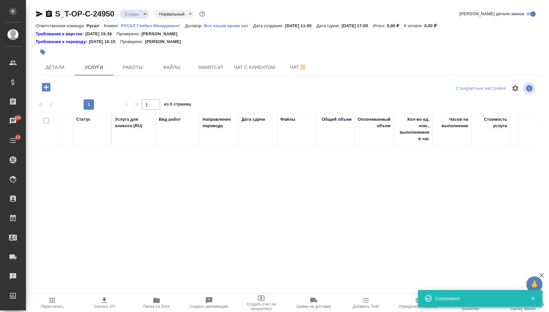
click at [52, 87] on icon "button" at bounding box center [45, 87] width 11 height 11
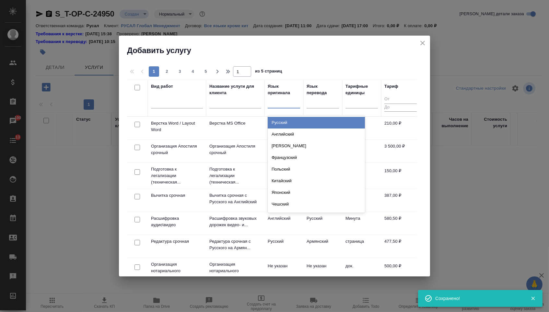
click at [298, 100] on div at bounding box center [283, 101] width 32 height 9
click at [287, 127] on div "Русский" at bounding box center [315, 123] width 97 height 12
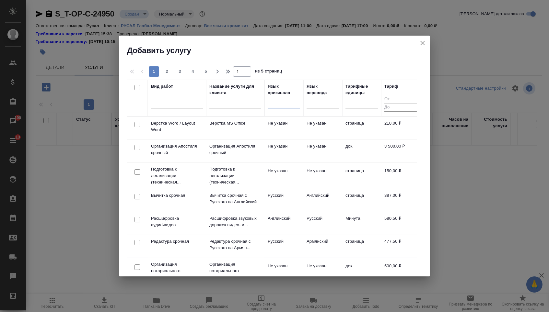
click at [288, 103] on div at bounding box center [283, 101] width 32 height 9
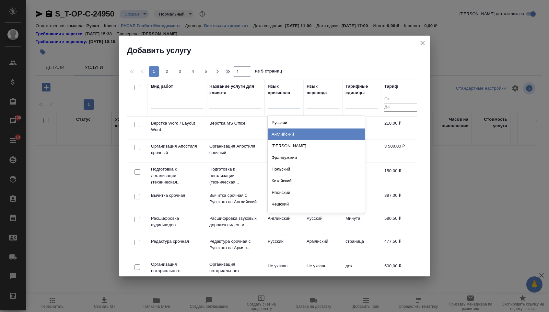
click at [288, 132] on div "Английский" at bounding box center [315, 135] width 97 height 12
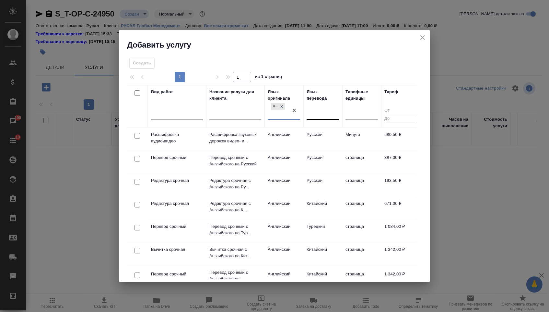
click at [314, 114] on div at bounding box center [322, 113] width 32 height 9
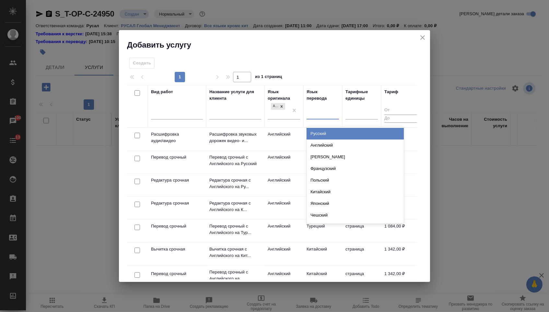
click at [314, 134] on div "Русский" at bounding box center [354, 134] width 97 height 12
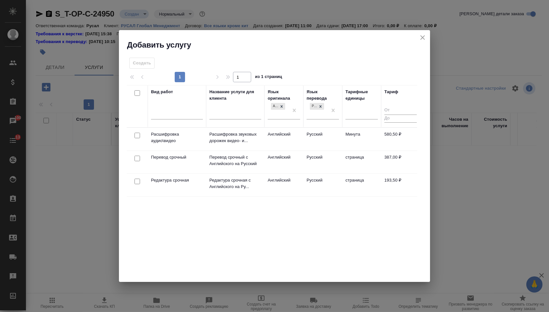
click at [138, 159] on input "checkbox" at bounding box center [137, 159] width 6 height 6
checkbox input "true"
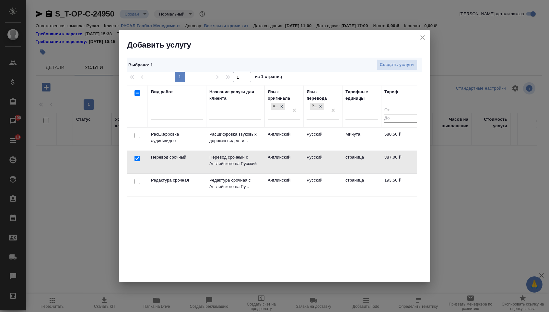
click at [138, 182] on input "checkbox" at bounding box center [137, 182] width 6 height 6
checkbox input "true"
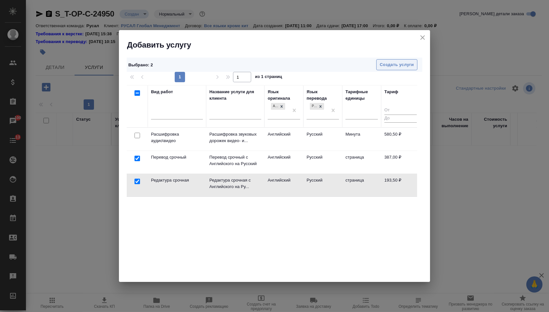
click at [399, 66] on span "Создать услуги" at bounding box center [396, 64] width 34 height 7
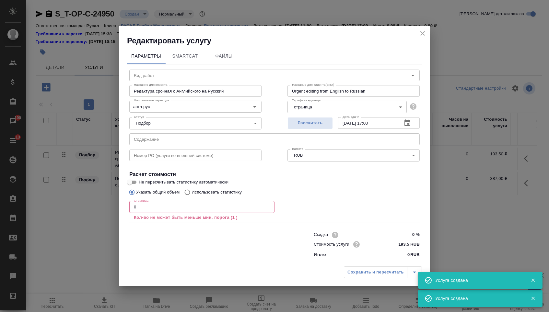
type input "Перевод срочный с Английского на Русский"
type input "Urgent translation from English into Russian"
type input "387 RUB"
click at [194, 142] on input "text" at bounding box center [274, 139] width 290 height 12
paste input "UC Rusal IPJSC Guarantee HKIAC_RRI"
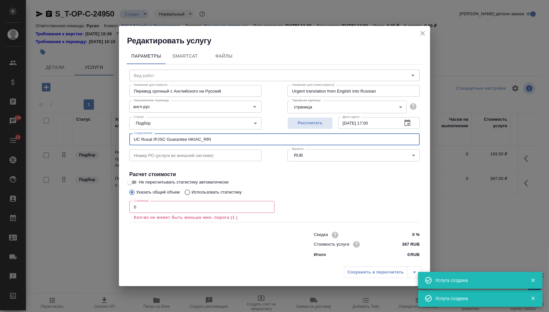
type input "UC Rusal IPJSC Guarantee HKIAC_RRI"
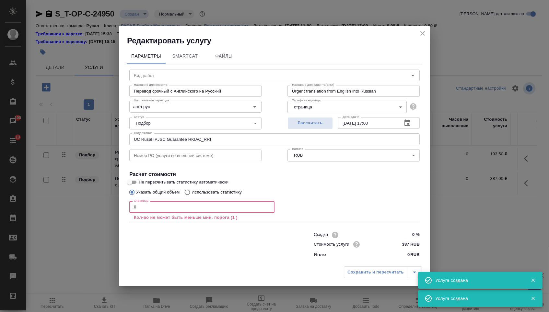
click at [158, 207] on input "0" at bounding box center [201, 207] width 145 height 12
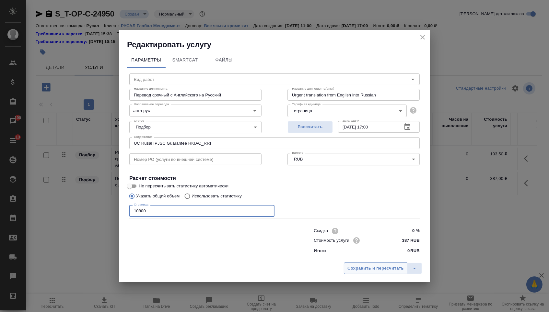
type input "10800"
click at [375, 269] on span "Сохранить и пересчитать" at bounding box center [375, 268] width 56 height 7
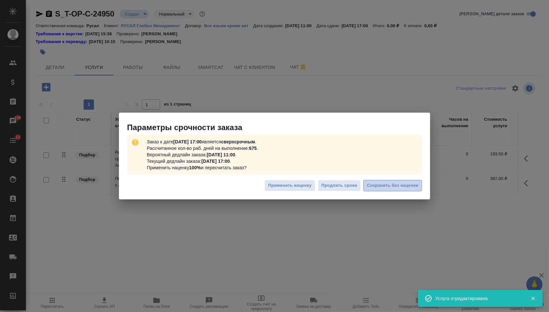
click at [377, 187] on span "Сохранить без наценки" at bounding box center [392, 185] width 51 height 7
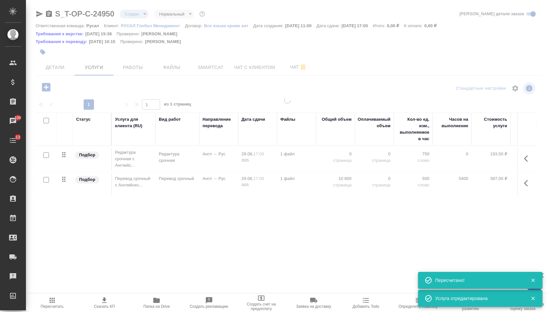
type input "urgent"
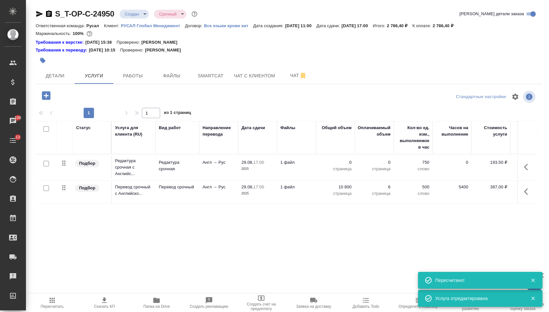
click at [339, 165] on p "0" at bounding box center [335, 162] width 32 height 6
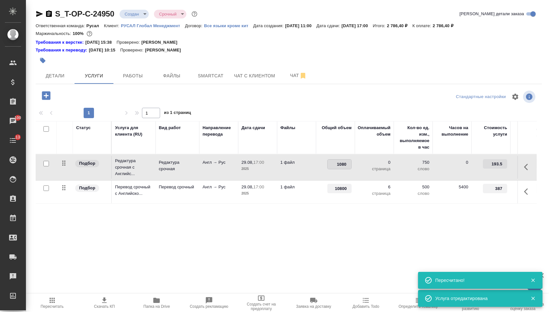
type input "10800"
click at [322, 239] on div "Статус Услуга для клиента (RU) Вид работ Направление перевода Дата сдачи Файлы …" at bounding box center [286, 190] width 501 height 139
click at [106, 91] on button "Сохранить и пересчитать" at bounding box center [91, 95] width 63 height 12
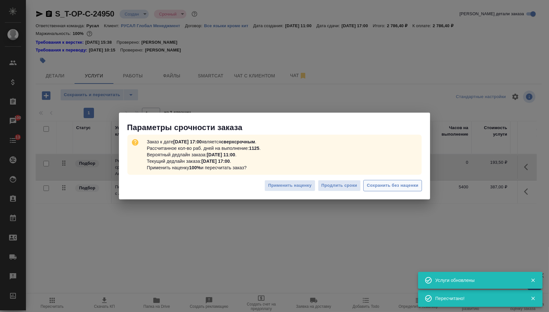
click at [381, 180] on button "Сохранить без наценки" at bounding box center [392, 185] width 59 height 11
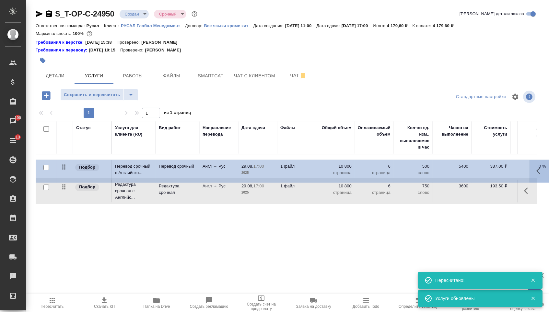
drag, startPoint x: 64, startPoint y: 193, endPoint x: 64, endPoint y: 155, distance: 37.6
click at [64, 156] on table "Статус Услуга для клиента (RU) Вид работ Направление перевода Дата сдачи Файлы …" at bounding box center [341, 162] width 610 height 83
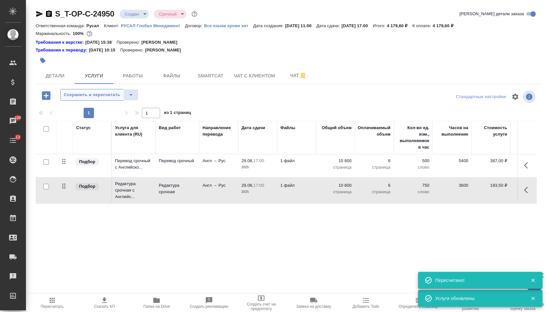
click at [91, 98] on span "Сохранить и пересчитать" at bounding box center [92, 94] width 56 height 7
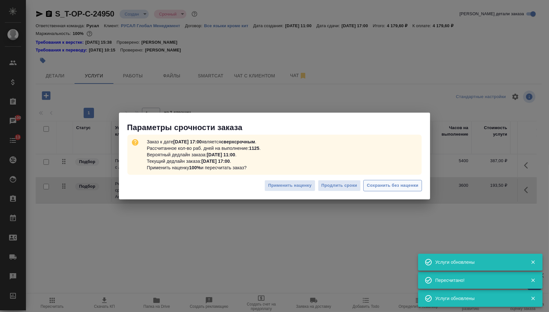
click at [374, 189] on button "Сохранить без наценки" at bounding box center [392, 185] width 59 height 11
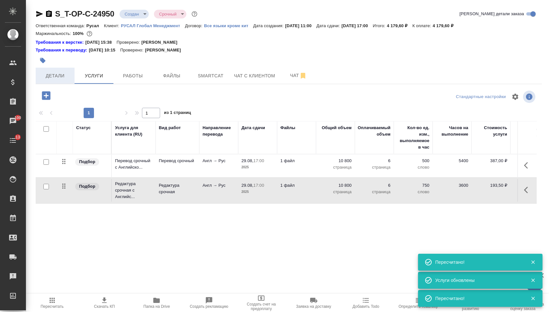
click at [54, 76] on span "Детали" at bounding box center [55, 76] width 31 height 8
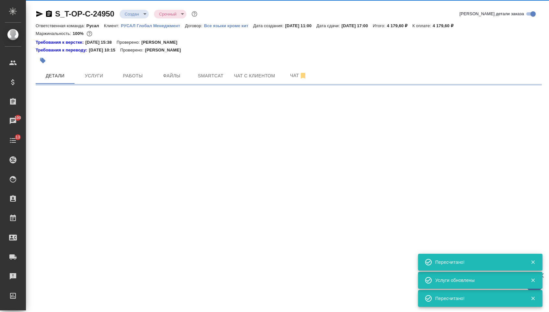
select select "RU"
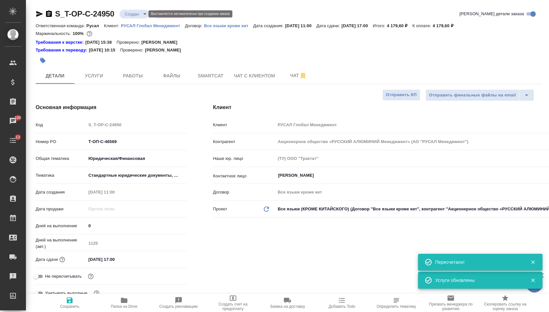
type textarea "x"
click at [132, 14] on body "🙏 .cls-1 fill:#fff; AWATERA Menshikova Aleksandra Клиенты Спецификации Заказы 1…" at bounding box center [274, 156] width 549 height 312
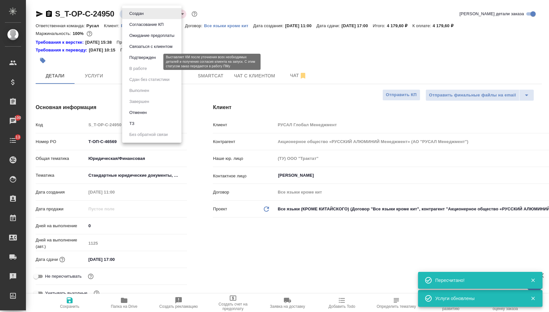
click at [134, 61] on button "Подтвержден" at bounding box center [142, 57] width 30 height 7
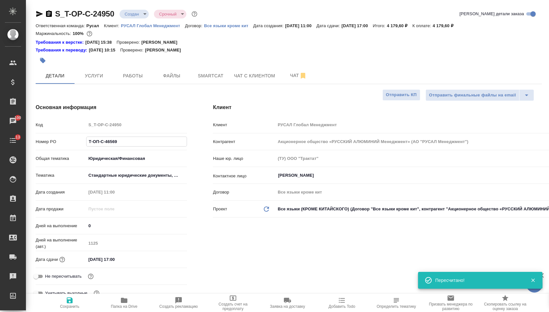
drag, startPoint x: 122, startPoint y: 145, endPoint x: 56, endPoint y: 142, distance: 66.8
click at [56, 142] on div "Номер PO Т-ОП-С-46569" at bounding box center [111, 141] width 151 height 11
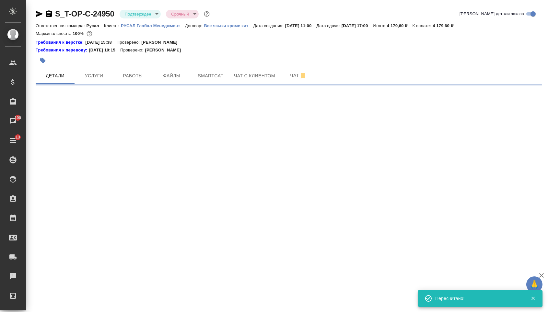
select select "RU"
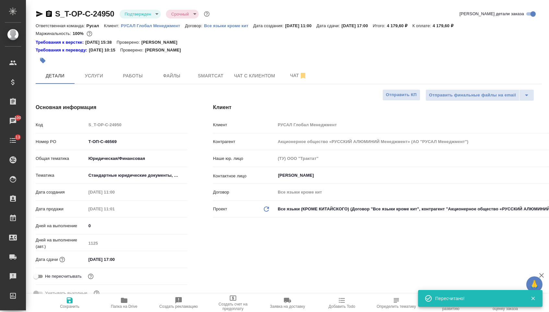
type textarea "x"
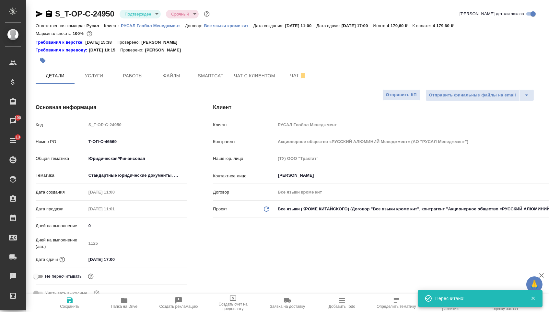
type textarea "x"
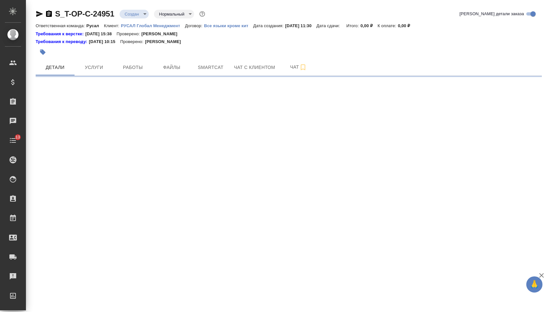
select select "RU"
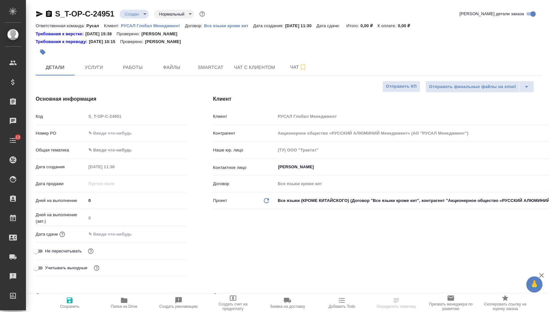
type textarea "x"
type input "Русал"
type textarea "x"
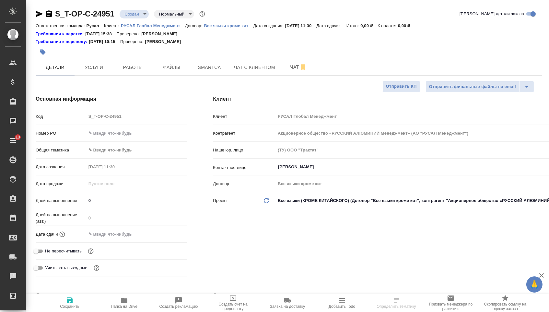
type textarea "x"
click at [130, 128] on div "Код S_T-OP-C-24951" at bounding box center [111, 119] width 151 height 17
click at [132, 139] on div "Номер PO" at bounding box center [111, 133] width 151 height 11
click at [127, 137] on input "text" at bounding box center [136, 133] width 101 height 9
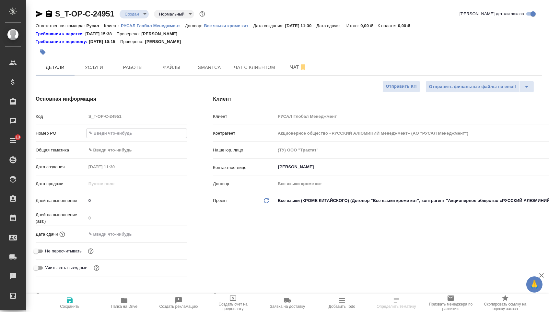
type input "о"
type textarea "x"
type input "от"
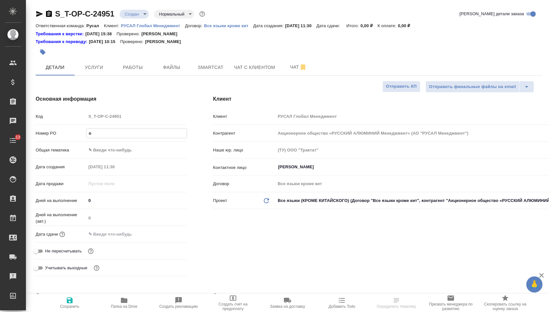
type textarea "x"
type input "от"
type textarea "x"
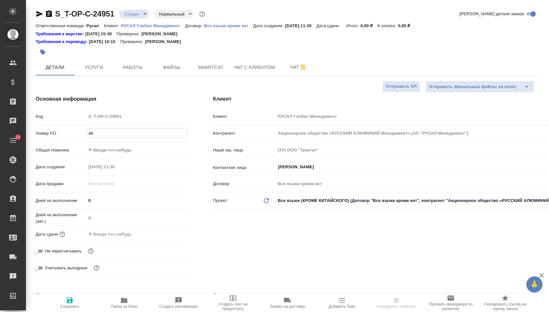
type textarea "x"
type input "от И"
type textarea "x"
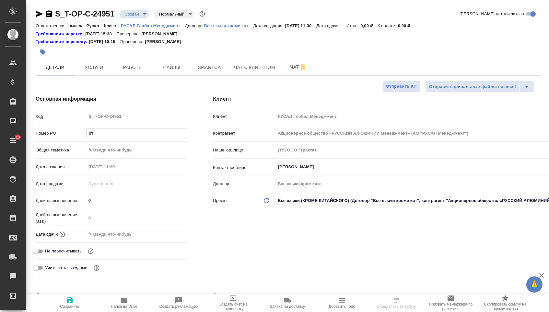
type textarea "x"
type input "от Ис"
type textarea "x"
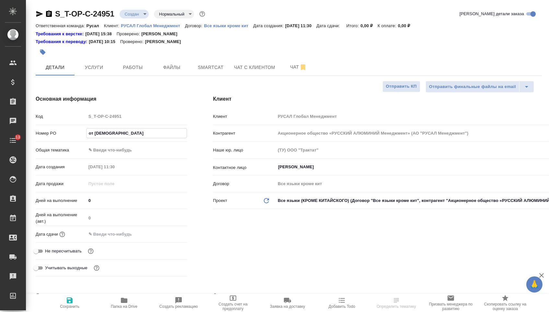
type input "от Иса"
type textarea "x"
type input "от Исае"
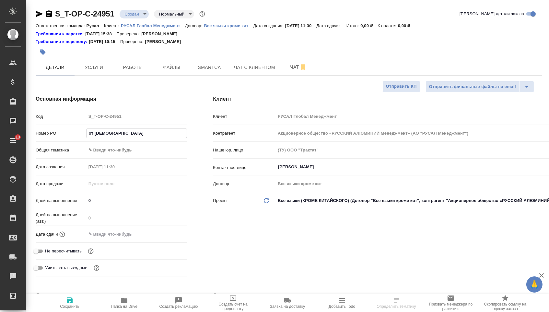
type textarea "x"
type input "от Исаев"
type textarea "x"
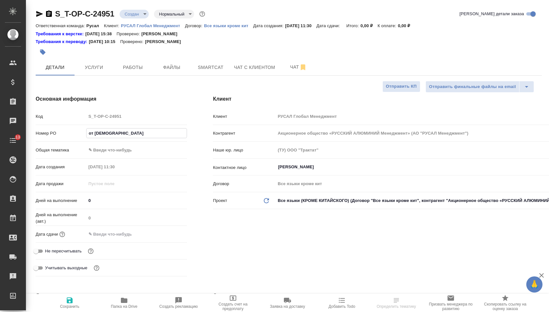
type textarea "x"
type input "от Исаева"
type textarea "x"
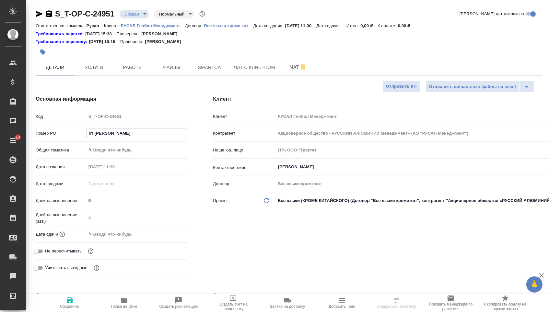
type textarea "x"
type input "от Исаева_"
type textarea "x"
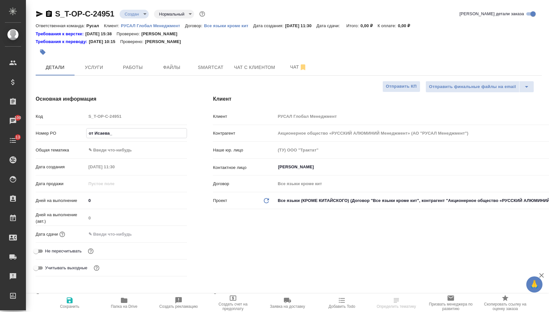
type input "от Исаева_2"
type textarea "x"
type input "от Исаева_29"
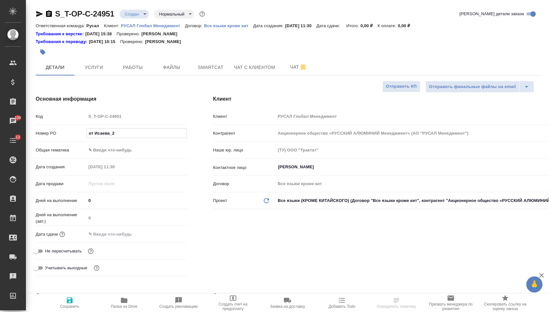
type textarea "x"
type input "от Исаева_29."
type textarea "x"
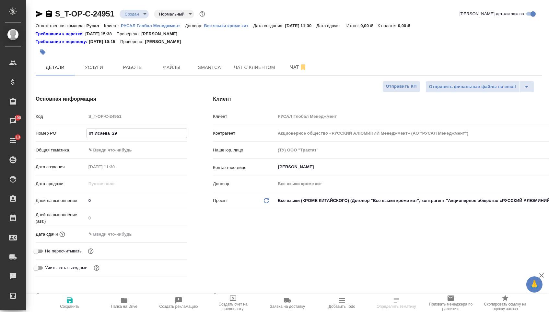
type textarea "x"
type input "от Исаева_29.8"
type textarea "x"
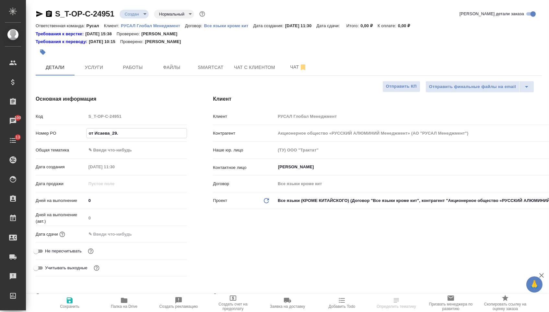
type textarea "x"
type input "от Исаева_29."
type textarea "x"
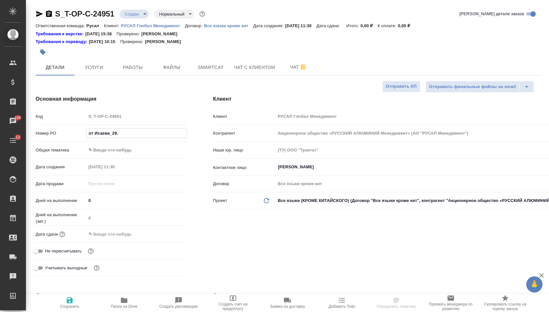
type input "от Исаева_29.0"
type textarea "x"
type input "от Исаева_29.08"
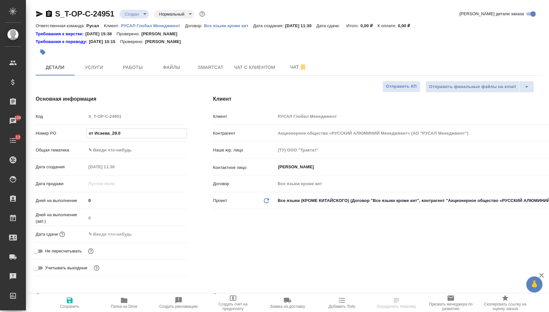
type textarea "x"
type input "от Исаева_29.08"
click at [147, 149] on body "🙏 .cls-1 fill:#fff; AWATERA Menshikova Aleksandra Клиенты Спецификации Заказы 1…" at bounding box center [274, 156] width 549 height 312
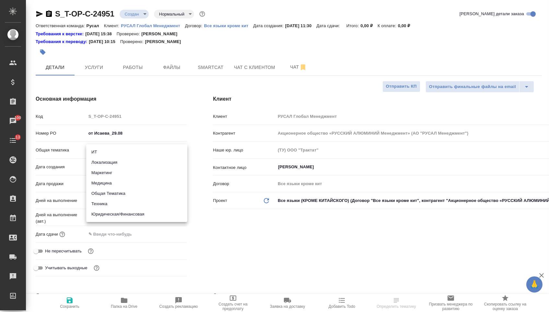
click at [122, 191] on li "Общая Тематика" at bounding box center [136, 193] width 101 height 10
type input "obtem"
type textarea "x"
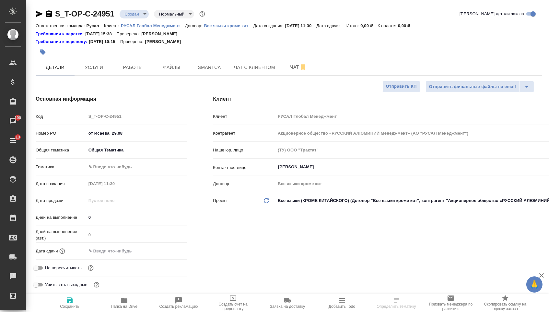
click at [120, 167] on body "🙏 .cls-1 fill:#fff; AWATERA Menshikova Aleksandra Клиенты Спецификации Заказы 1…" at bounding box center [274, 156] width 549 height 312
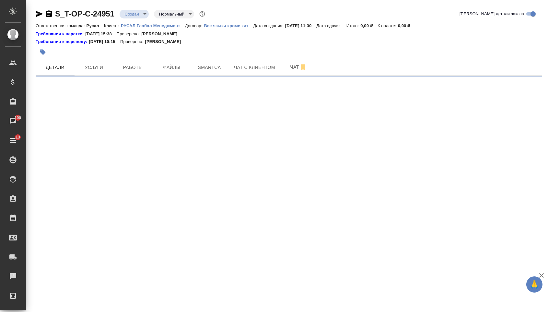
click at [119, 173] on div ".cls-1 fill:#fff; AWATERA Menshikova Aleksandra Клиенты Спецификации Заказы 100…" at bounding box center [274, 156] width 549 height 312
select select "RU"
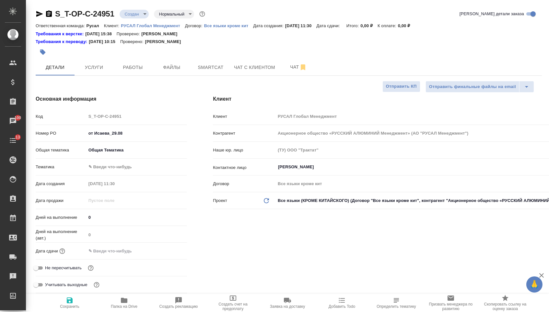
click at [117, 165] on body "🙏 .cls-1 fill:#fff; AWATERA Menshikova Aleksandra Клиенты Спецификации Заказы 1…" at bounding box center [274, 156] width 549 height 312
type textarea "x"
click at [118, 171] on li "Общая Тематика" at bounding box center [136, 169] width 101 height 10
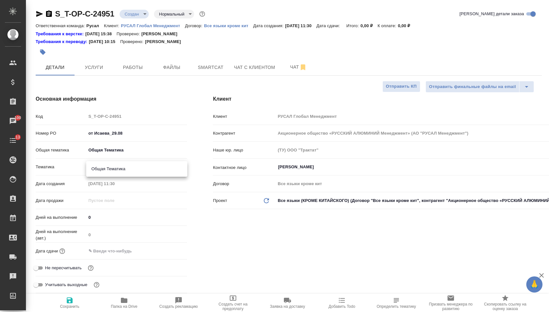
type input "6012b1ca196b0e5c9229a120"
type textarea "x"
click at [115, 262] on div "Дата сдачи" at bounding box center [111, 253] width 151 height 17
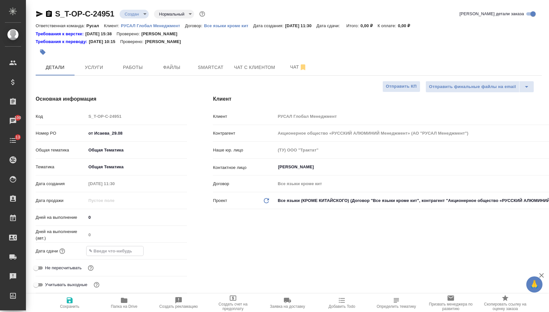
click at [115, 256] on input "text" at bounding box center [114, 250] width 57 height 9
click at [169, 254] on icon "button" at bounding box center [168, 250] width 6 height 6
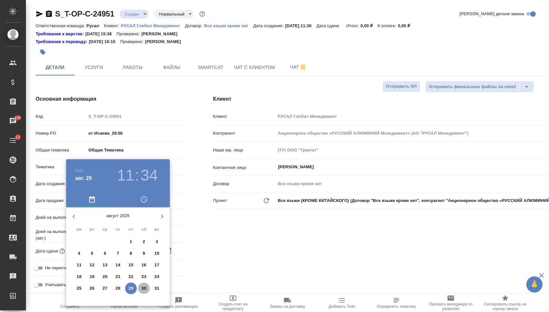
click at [145, 292] on p "30" at bounding box center [144, 288] width 5 height 6
type input "30.08.2025 11:34"
type textarea "x"
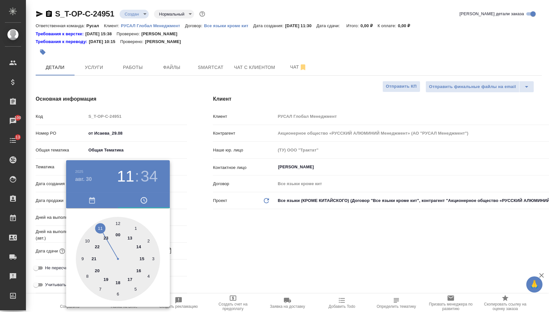
click at [86, 178] on h4 "авг. 30" at bounding box center [83, 180] width 17 height 8
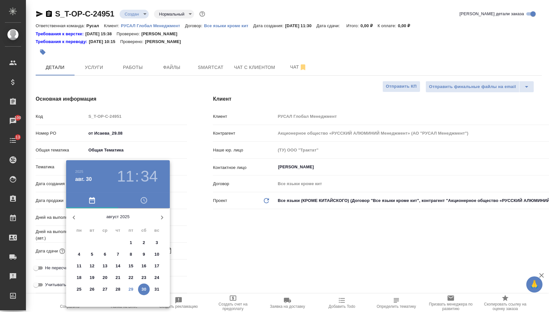
click at [132, 292] on p "29" at bounding box center [131, 289] width 5 height 6
type input "29.08.2025 11:34"
type textarea "x"
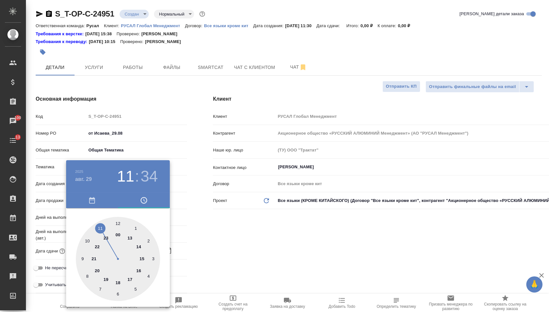
click at [117, 285] on div at bounding box center [118, 259] width 84 height 84
type input "29.08.2025 18:34"
type textarea "x"
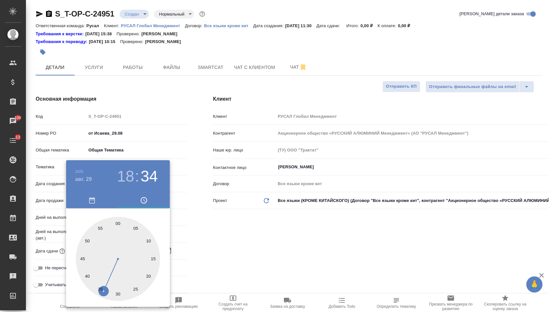
type textarea "x"
type input "29.08.2025 18:00"
click at [117, 221] on div at bounding box center [118, 259] width 84 height 84
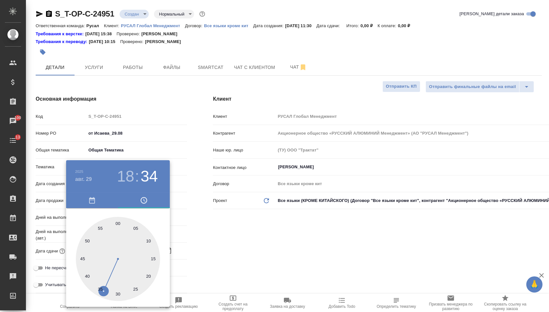
type textarea "x"
click at [215, 225] on div at bounding box center [274, 156] width 549 height 312
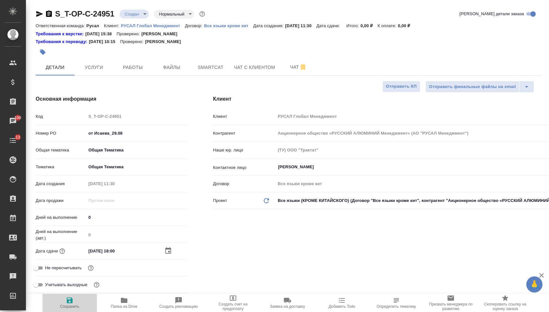
click at [66, 306] on span "Сохранить" at bounding box center [69, 306] width 19 height 5
type textarea "x"
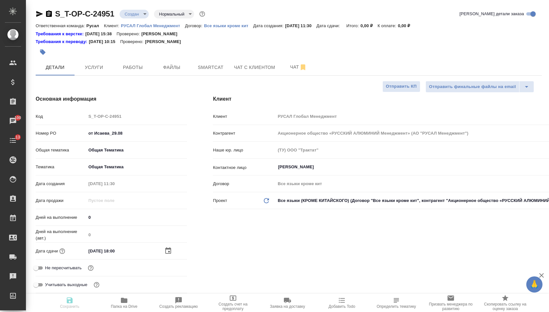
type textarea "x"
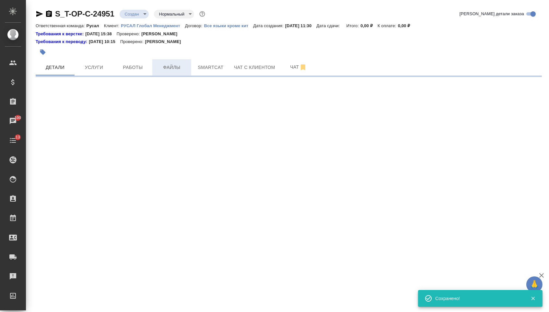
select select "RU"
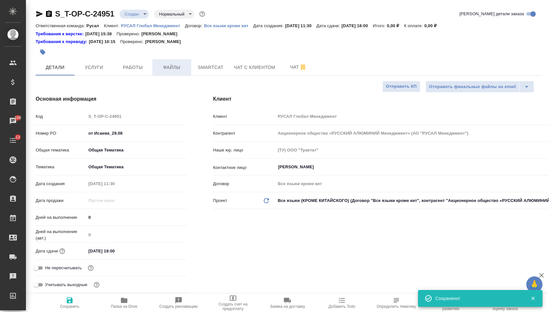
click at [172, 71] on span "Файлы" at bounding box center [171, 67] width 31 height 8
type textarea "x"
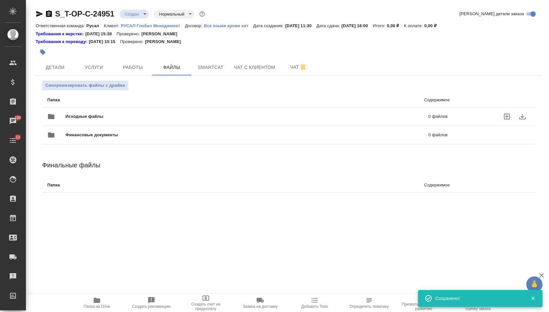
click at [120, 109] on div "Исходные файлы 0 файлов" at bounding box center [247, 116] width 413 height 28
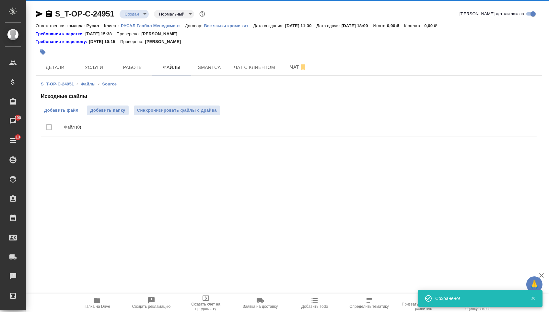
click at [59, 112] on span "Добавить файл" at bounding box center [61, 110] width 34 height 6
click at [0, 0] on input "Добавить файл" at bounding box center [0, 0] width 0 height 0
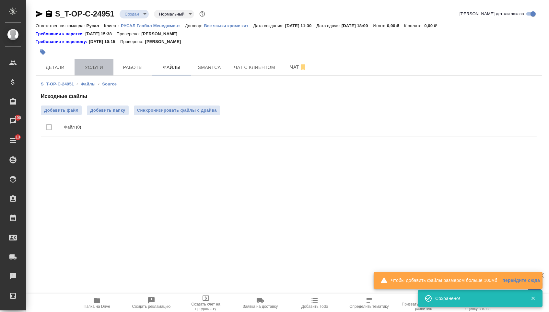
click at [83, 67] on span "Услуги" at bounding box center [93, 67] width 31 height 8
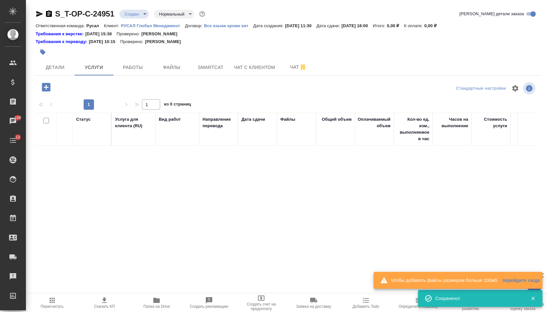
click at [143, 301] on span "Папка на Drive" at bounding box center [156, 303] width 44 height 12
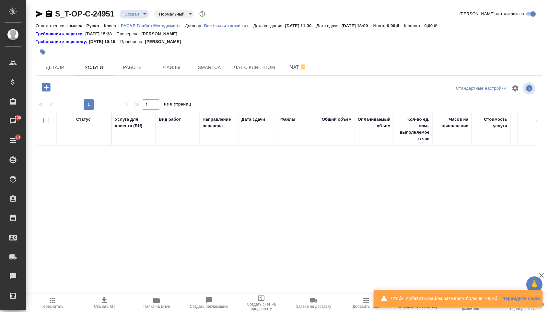
click at [43, 89] on icon "button" at bounding box center [46, 87] width 8 height 8
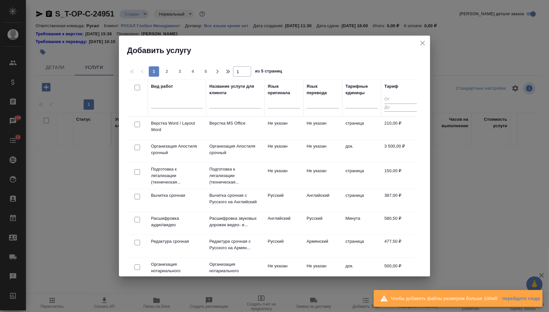
click at [481, 289] on div "Чтобы добавить файлы размером больше 100мб перейдите сюда" at bounding box center [457, 298] width 169 height 18
click at [497, 297] on div "перейдите сюда" at bounding box center [518, 298] width 43 height 6
click at [507, 297] on link "перейдите сюда" at bounding box center [521, 298] width 38 height 6
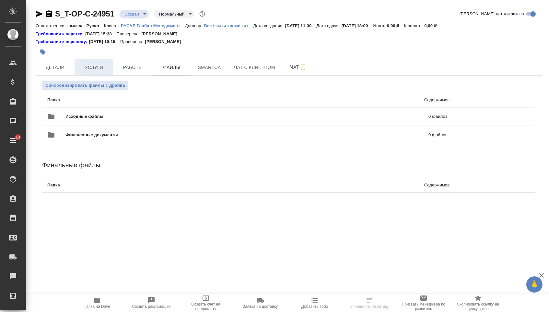
click at [87, 67] on span "Услуги" at bounding box center [93, 67] width 31 height 8
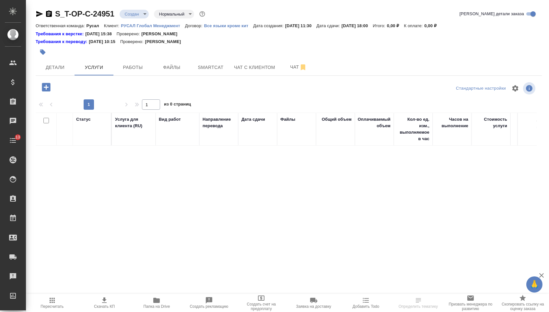
click at [47, 90] on icon "button" at bounding box center [45, 87] width 11 height 11
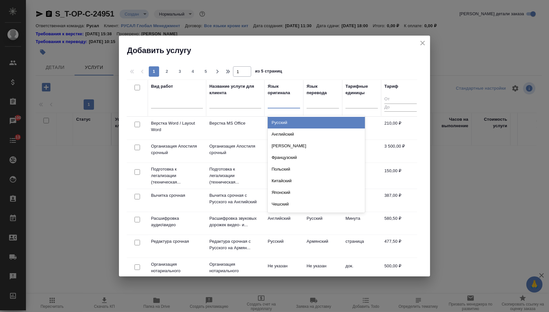
click at [271, 105] on div at bounding box center [283, 101] width 32 height 9
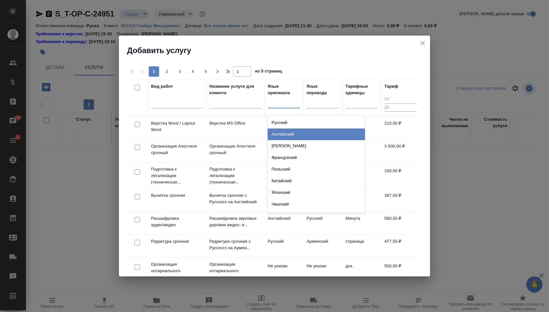
click at [272, 132] on div "Английский" at bounding box center [315, 135] width 97 height 12
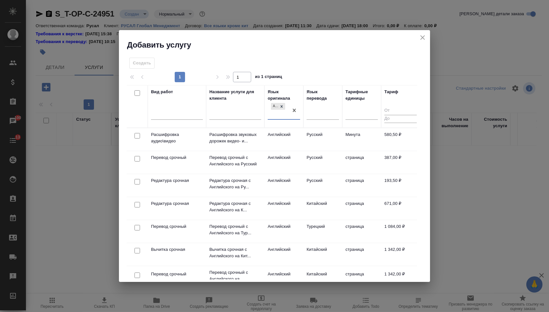
drag, startPoint x: 327, startPoint y: 105, endPoint x: 323, endPoint y: 124, distance: 20.0
click at [327, 105] on div "Язык перевода" at bounding box center [322, 107] width 32 height 36
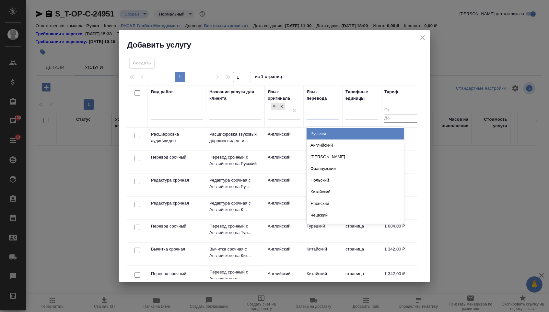
click at [323, 108] on div at bounding box center [322, 113] width 32 height 12
click at [320, 127] on div "Русский Английский Немецкий Французский Польский Китайский Японский Чешский Сер…" at bounding box center [354, 175] width 97 height 97
click at [318, 132] on div "Русский" at bounding box center [354, 134] width 97 height 12
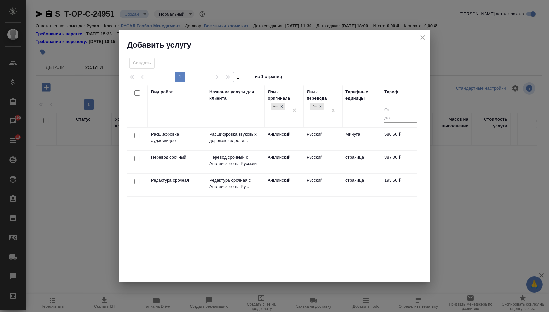
click at [136, 182] on input "checkbox" at bounding box center [137, 182] width 6 height 6
checkbox input "true"
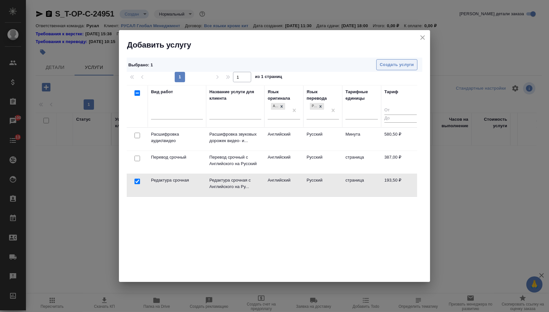
click at [398, 63] on span "Создать услуги" at bounding box center [396, 64] width 34 height 7
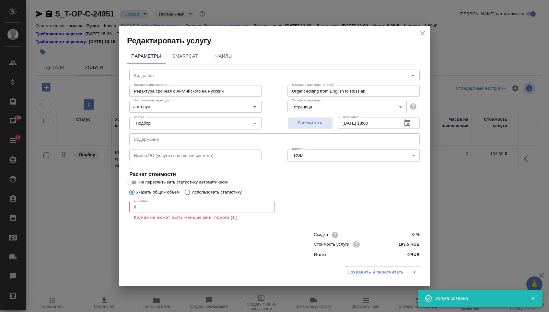
click at [166, 137] on input "text" at bounding box center [274, 139] width 290 height 12
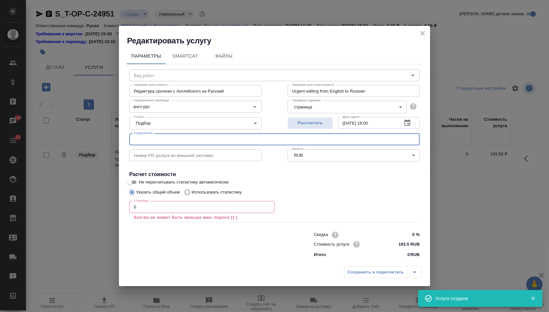
paste input "[PERSON_NAME]. Why the [DEMOGRAPHIC_DATA] Began"
type input "[PERSON_NAME]. Why the [DEMOGRAPHIC_DATA] Began"
click at [143, 210] on input "0" at bounding box center [201, 207] width 145 height 12
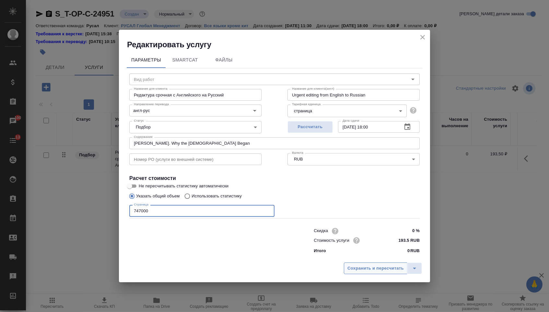
type input "747000"
click at [355, 265] on button "Сохранить и пересчитать" at bounding box center [375, 269] width 63 height 12
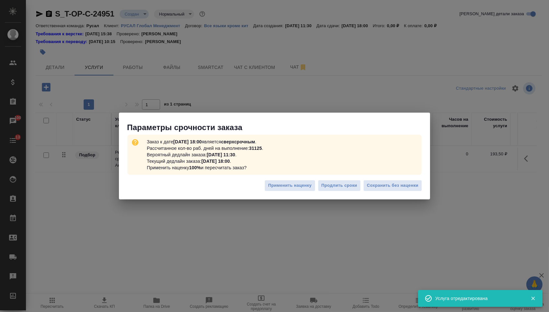
click at [400, 179] on div "Применить наценку Продлить сроки Сохранить без наценки" at bounding box center [274, 188] width 311 height 23
click at [400, 185] on span "Сохранить без наценки" at bounding box center [392, 185] width 51 height 7
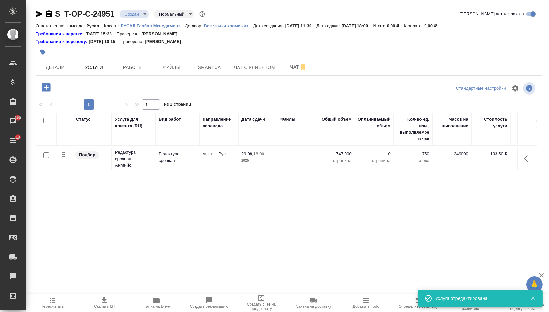
type input "urgent"
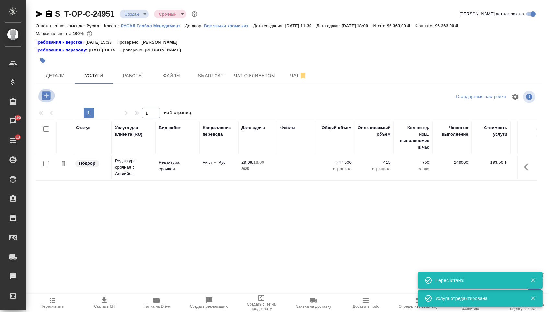
click at [50, 100] on icon "button" at bounding box center [46, 95] width 8 height 8
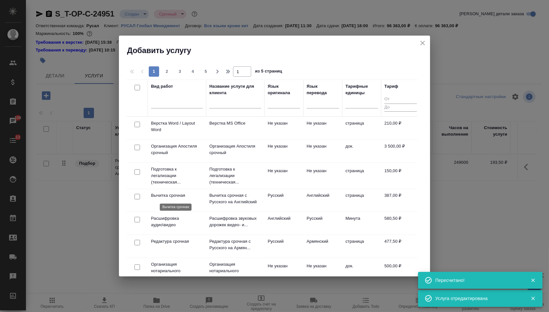
click at [169, 197] on p "Вычитка срочная" at bounding box center [177, 195] width 52 height 6
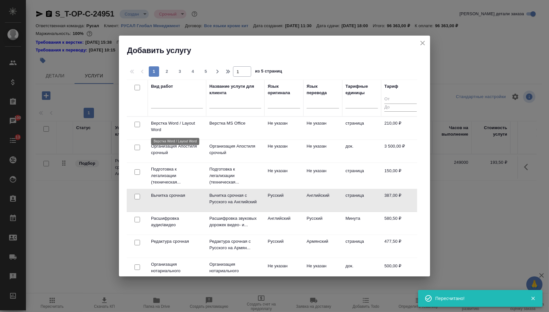
click at [183, 125] on p "Верстка Word / Layout Word" at bounding box center [177, 126] width 52 height 13
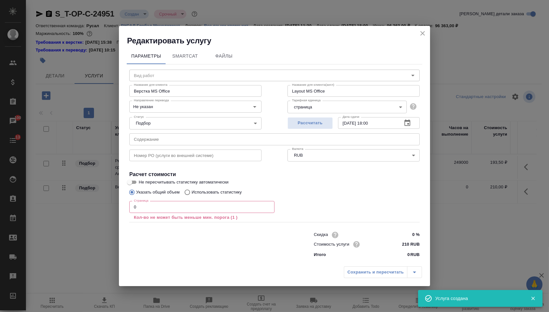
drag, startPoint x: 140, startPoint y: 209, endPoint x: 115, endPoint y: 209, distance: 24.6
click at [115, 209] on div "Редактировать услугу Параметры SmartCat Файлы Вид работ Вид работ Название для …" at bounding box center [274, 156] width 549 height 312
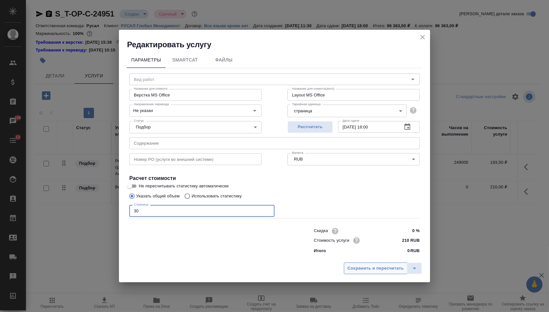
type input "30"
click at [391, 267] on span "Сохранить и пересчитать" at bounding box center [375, 268] width 56 height 7
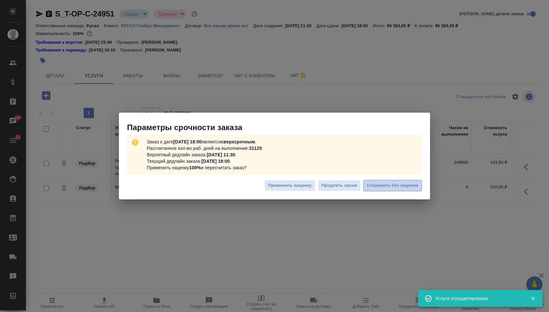
click at [408, 187] on span "Сохранить без наценки" at bounding box center [392, 185] width 51 height 7
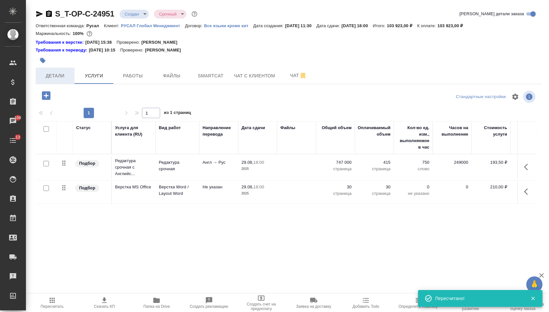
click at [64, 82] on button "Детали" at bounding box center [55, 76] width 39 height 16
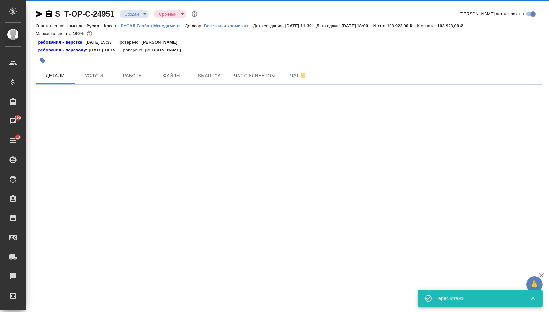
select select "RU"
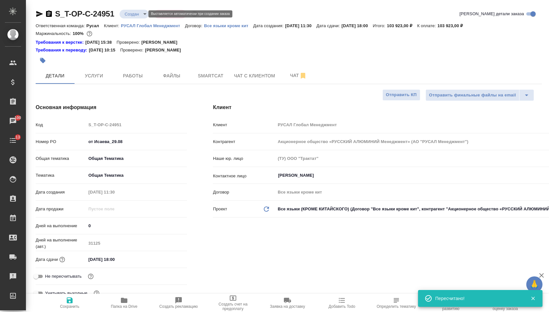
type textarea "x"
click at [132, 13] on body "🙏 .cls-1 fill:#fff; AWATERA Menshikova Aleksandra Клиенты Спецификации Заказы 1…" at bounding box center [274, 156] width 549 height 312
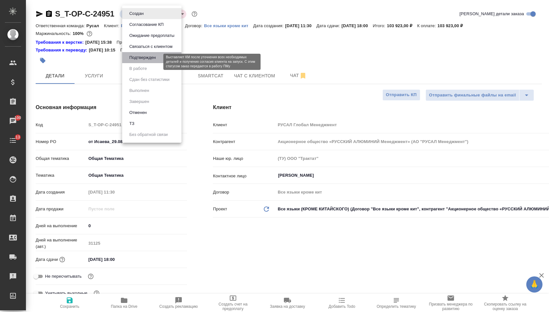
click at [139, 61] on button "Подтвержден" at bounding box center [142, 57] width 30 height 7
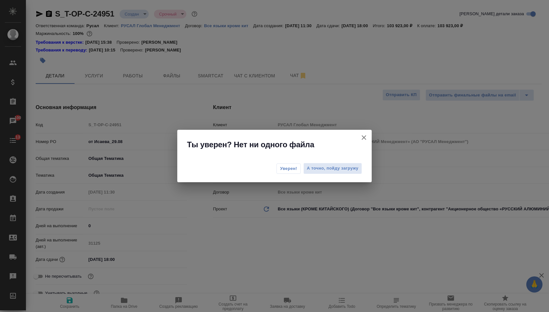
click at [288, 166] on span "Уверен!" at bounding box center [288, 168] width 17 height 6
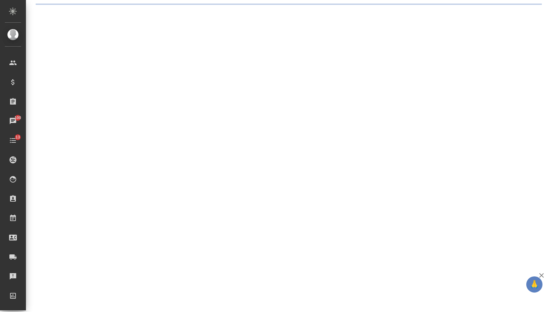
click at [39, 14] on div ".cls-1 fill:#fff; AWATERA Menshikova Aleksandra Клиенты Спецификации Заказы 100…" at bounding box center [274, 156] width 549 height 312
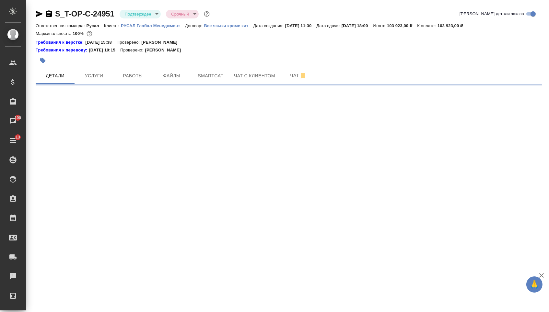
select select "RU"
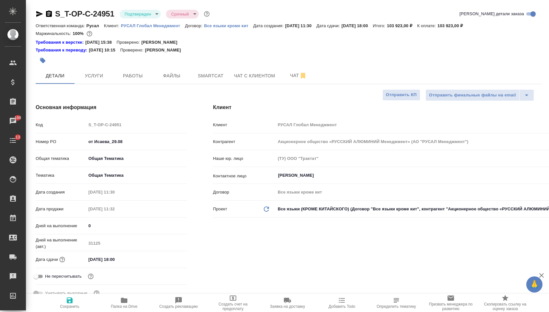
type textarea "x"
click at [37, 12] on icon "button" at bounding box center [39, 14] width 7 height 6
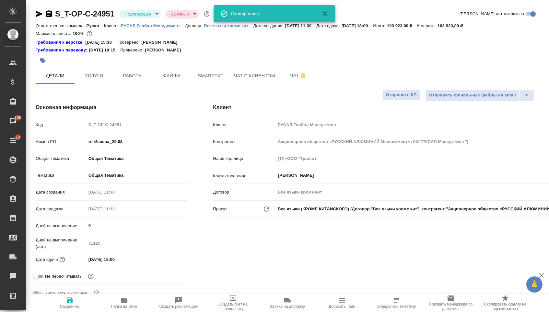
type textarea "x"
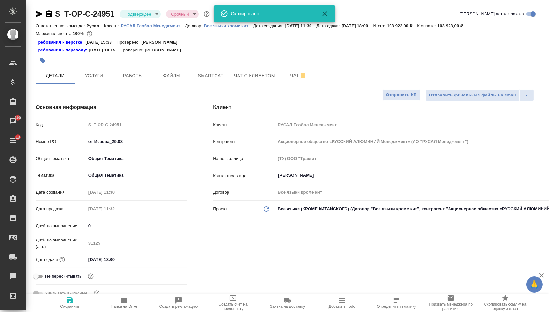
type textarea "x"
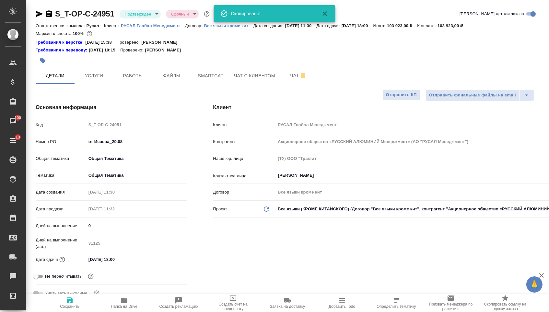
type textarea "x"
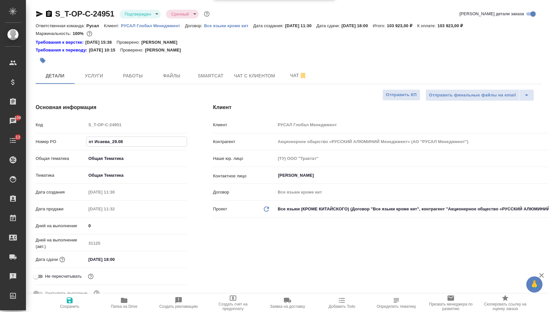
drag, startPoint x: 102, startPoint y: 147, endPoint x: 63, endPoint y: 146, distance: 38.9
click at [63, 146] on div "Номер PO от Исаева_29.08" at bounding box center [111, 141] width 151 height 11
type textarea "x"
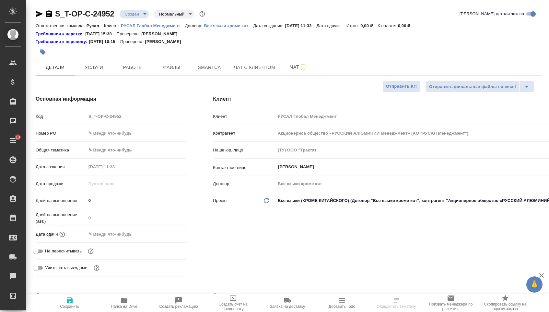
select select "RU"
click at [120, 138] on input "text" at bounding box center [136, 133] width 101 height 9
paste input "от Исаева_29.08"
click at [122, 150] on body "🙏 .cls-1 fill:#fff; AWATERA [PERSON_NAME] Спецификации Заказы Чаты 13 Todo Прое…" at bounding box center [274, 156] width 549 height 312
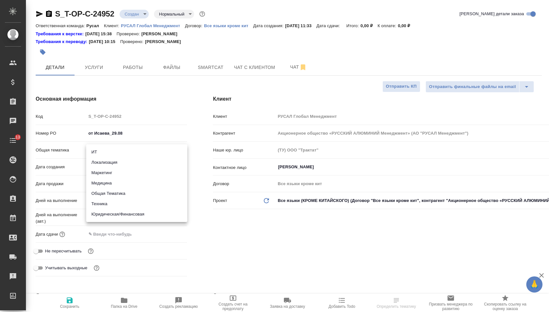
click at [143, 132] on div at bounding box center [274, 156] width 549 height 312
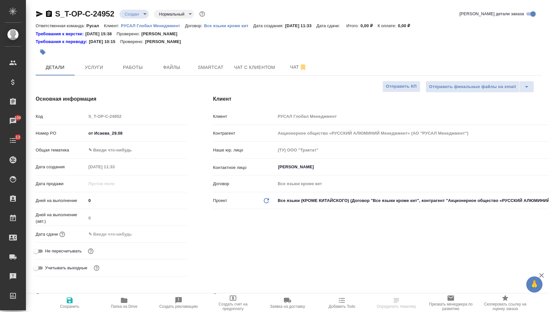
click at [139, 137] on input "от Исаева_29.08" at bounding box center [136, 133] width 101 height 9
type input "от Исаева_29.08_2"
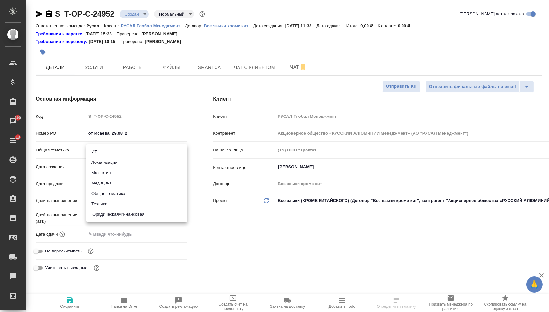
click at [124, 149] on body "🙏 .cls-1 fill:#fff; AWATERA [PERSON_NAME] Спецификации Заказы 100 Чаты 13 Todo …" at bounding box center [274, 156] width 549 height 312
click at [121, 213] on li "Юридическая/Финансовая" at bounding box center [136, 214] width 101 height 10
type input "yr-fn"
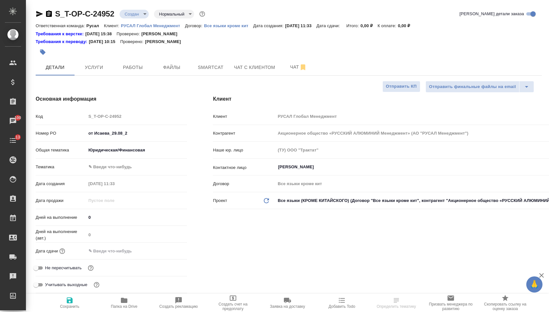
click at [121, 170] on body "🙏 .cls-1 fill:#fff; AWATERA Menshikova Aleksandra Клиенты Спецификации Заказы 1…" at bounding box center [274, 156] width 549 height 312
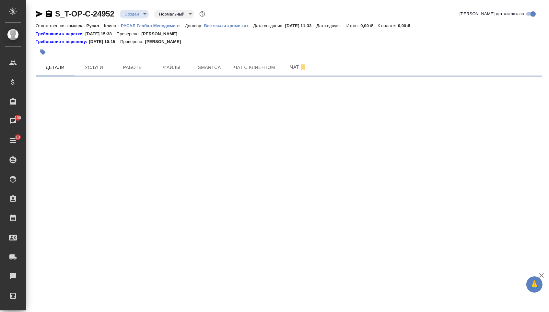
select select "RU"
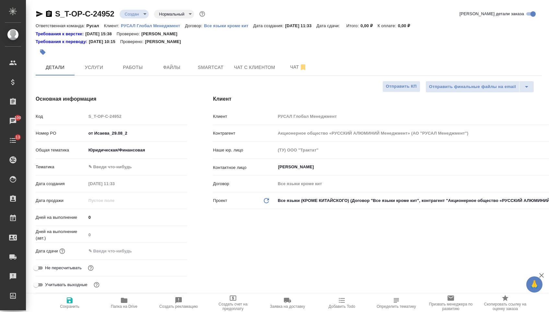
type textarea "x"
click at [142, 173] on body "🙏 .cls-1 fill:#fff; AWATERA Menshikova Aleksandra Клиенты Спецификации Заказы 1…" at bounding box center [274, 156] width 549 height 312
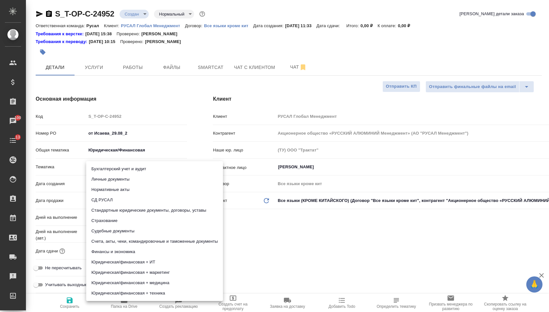
click at [132, 212] on li "Стандартные юридические документы, договоры, уставы" at bounding box center [154, 210] width 137 height 10
type input "5f647205b73bc97568ca66bf"
type textarea "x"
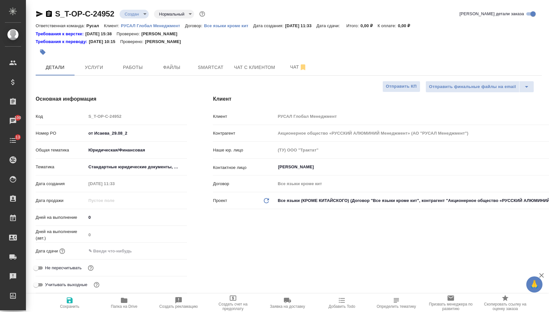
type textarea "x"
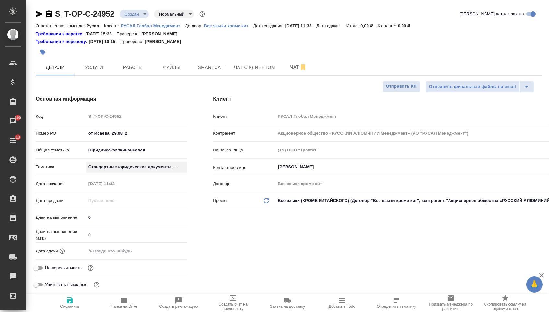
type textarea "x"
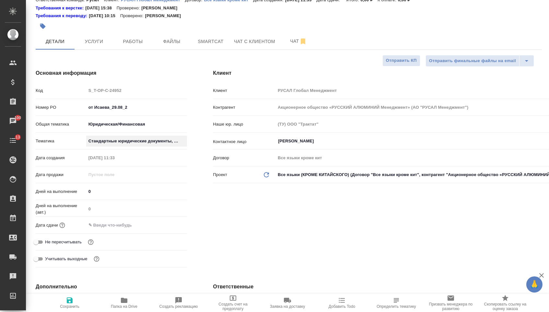
scroll to position [205, 0]
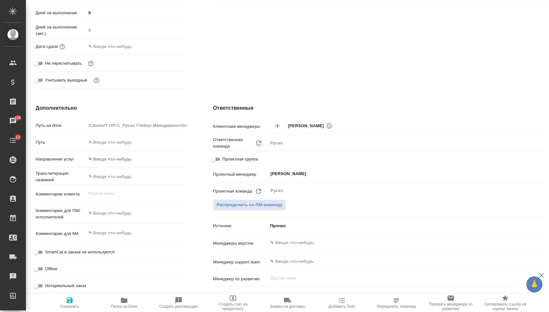
type textarea "x"
click at [120, 217] on textarea at bounding box center [136, 213] width 101 height 11
click at [113, 216] on textarea at bounding box center [136, 213] width 100 height 11
type textarea "x"
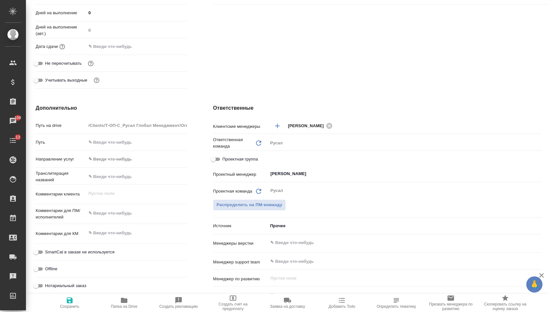
type textarea "x"
click at [129, 219] on textarea at bounding box center [136, 213] width 100 height 11
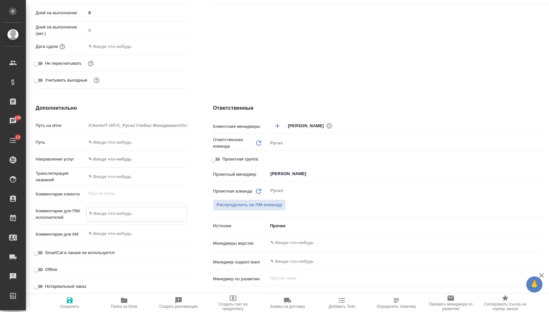
paste textarea "прошу помочь с переводом на японский и английский. По отелю переведенного догов…"
type textarea "прошу помочь с переводом на японский и английский. По отелю переведенного догов…"
type textarea "x"
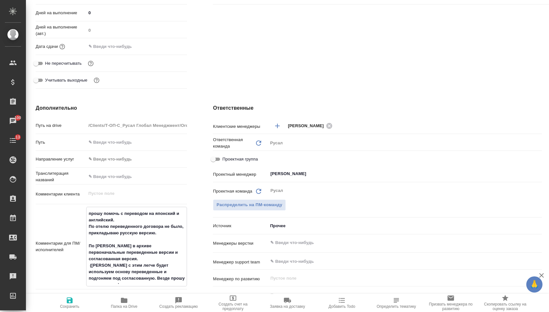
type textarea "прошу помочь с переводом на японский и английский. По отелю переведенного догов…"
type textarea "x"
click at [71, 309] on span "Сохранить" at bounding box center [69, 306] width 19 height 5
type textarea "x"
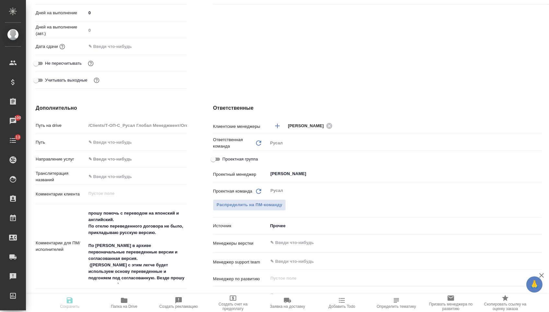
type textarea "x"
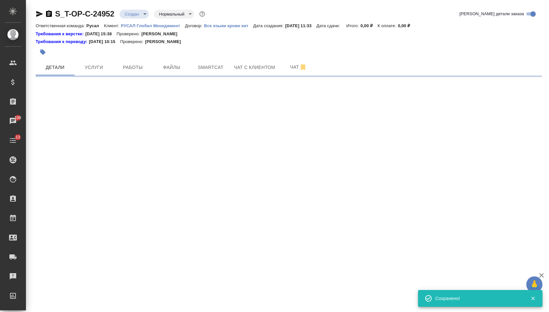
scroll to position [0, 0]
select select "RU"
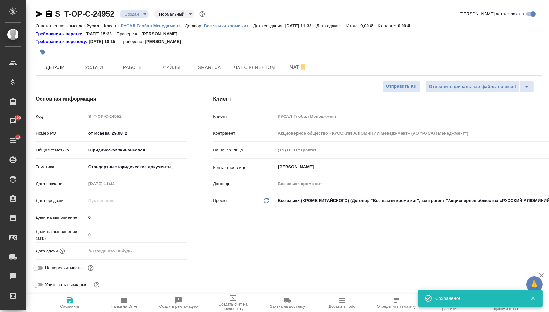
type textarea "x"
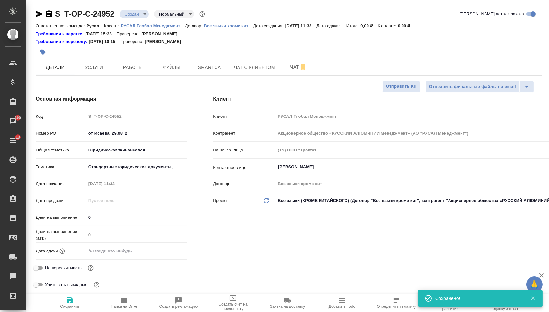
type textarea "x"
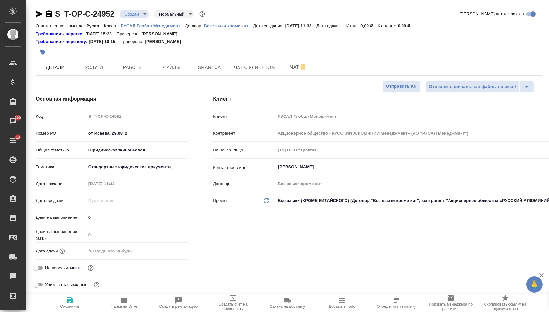
type textarea "x"
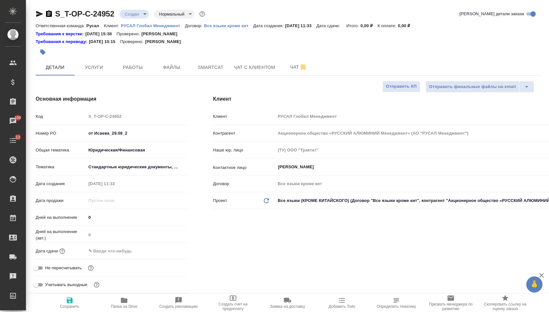
type textarea "x"
drag, startPoint x: 111, startPoint y: 256, endPoint x: 109, endPoint y: 253, distance: 3.5
click at [111, 256] on input "text" at bounding box center [114, 250] width 57 height 9
click at [166, 253] on icon "button" at bounding box center [168, 251] width 8 height 8
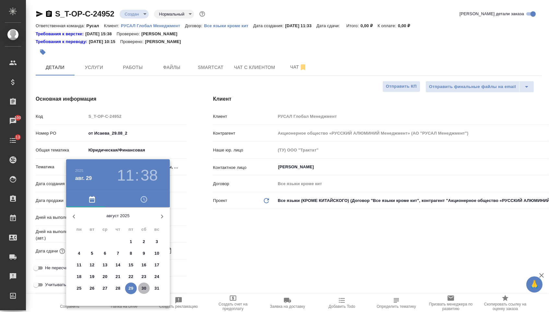
click at [141, 289] on span "30" at bounding box center [144, 288] width 12 height 6
type input "30.08.2025 11:38"
type textarea "x"
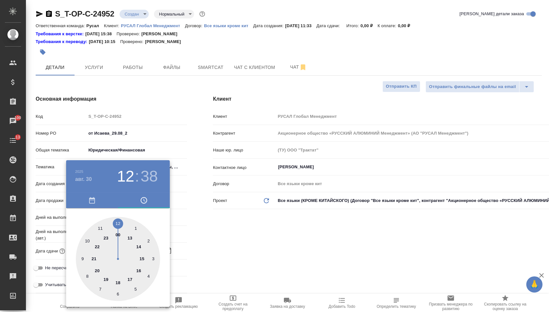
type textarea "x"
click at [116, 221] on div at bounding box center [118, 259] width 84 height 84
type input "30.08.2025 12:38"
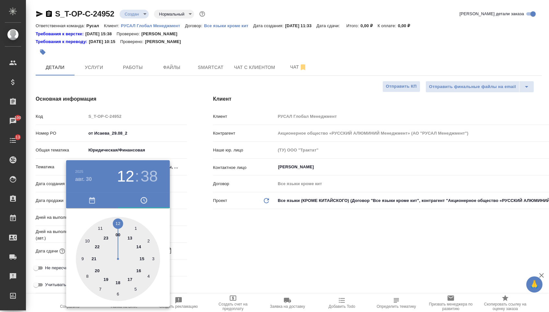
type textarea "x"
click at [116, 221] on div at bounding box center [118, 259] width 84 height 84
type input "30.08.2025 12:00"
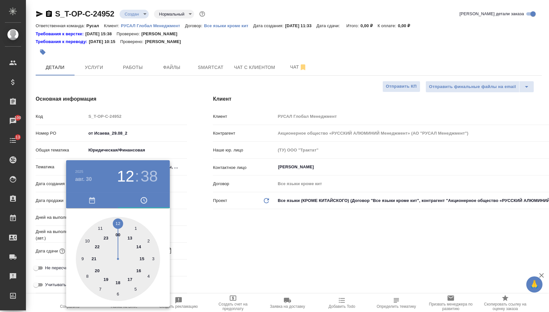
type textarea "x"
click at [192, 231] on div at bounding box center [274, 156] width 549 height 312
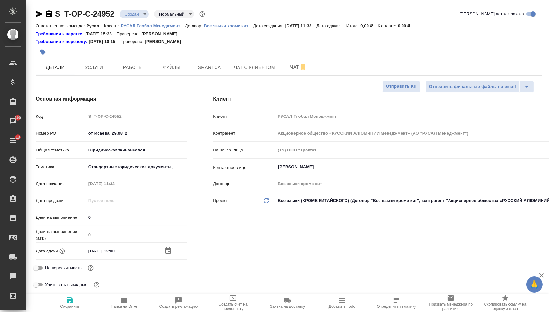
click at [63, 307] on span "Сохранить" at bounding box center [69, 306] width 19 height 5
type textarea "x"
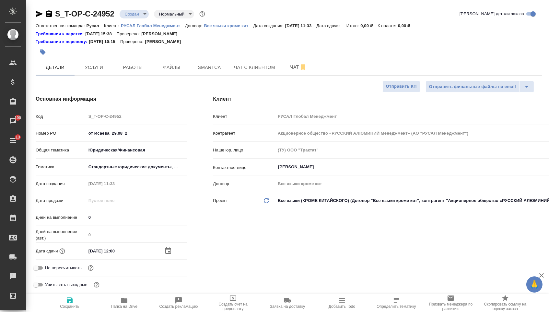
type textarea "x"
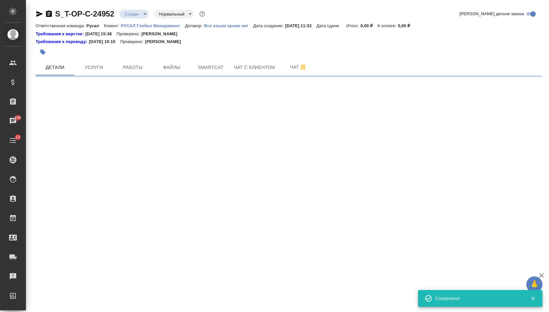
select select "RU"
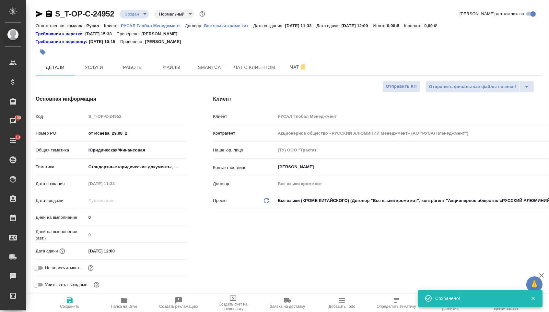
type textarea "x"
click at [163, 59] on div at bounding box center [204, 52] width 337 height 14
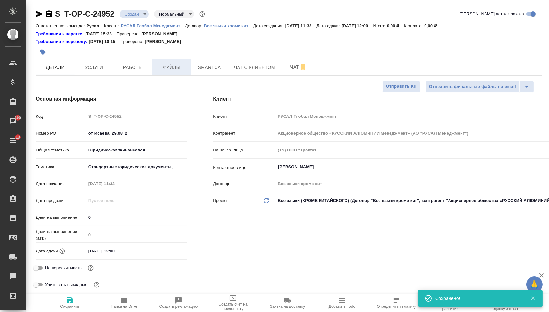
scroll to position [0, 0]
click at [164, 67] on span "Файлы" at bounding box center [171, 67] width 31 height 8
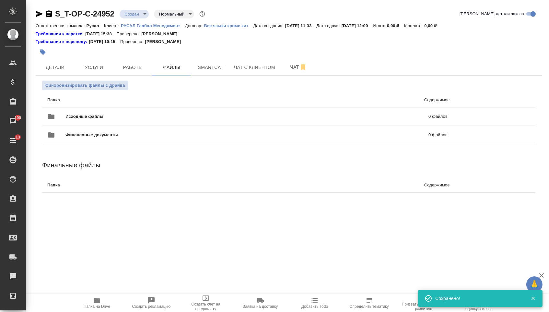
click at [115, 109] on div "Исходные файлы 0 файлов" at bounding box center [247, 116] width 413 height 28
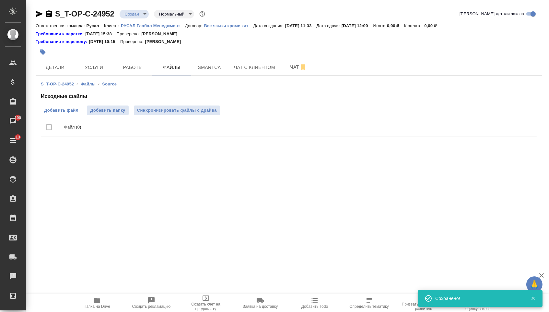
click at [74, 113] on span "Добавить файл" at bounding box center [61, 110] width 34 height 6
click at [0, 0] on input "Добавить файл" at bounding box center [0, 0] width 0 height 0
click at [116, 114] on span "Добавить папку" at bounding box center [107, 110] width 35 height 6
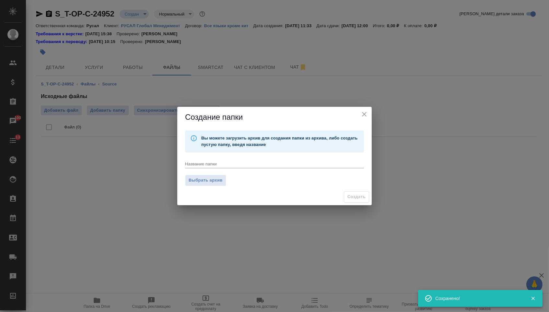
click at [220, 165] on textarea at bounding box center [274, 163] width 179 height 5
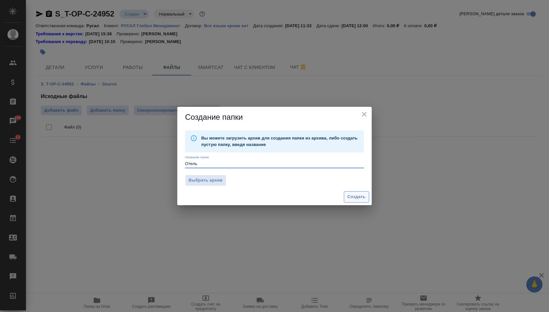
type textarea "Отель"
click at [362, 198] on span "Создать" at bounding box center [356, 196] width 18 height 7
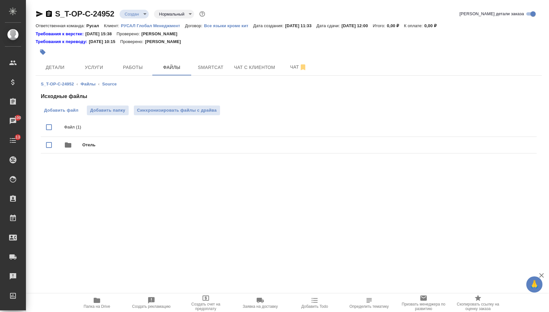
click at [68, 113] on span "Добавить файл" at bounding box center [61, 110] width 34 height 6
click at [0, 0] on input "Добавить файл" at bounding box center [0, 0] width 0 height 0
click at [114, 114] on span "Добавить папку" at bounding box center [107, 110] width 35 height 6
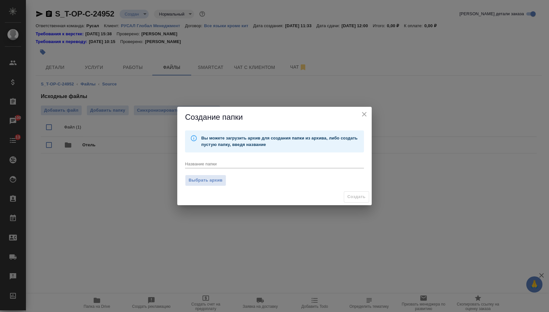
click at [199, 157] on div "Название папки x" at bounding box center [274, 161] width 179 height 13
click at [205, 165] on textarea at bounding box center [274, 163] width 179 height 5
paste textarea "Киото ресторан"
type textarea "Киото ресторан"
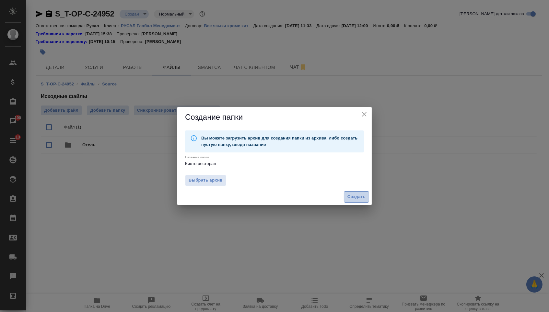
click at [360, 196] on span "Создать" at bounding box center [356, 196] width 18 height 7
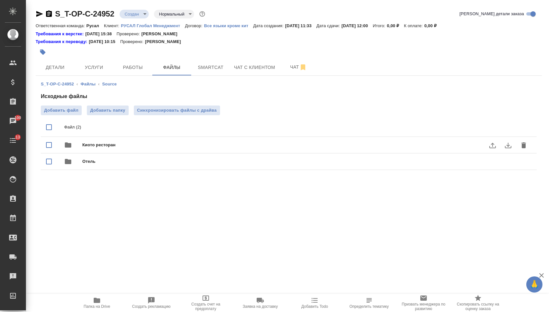
click at [147, 147] on span "Киото ресторан" at bounding box center [301, 145] width 438 height 6
click at [70, 111] on span "Добавить файл" at bounding box center [61, 110] width 34 height 6
click at [0, 0] on input "Добавить файл" at bounding box center [0, 0] width 0 height 0
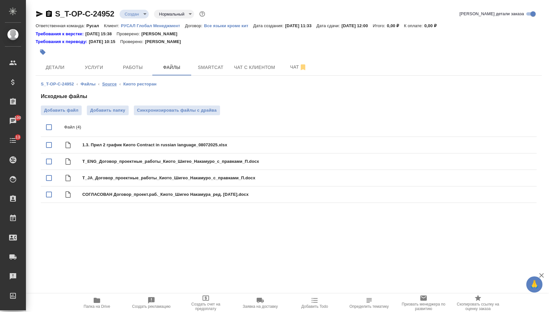
click at [108, 85] on link "Source" at bounding box center [109, 84] width 15 height 5
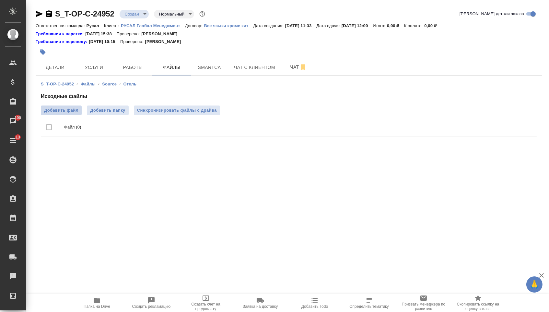
click at [69, 113] on span "Добавить файл" at bounding box center [61, 110] width 34 height 6
click at [0, 0] on input "Добавить файл" at bounding box center [0, 0] width 0 height 0
click at [98, 65] on span "Услуги" at bounding box center [93, 67] width 31 height 8
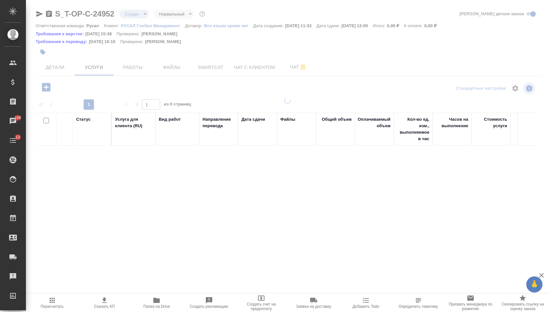
click at [44, 91] on icon "button" at bounding box center [46, 87] width 8 height 8
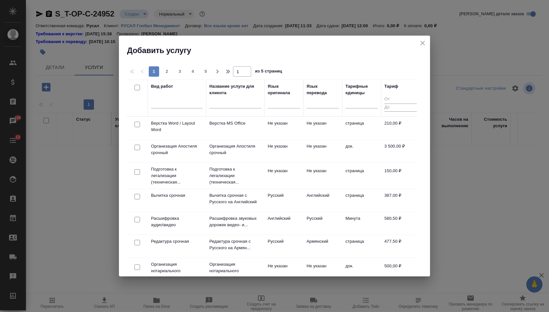
click at [305, 103] on th "Язык перевода" at bounding box center [322, 98] width 39 height 37
click at [290, 107] on div at bounding box center [283, 102] width 32 height 12
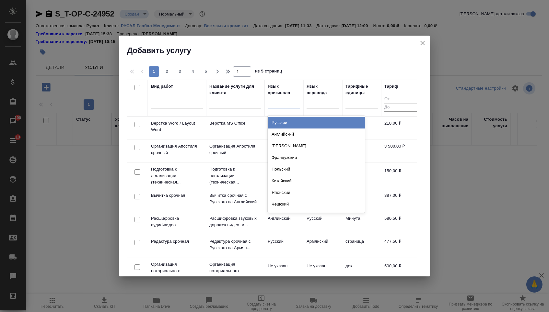
click at [290, 122] on div "Русский" at bounding box center [315, 123] width 97 height 12
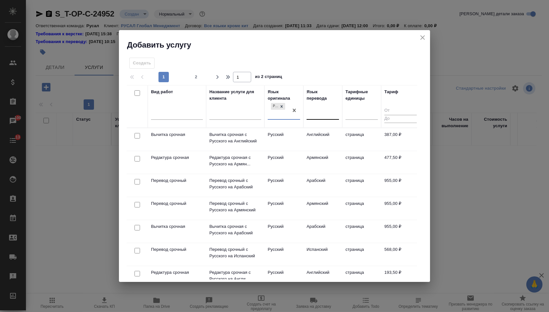
click at [310, 113] on input "text" at bounding box center [310, 113] width 1 height 5
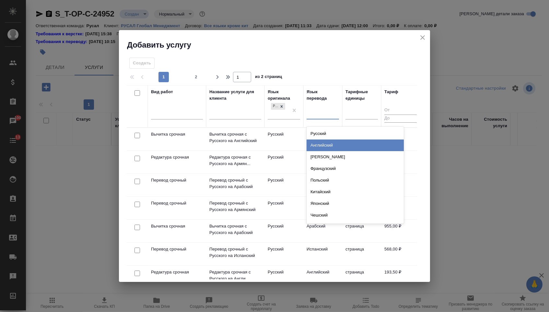
click at [312, 147] on div "Английский" at bounding box center [354, 146] width 97 height 12
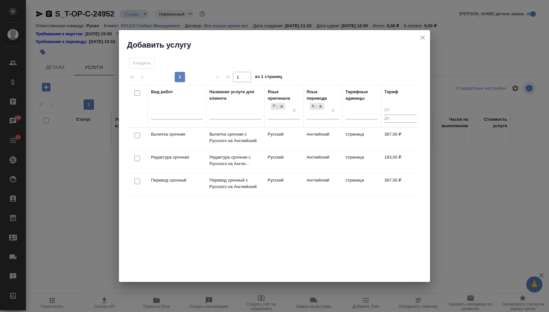
click at [135, 184] on input "checkbox" at bounding box center [137, 182] width 6 height 6
checkbox input "true"
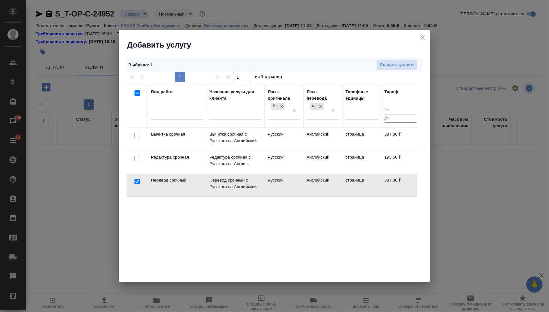
click at [137, 161] on input "checkbox" at bounding box center [137, 159] width 6 height 6
checkbox input "true"
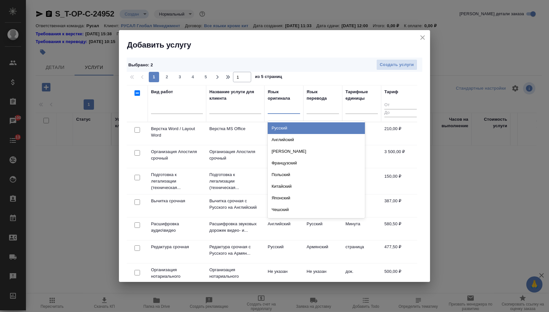
click at [279, 114] on div at bounding box center [283, 108] width 32 height 12
click at [279, 125] on div "Русский" at bounding box center [315, 128] width 97 height 12
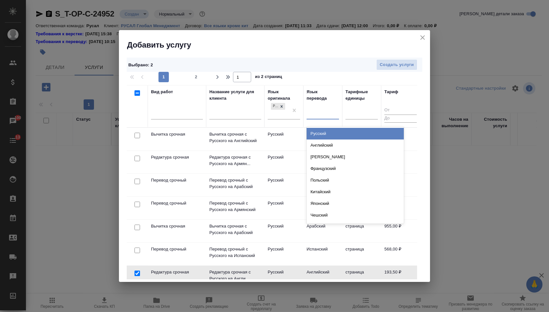
click at [320, 116] on div at bounding box center [322, 112] width 32 height 9
type input "яп"
click at [322, 132] on div "Японский" at bounding box center [354, 134] width 97 height 12
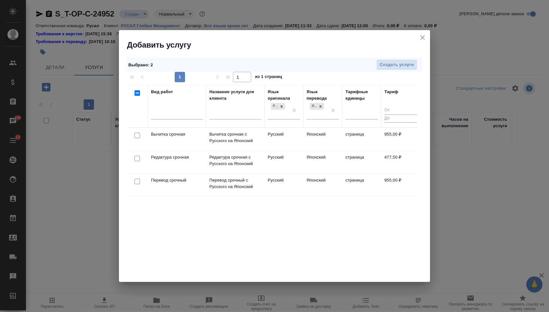
click at [138, 181] on input "checkbox" at bounding box center [137, 182] width 6 height 6
checkbox input "true"
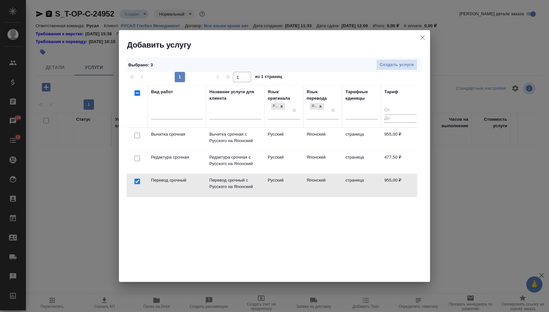
click at [137, 157] on input "checkbox" at bounding box center [137, 159] width 6 height 6
checkbox input "true"
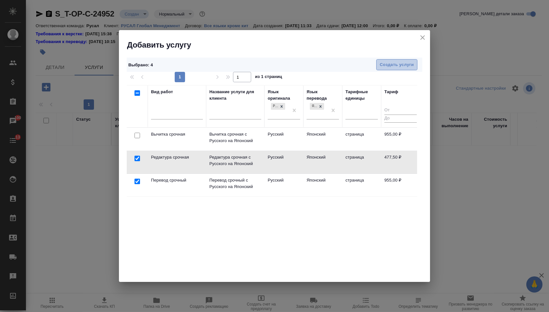
click at [382, 65] on span "Создать услуги" at bounding box center [396, 64] width 34 height 7
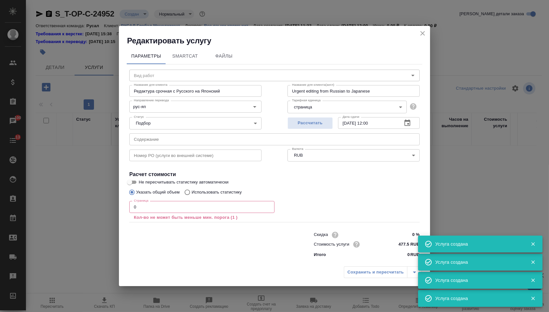
type input "Перевод срочный с Русского на Японский"
type input "Urgent translation from Russian to Japanese"
type input "рус-яп"
type input "955 RUB"
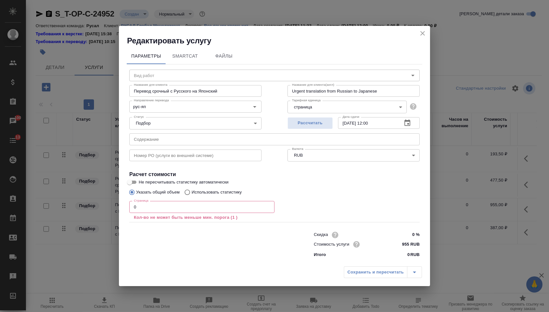
click at [192, 138] on input "text" at bounding box center [274, 139] width 290 height 12
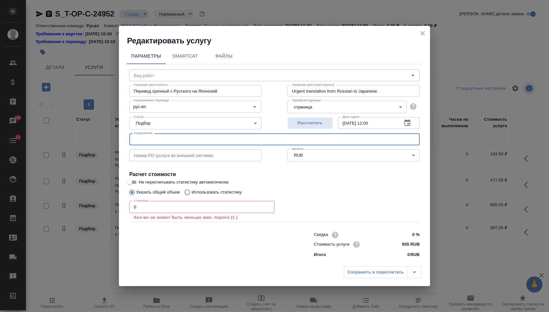
paste input "Отель"
type input "Отель"
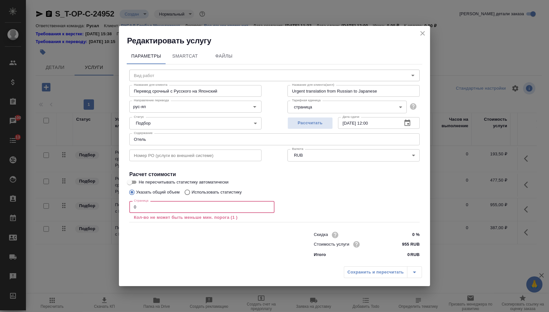
click at [156, 210] on input "0" at bounding box center [201, 207] width 145 height 12
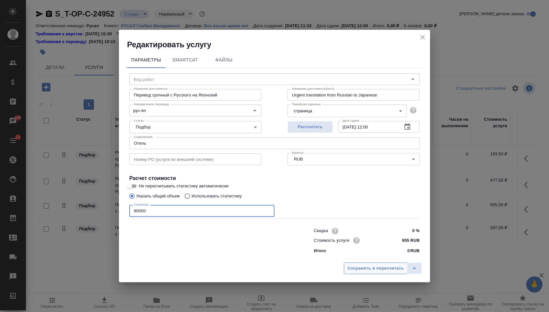
type input "90000"
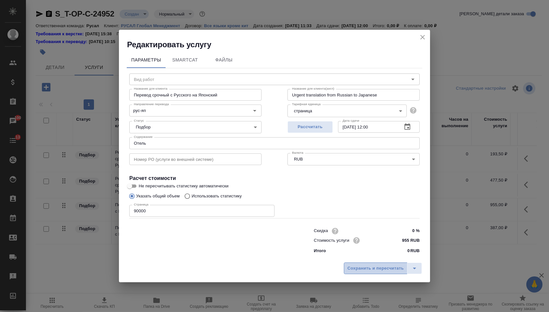
click at [358, 270] on span "Сохранить и пересчитать" at bounding box center [375, 268] width 56 height 7
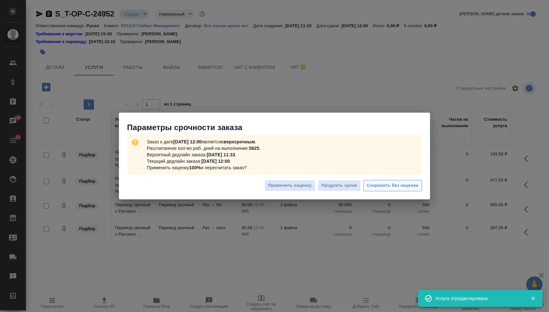
click at [391, 187] on span "Сохранить без наценки" at bounding box center [392, 185] width 51 height 7
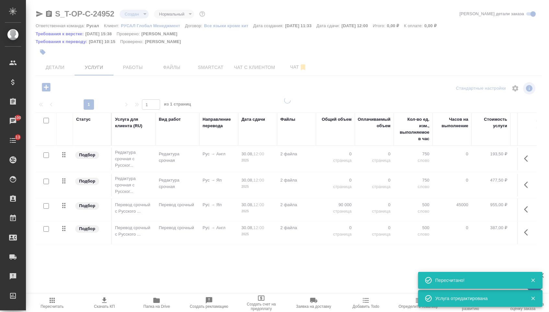
type input "urgent"
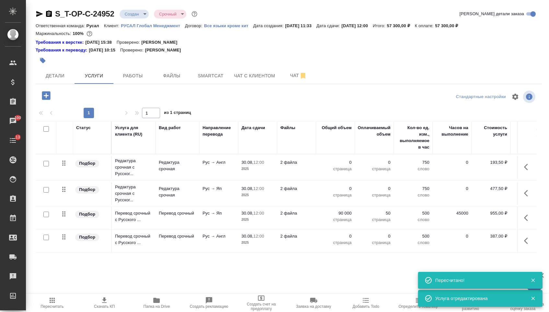
click at [335, 166] on p "0" at bounding box center [335, 162] width 32 height 6
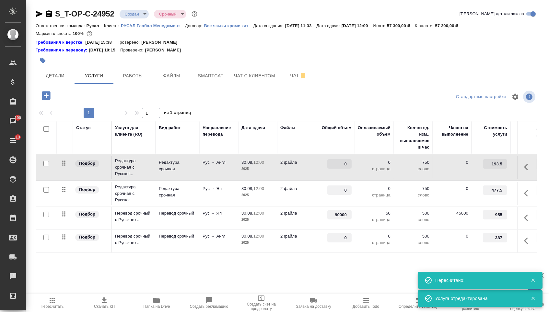
click at [335, 169] on input "0" at bounding box center [339, 163] width 24 height 9
type input "90000"
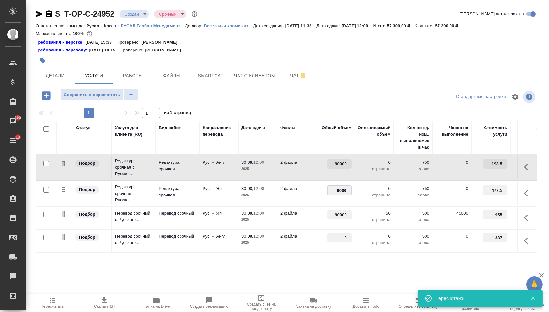
type input "90000"
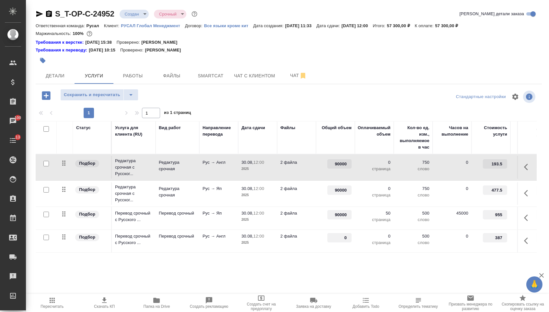
click at [336, 241] on input "0" at bounding box center [339, 237] width 24 height 9
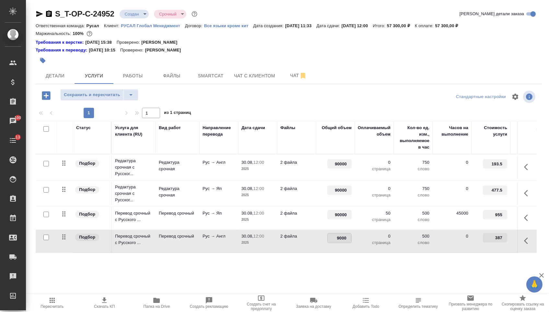
type input "90000"
click at [295, 277] on div "S_T-OP-C-24952 Создан new Срочный urgent Кратко детали заказа Ответственная ком…" at bounding box center [288, 138] width 513 height 277
click at [106, 93] on button "Сохранить и пересчитать" at bounding box center [91, 95] width 63 height 12
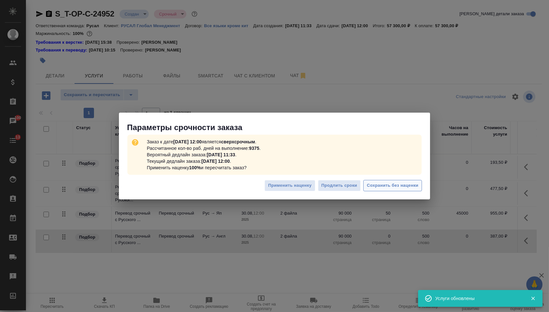
click at [384, 184] on span "Сохранить без наценки" at bounding box center [392, 185] width 51 height 7
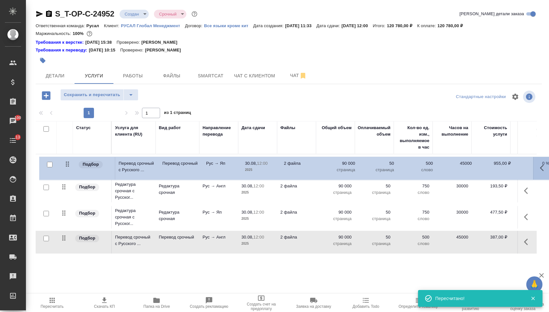
drag, startPoint x: 64, startPoint y: 219, endPoint x: 67, endPoint y: 161, distance: 57.4
click at [67, 161] on tbody "Подбор Редактура срочная с Русског... Редактура срочная Рус → Англ 30.08, 12:00…" at bounding box center [341, 203] width 610 height 99
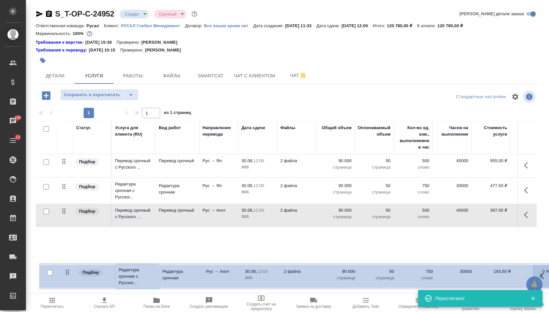
drag, startPoint x: 63, startPoint y: 188, endPoint x: 67, endPoint y: 273, distance: 84.6
click at [67, 273] on div "S_T-OP-C-24952 Создан new Срочный urgent Кратко детали заказа Ответственная ком…" at bounding box center [288, 138] width 513 height 277
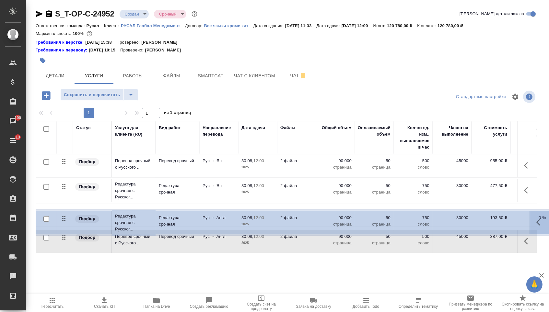
drag, startPoint x: 66, startPoint y: 187, endPoint x: 66, endPoint y: 246, distance: 59.6
click at [66, 246] on table "Статус Услуга для клиента (RU) Вид работ Направление перевода Дата сдачи Файлы …" at bounding box center [341, 187] width 610 height 132
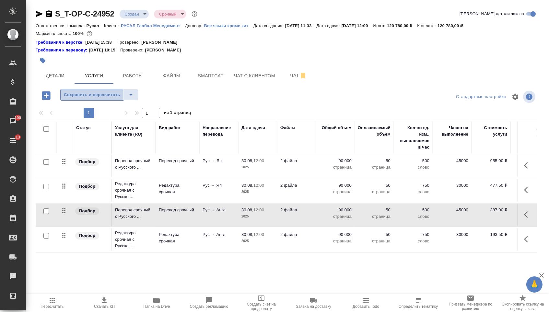
click at [98, 99] on span "Сохранить и пересчитать" at bounding box center [92, 94] width 56 height 7
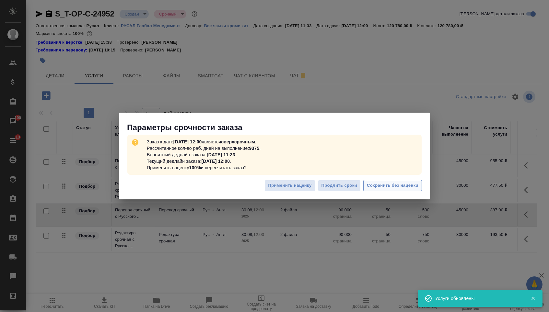
click at [386, 185] on span "Сохранить без наценки" at bounding box center [392, 185] width 51 height 7
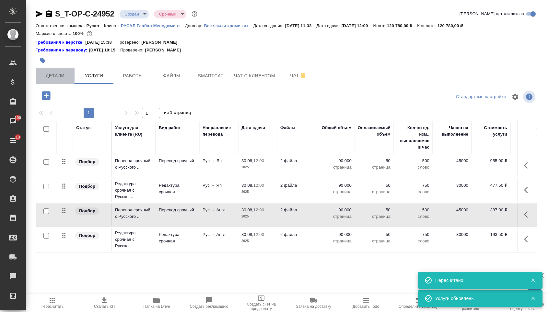
click at [66, 79] on span "Детали" at bounding box center [55, 76] width 31 height 8
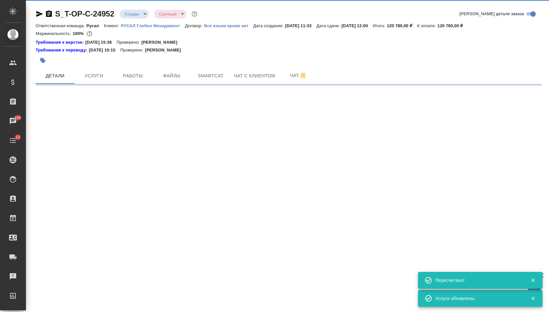
select select "RU"
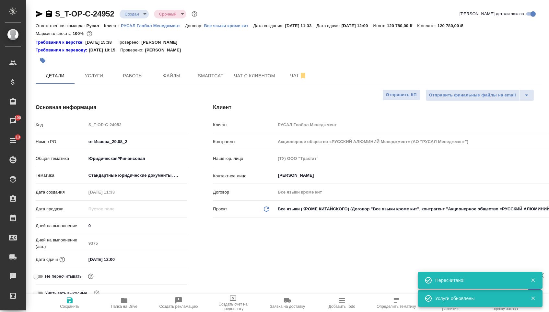
click at [133, 18] on body "🙏 .cls-1 fill:#fff; AWATERA Menshikova Aleksandra Клиенты Спецификации Заказы 1…" at bounding box center [274, 156] width 549 height 312
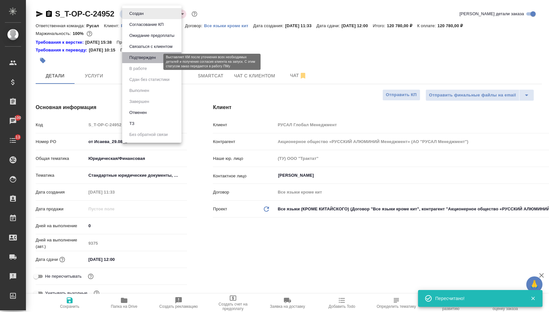
click at [138, 61] on button "Подтвержден" at bounding box center [142, 57] width 30 height 7
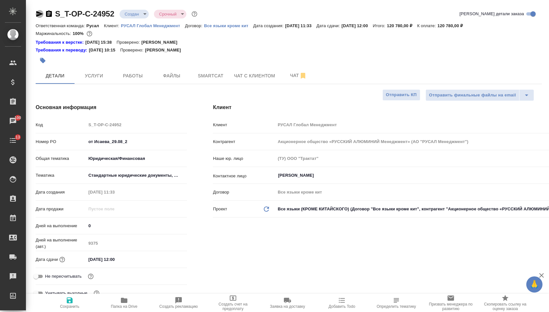
click at [42, 15] on icon "button" at bounding box center [40, 14] width 8 height 8
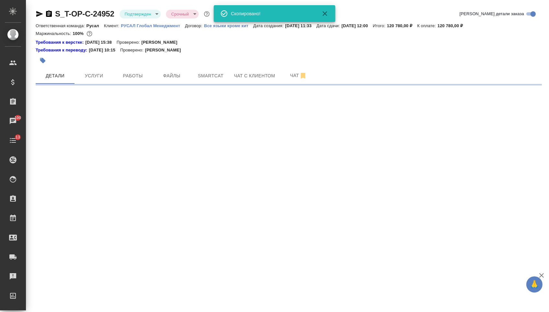
select select "RU"
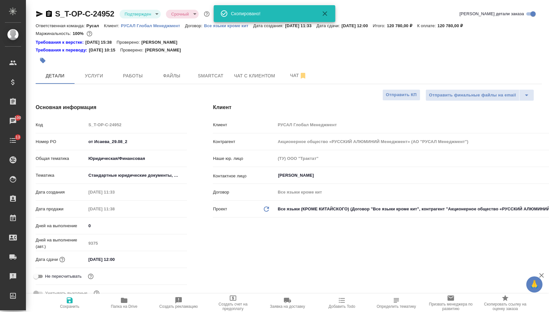
type textarea "x"
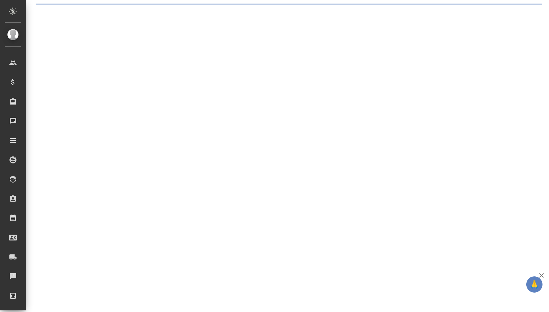
select select "RU"
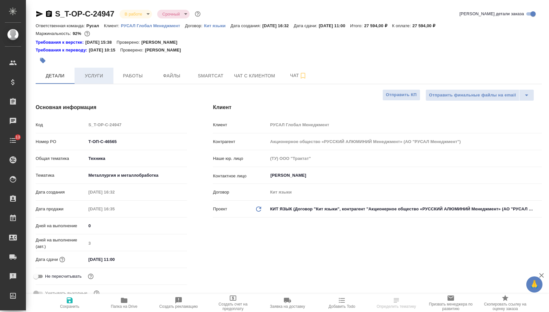
type textarea "x"
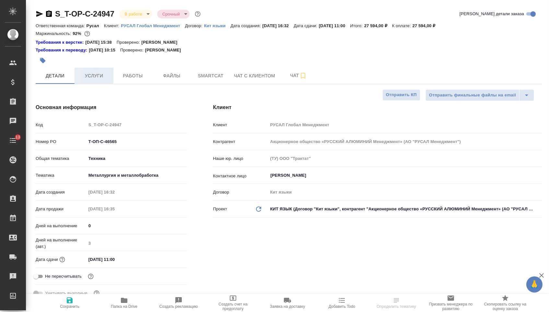
type textarea "x"
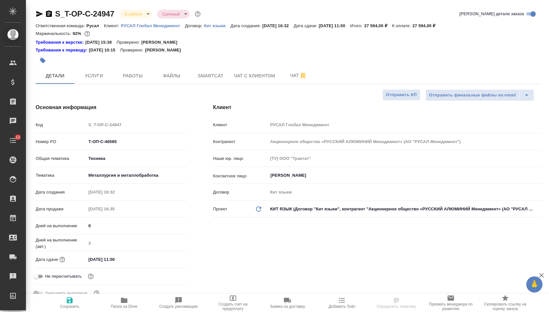
type textarea "x"
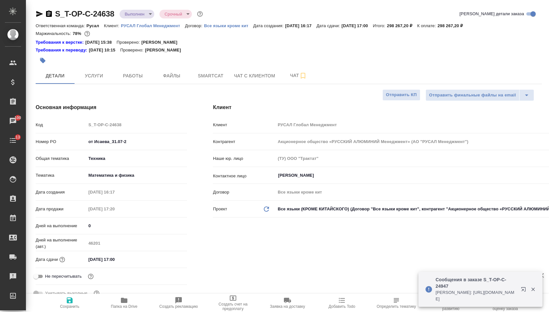
select select "RU"
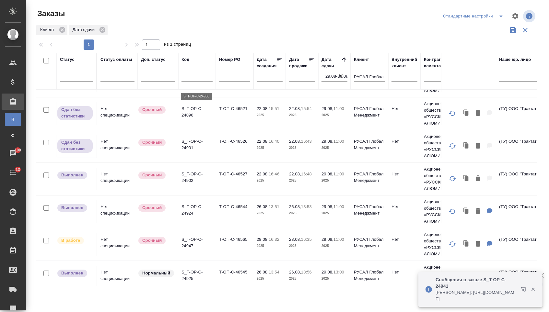
scroll to position [25, 1]
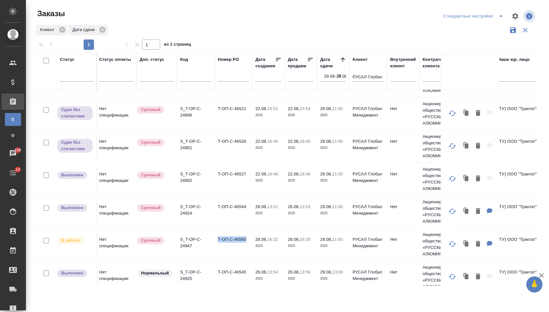
drag, startPoint x: 217, startPoint y: 244, endPoint x: 249, endPoint y: 243, distance: 32.4
click at [249, 92] on td "Т-ОП-С-46565" at bounding box center [233, 81] width 38 height 23
copy td "Т-ОП-С-46565"
